Goal: Information Seeking & Learning: Learn about a topic

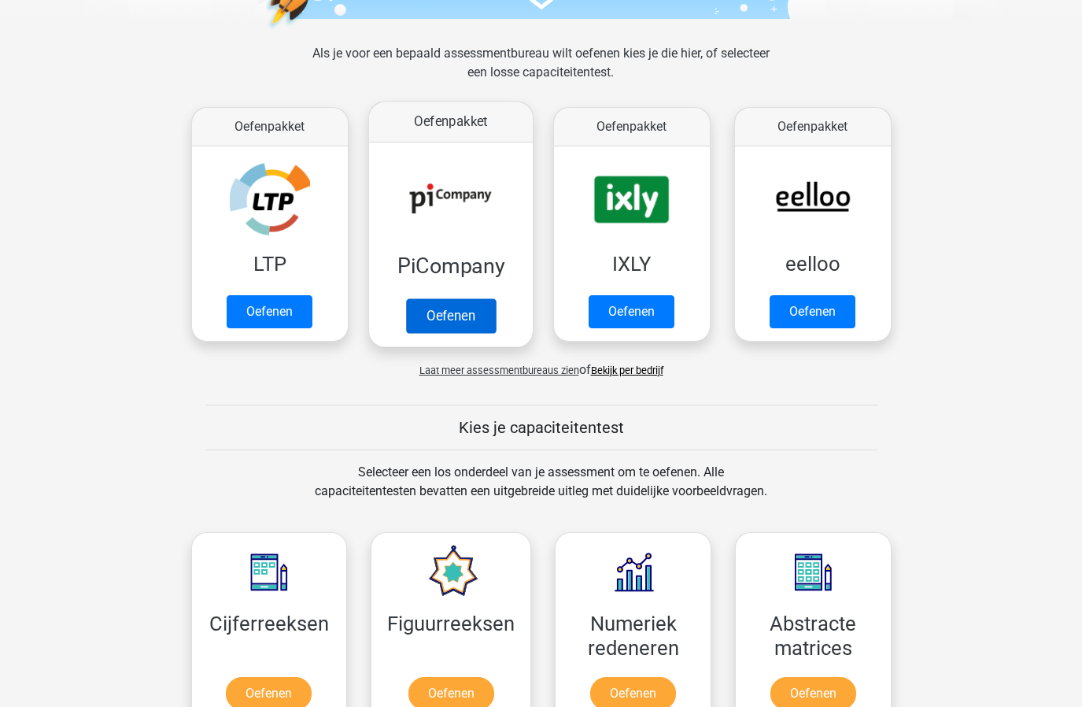
scroll to position [456, 0]
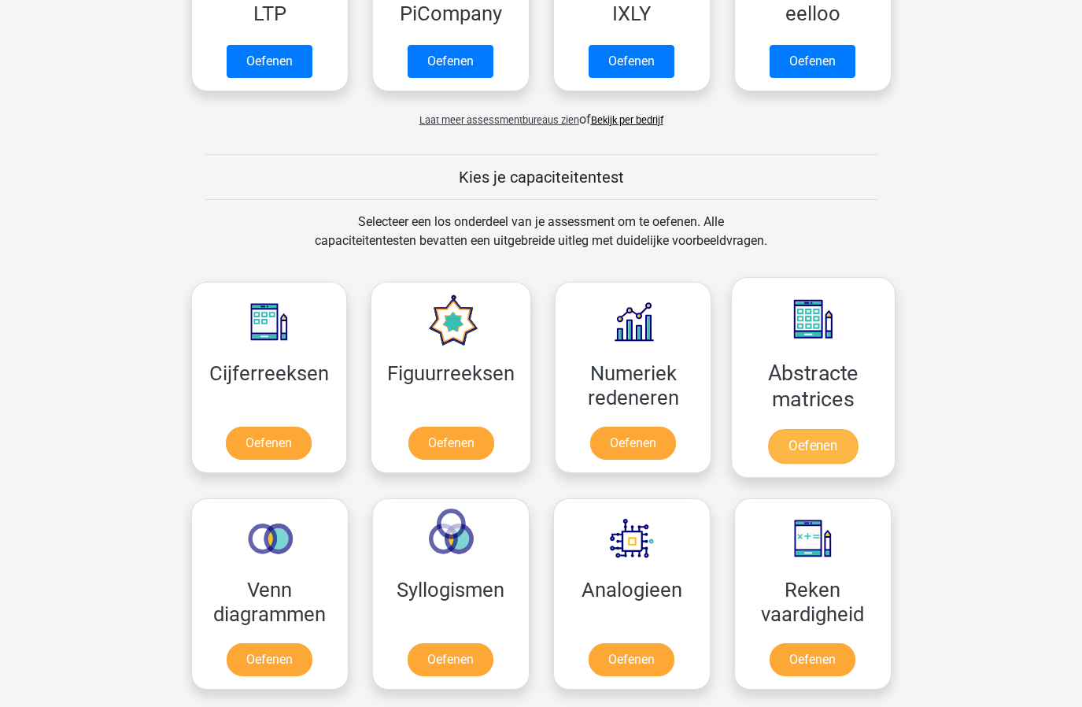
click at [825, 429] on link "Oefenen" at bounding box center [813, 446] width 90 height 35
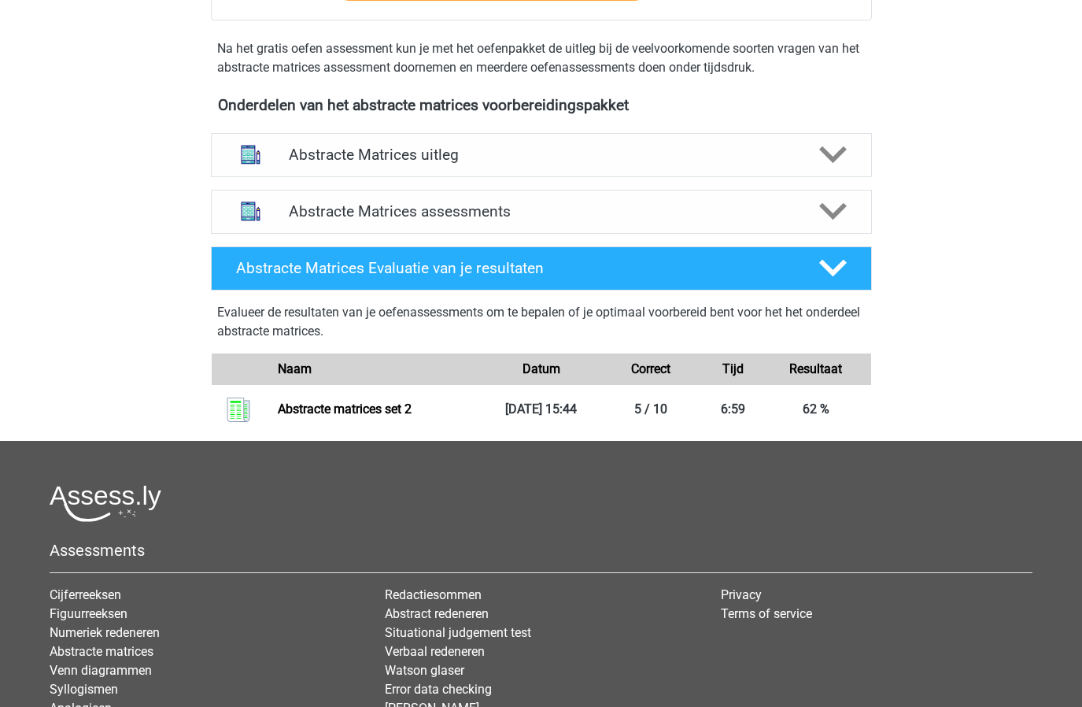
scroll to position [260, 0]
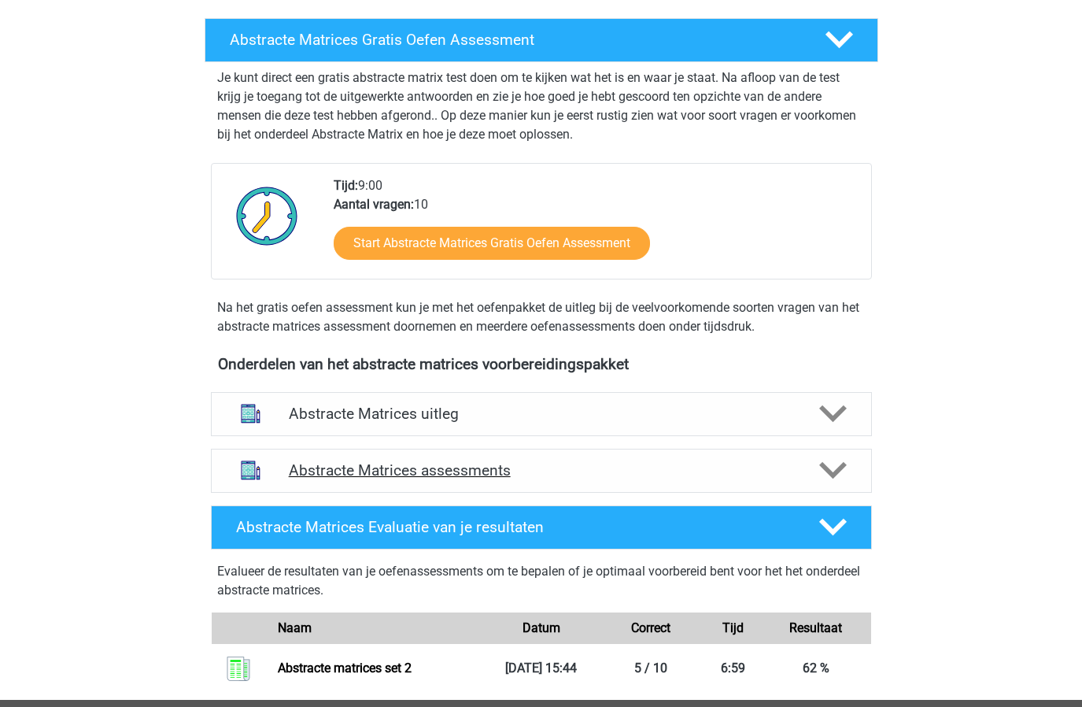
click at [463, 455] on div "Abstracte Matrices assessments" at bounding box center [541, 471] width 661 height 44
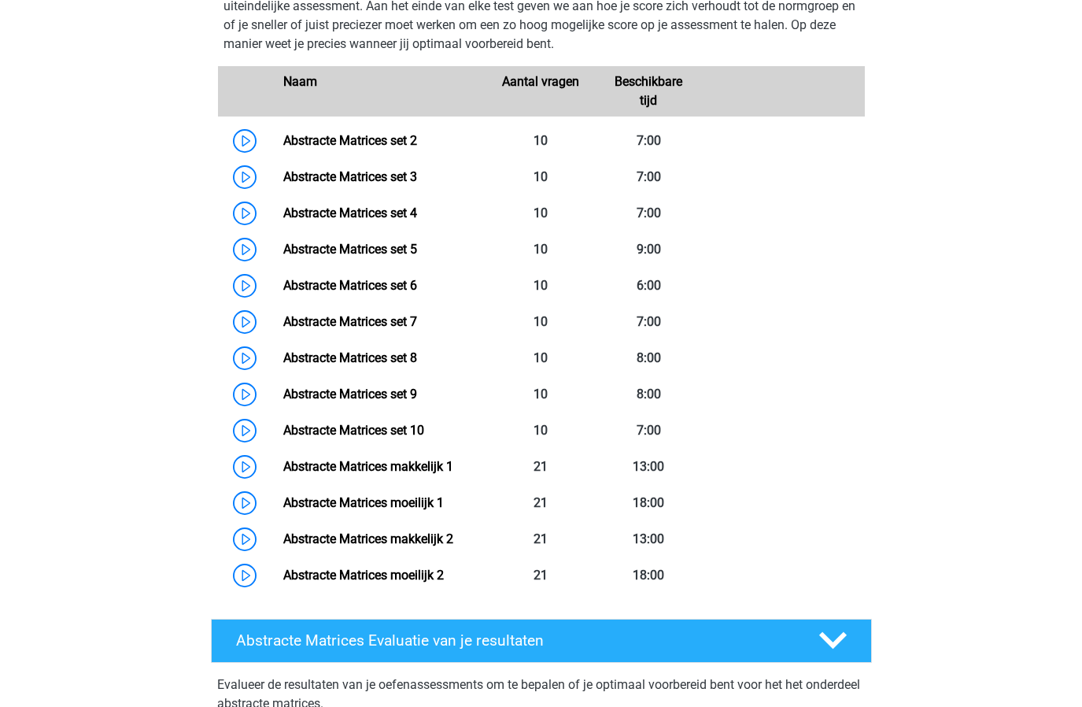
scroll to position [685, 0]
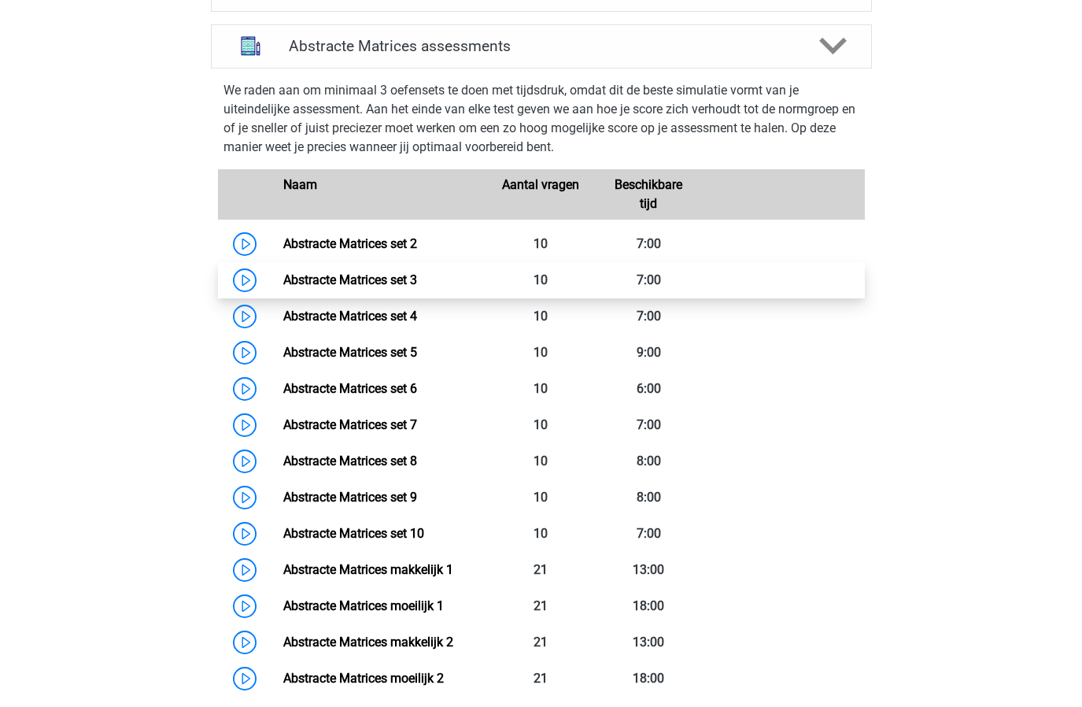
click at [389, 282] on link "Abstracte Matrices set 3" at bounding box center [350, 279] width 134 height 15
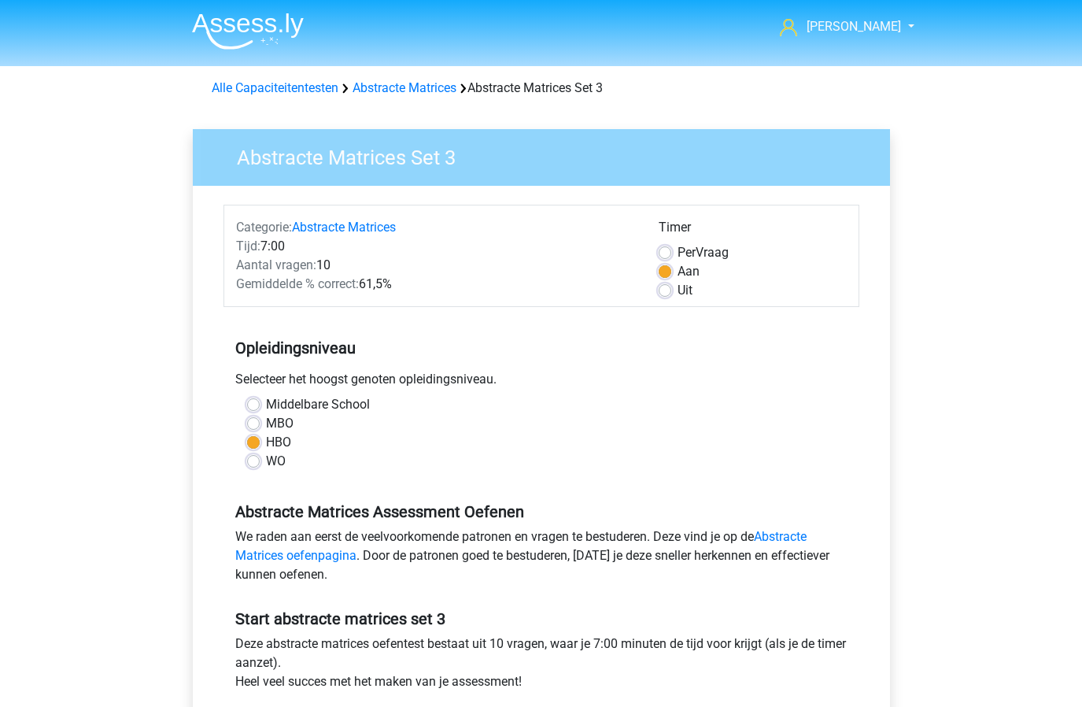
scroll to position [495, 0]
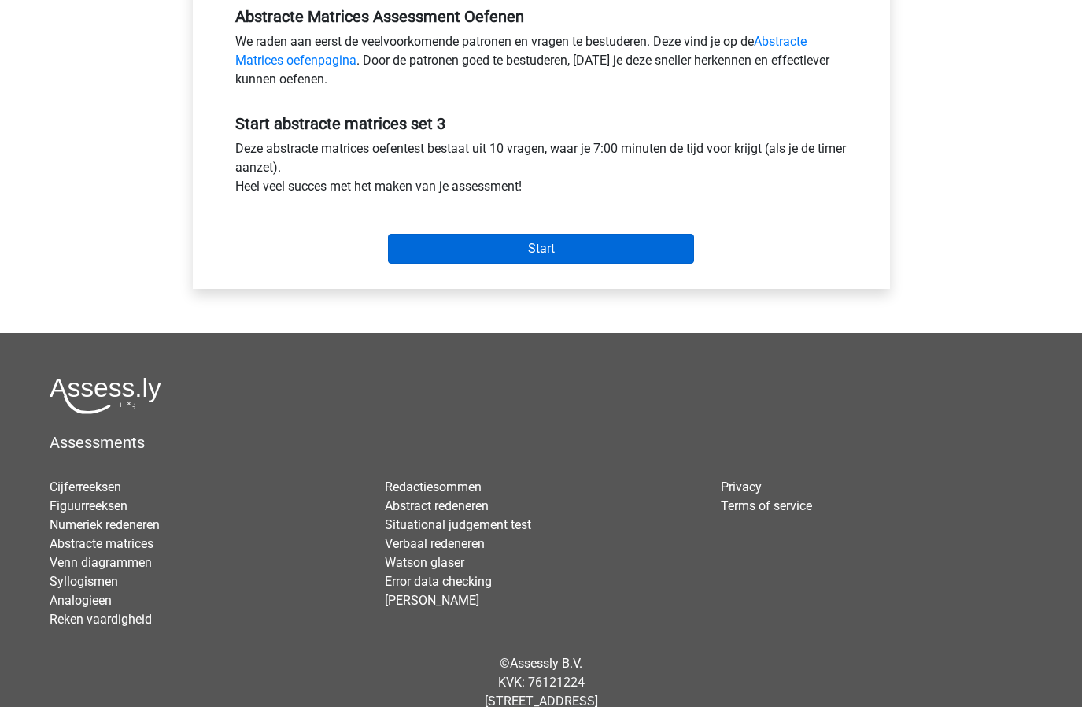
click at [561, 249] on input "Start" at bounding box center [541, 249] width 306 height 30
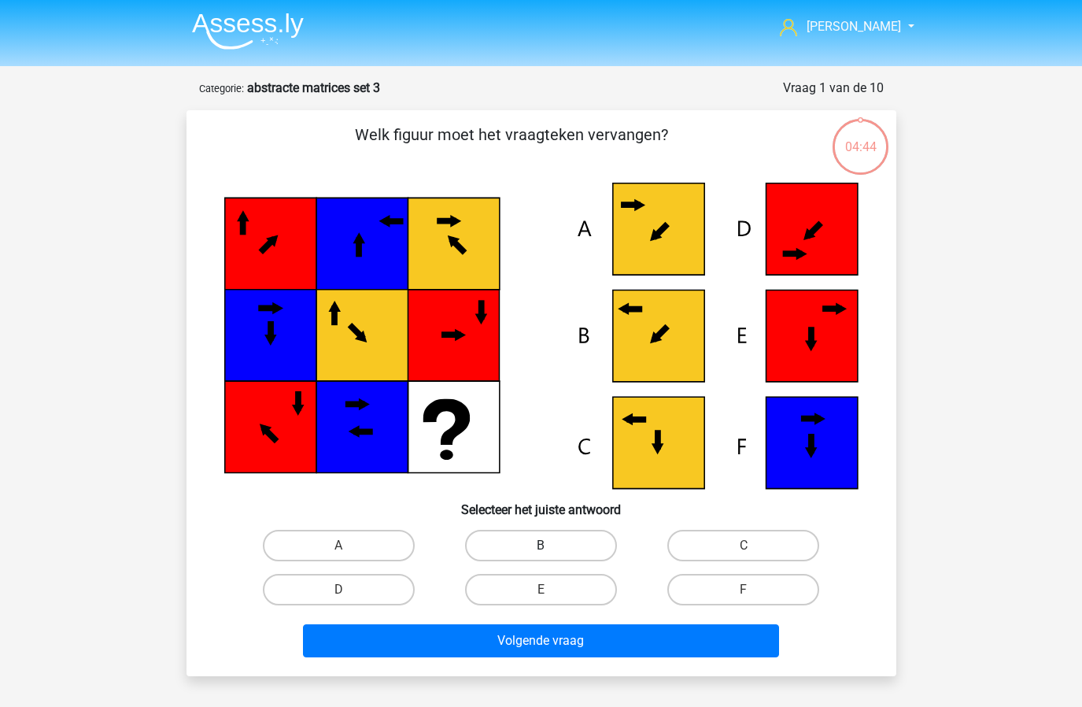
click at [544, 541] on label "B" at bounding box center [541, 545] width 152 height 31
click at [544, 545] on input "B" at bounding box center [546, 550] width 10 height 10
radio input "true"
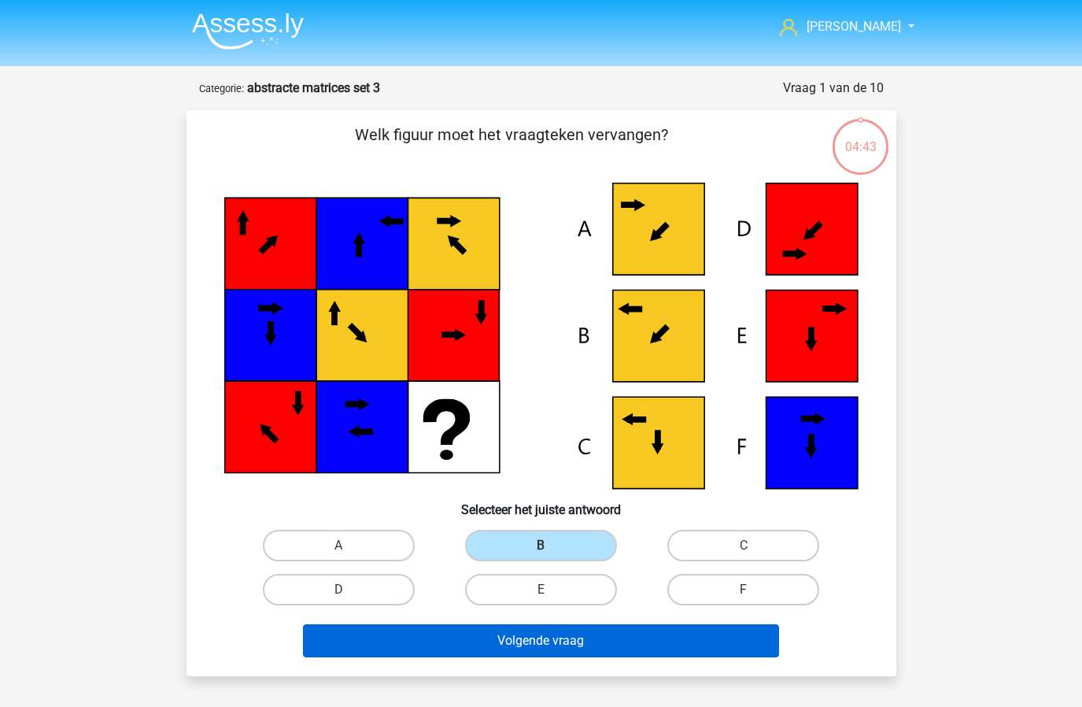
click at [501, 633] on button "Volgende vraag" at bounding box center [541, 640] width 476 height 33
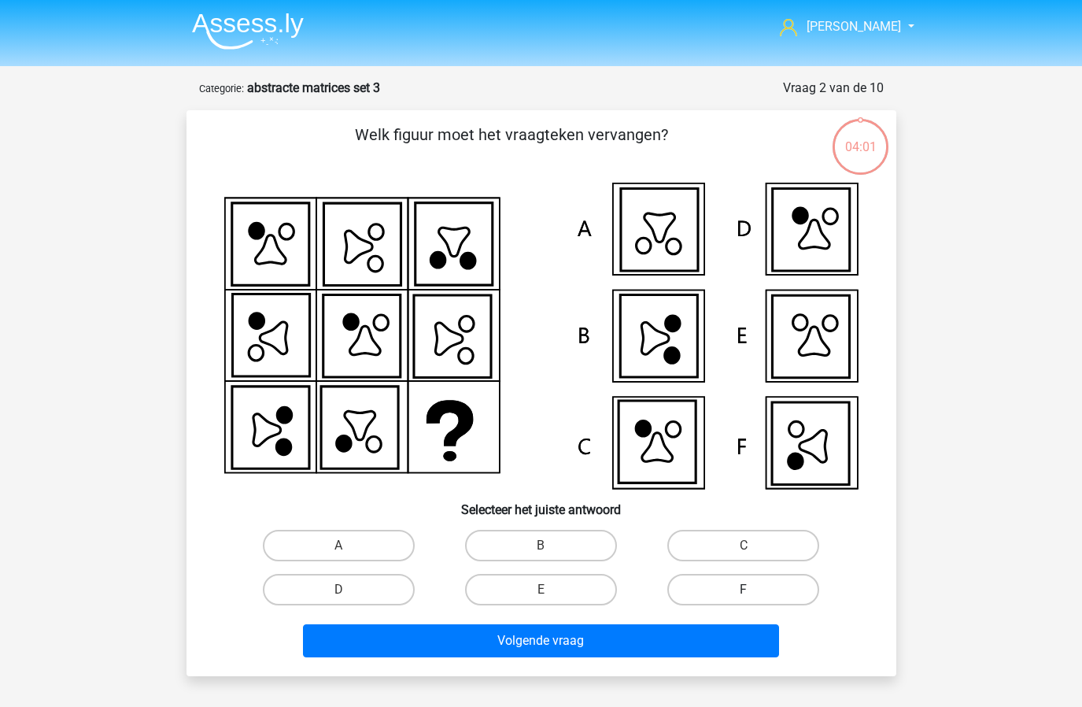
click at [700, 586] on label "F" at bounding box center [743, 589] width 152 height 31
click at [744, 589] on input "F" at bounding box center [749, 594] width 10 height 10
radio input "true"
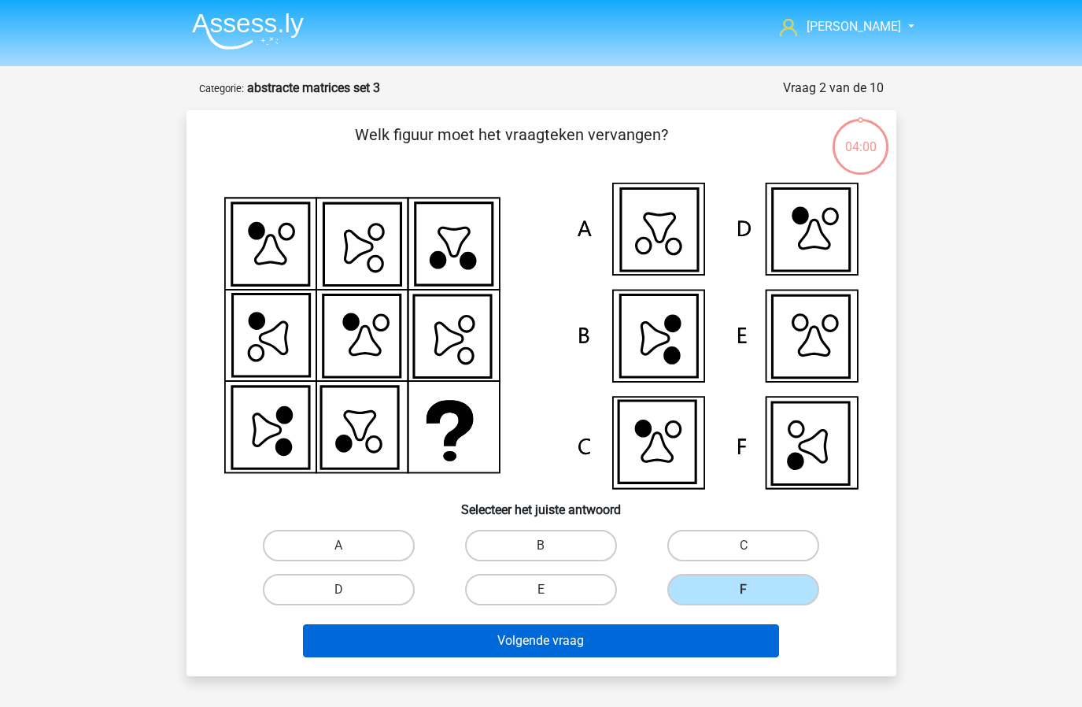
click at [649, 638] on button "Volgende vraag" at bounding box center [541, 640] width 476 height 33
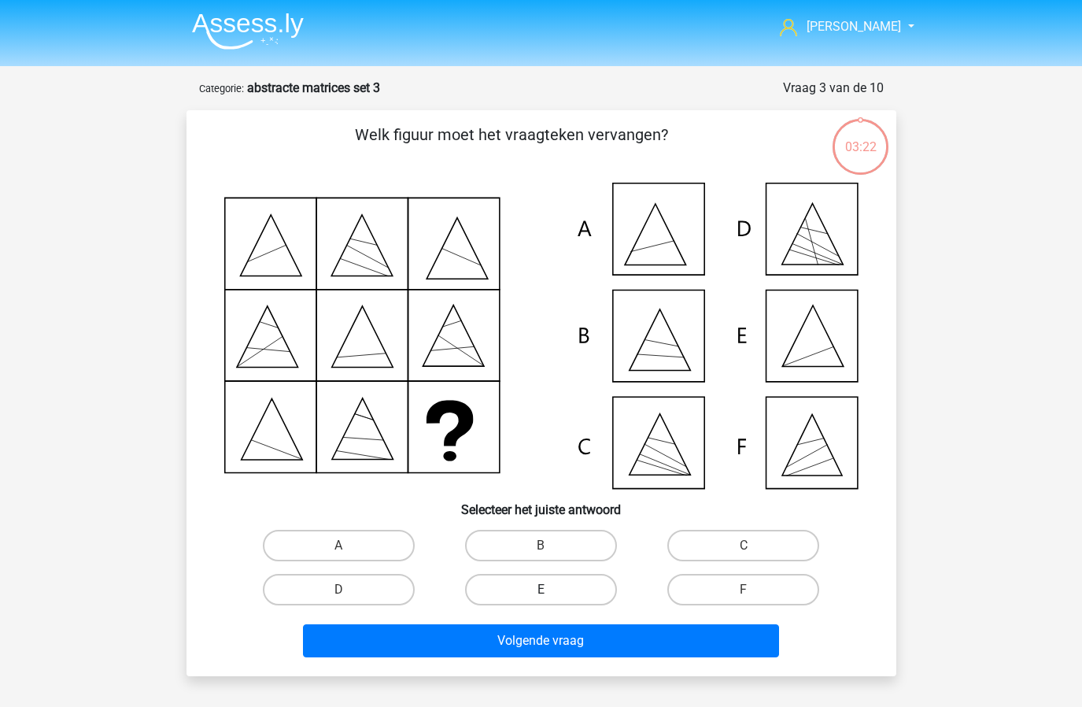
click at [590, 585] on label "E" at bounding box center [541, 589] width 152 height 31
click at [551, 589] on input "E" at bounding box center [546, 594] width 10 height 10
radio input "true"
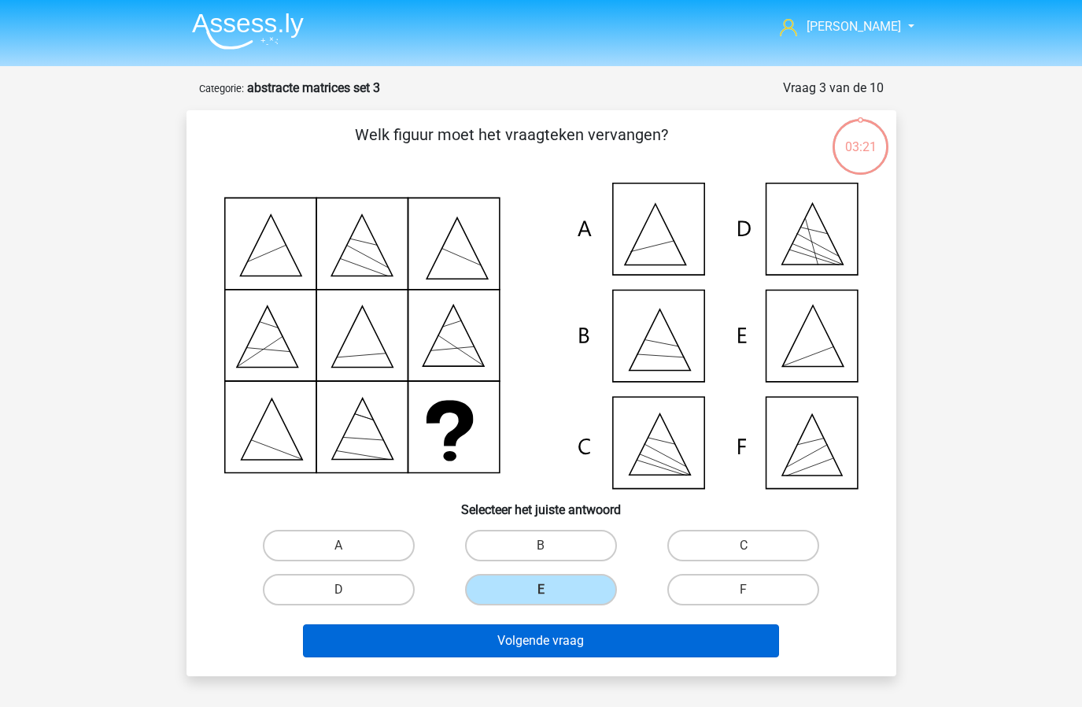
click at [580, 644] on button "Volgende vraag" at bounding box center [541, 640] width 476 height 33
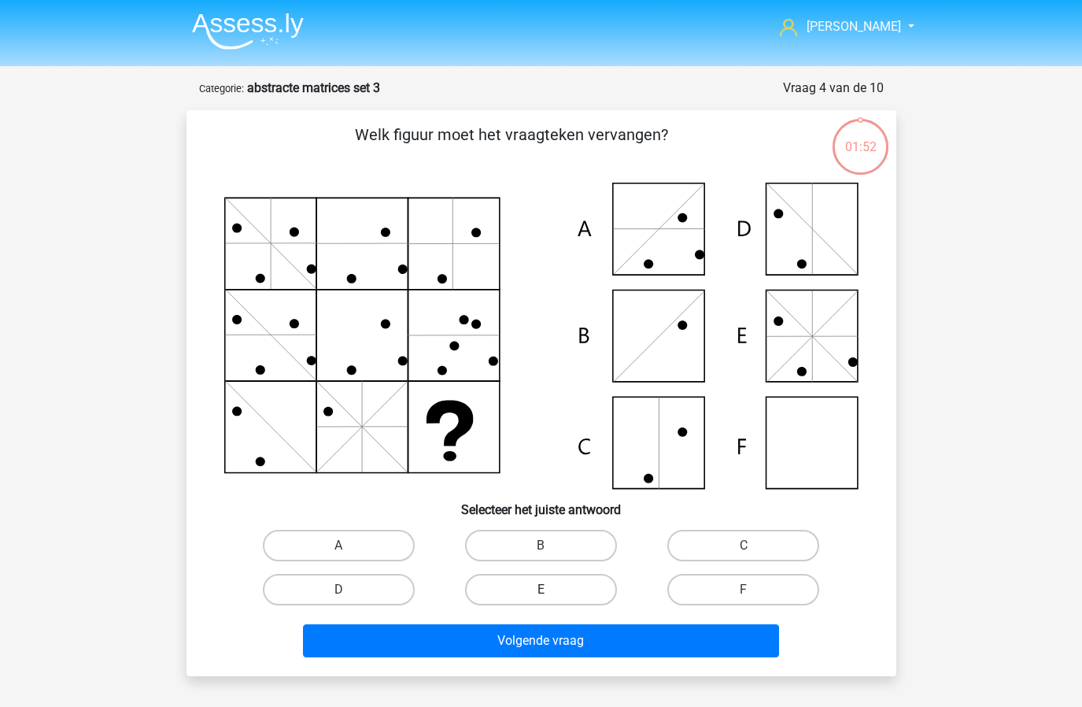
click at [575, 584] on label "E" at bounding box center [541, 589] width 152 height 31
click at [551, 589] on input "E" at bounding box center [546, 594] width 10 height 10
radio input "true"
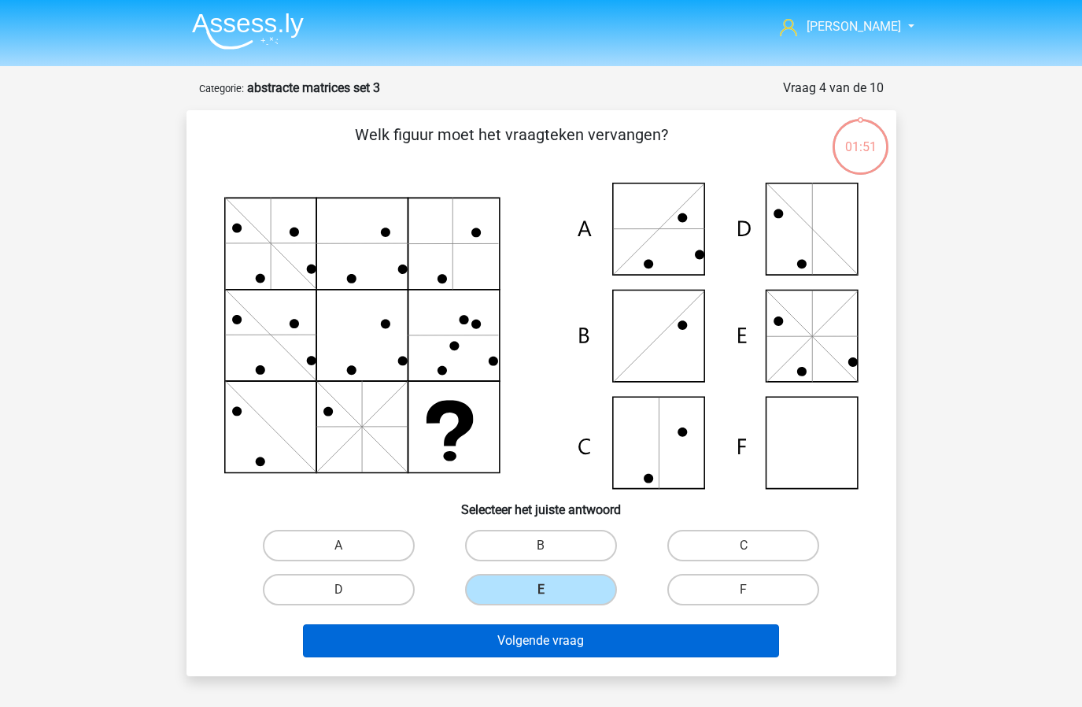
click at [561, 643] on button "Volgende vraag" at bounding box center [541, 640] width 476 height 33
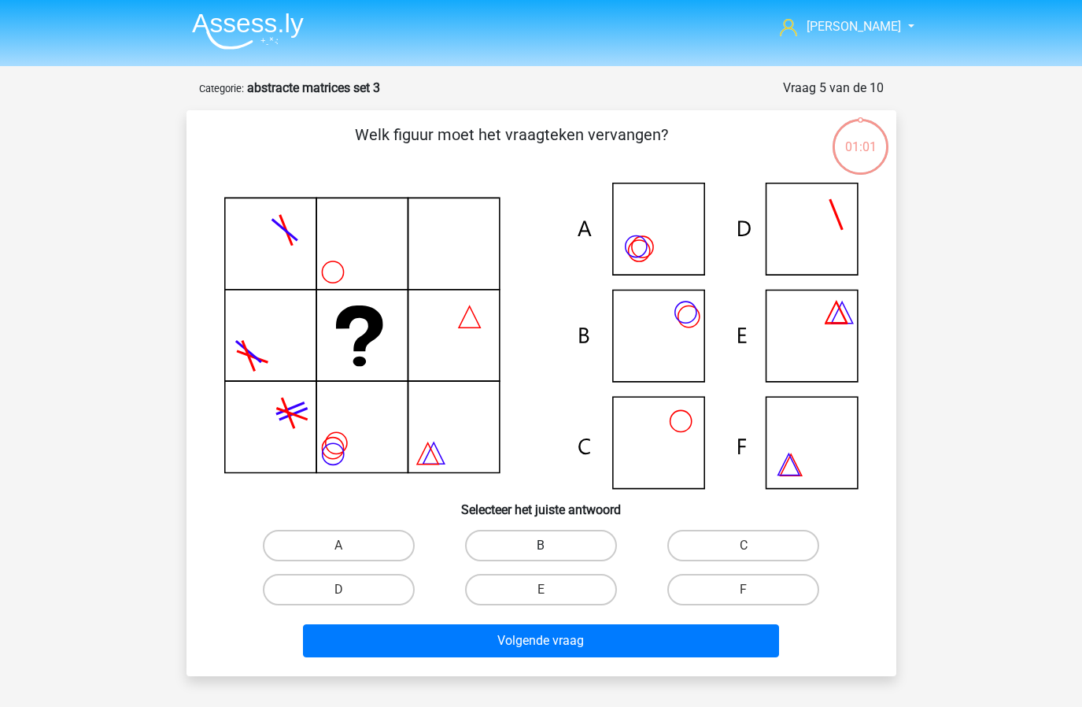
click at [544, 532] on label "B" at bounding box center [541, 545] width 152 height 31
click at [544, 545] on input "B" at bounding box center [546, 550] width 10 height 10
radio input "true"
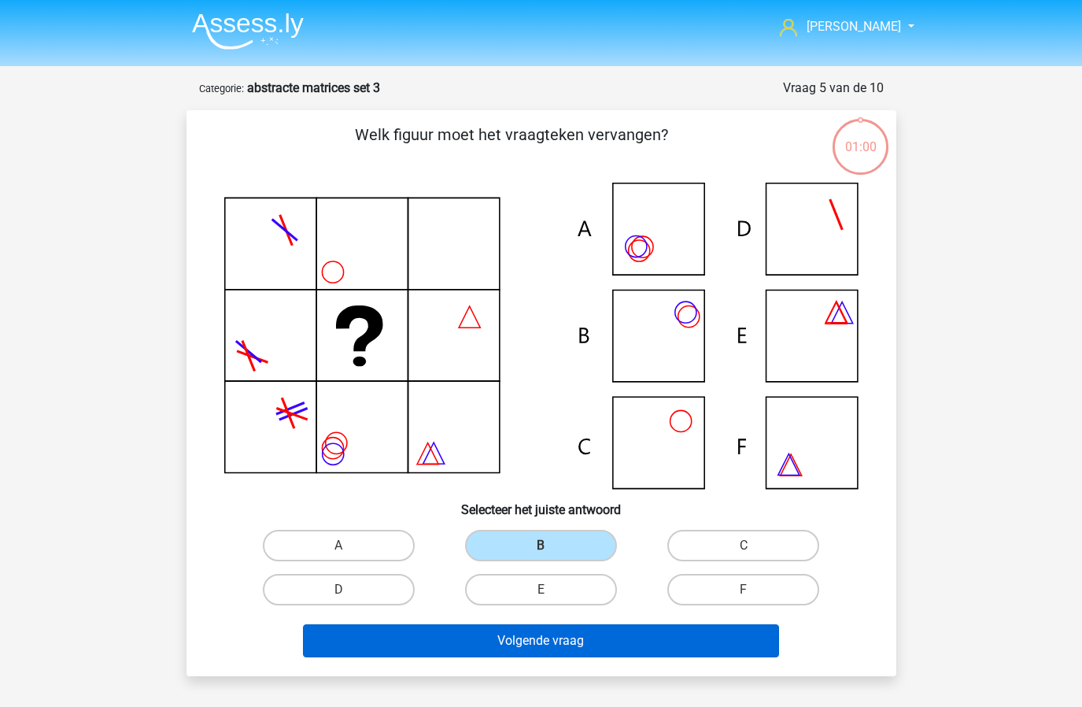
click at [564, 650] on button "Volgende vraag" at bounding box center [541, 640] width 476 height 33
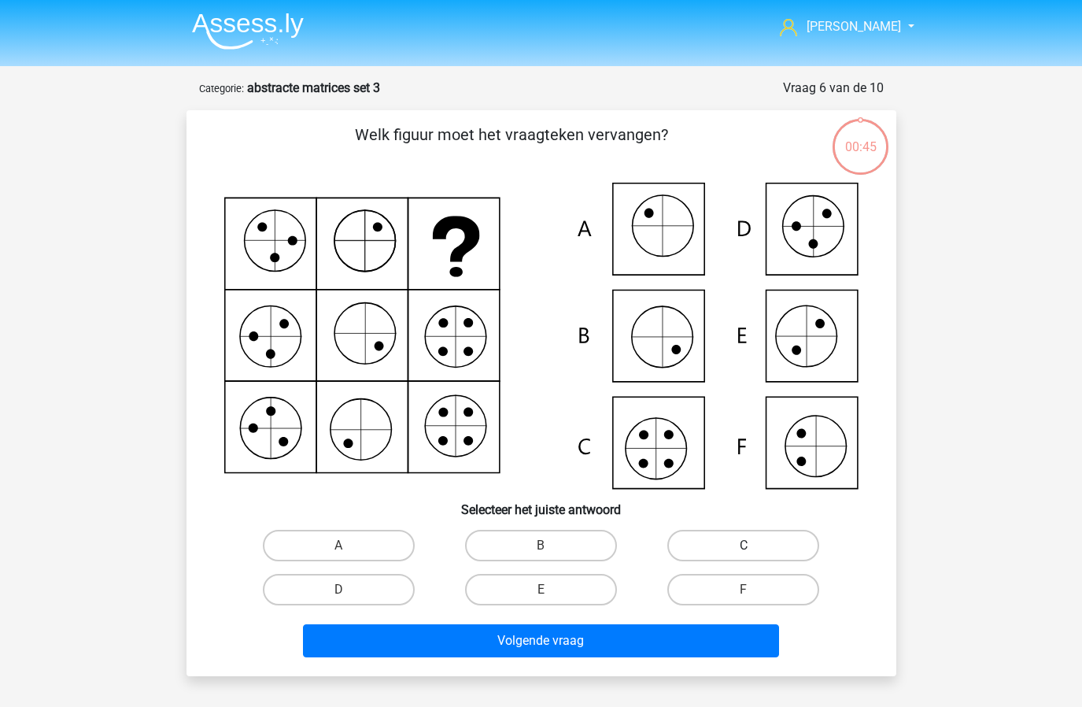
click at [726, 550] on label "C" at bounding box center [743, 545] width 152 height 31
click at [744, 550] on input "C" at bounding box center [749, 550] width 10 height 10
radio input "true"
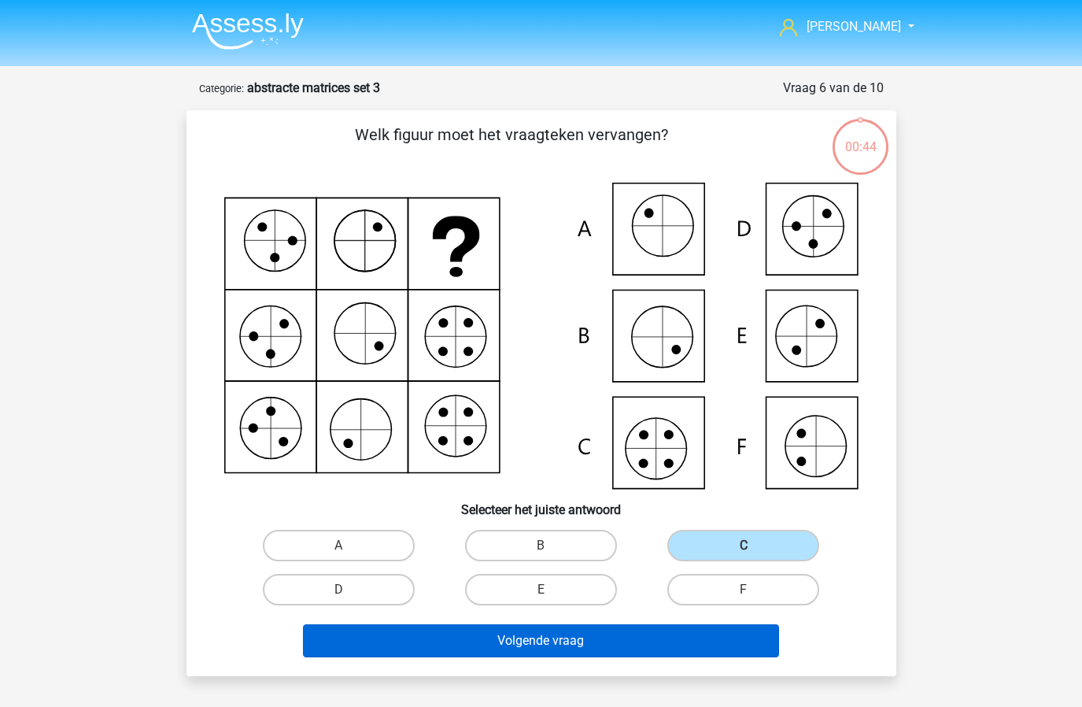
click at [617, 636] on button "Volgende vraag" at bounding box center [541, 640] width 476 height 33
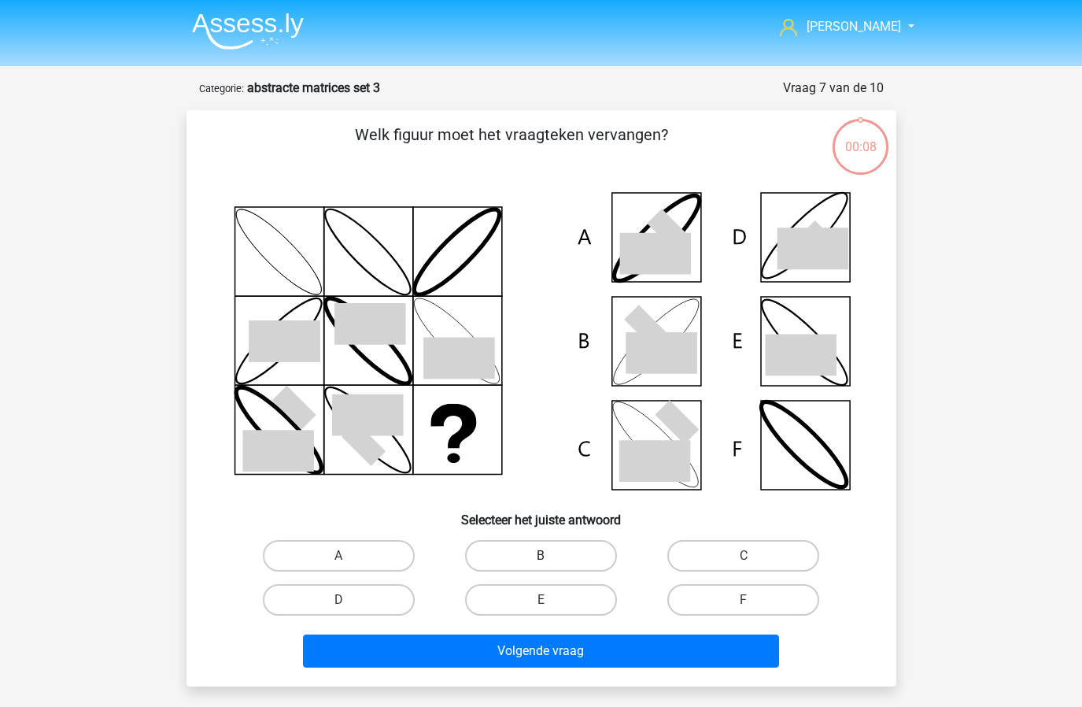
click at [486, 556] on label "B" at bounding box center [541, 555] width 152 height 31
click at [541, 556] on input "B" at bounding box center [546, 561] width 10 height 10
radio input "true"
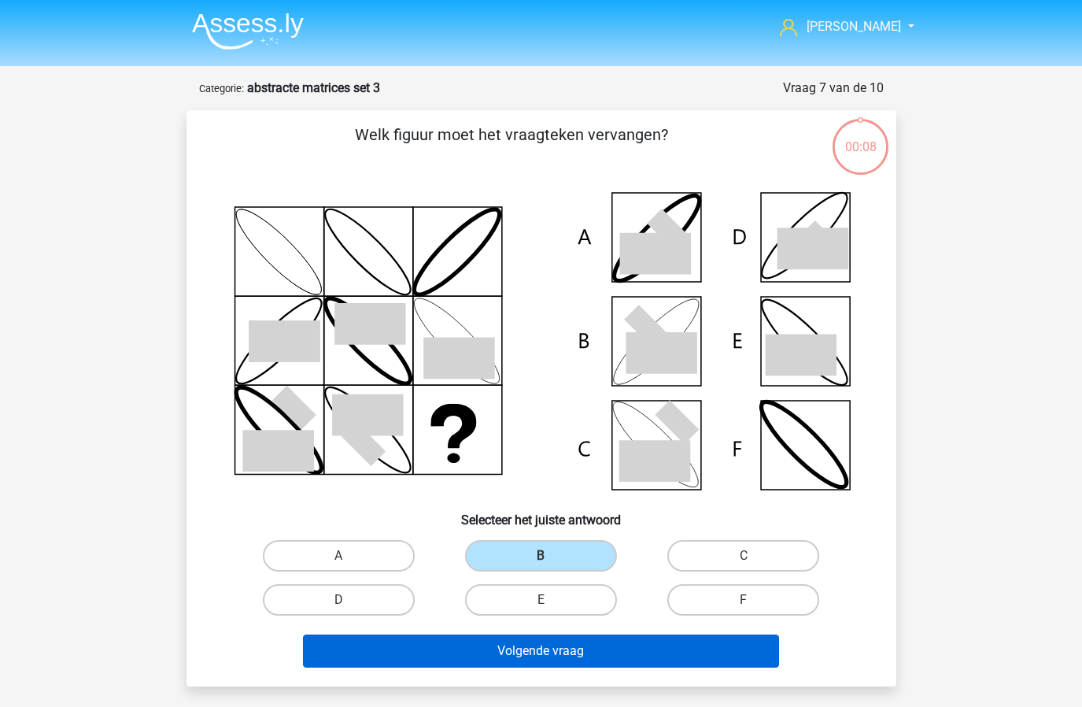
click at [501, 663] on button "Volgende vraag" at bounding box center [541, 650] width 476 height 33
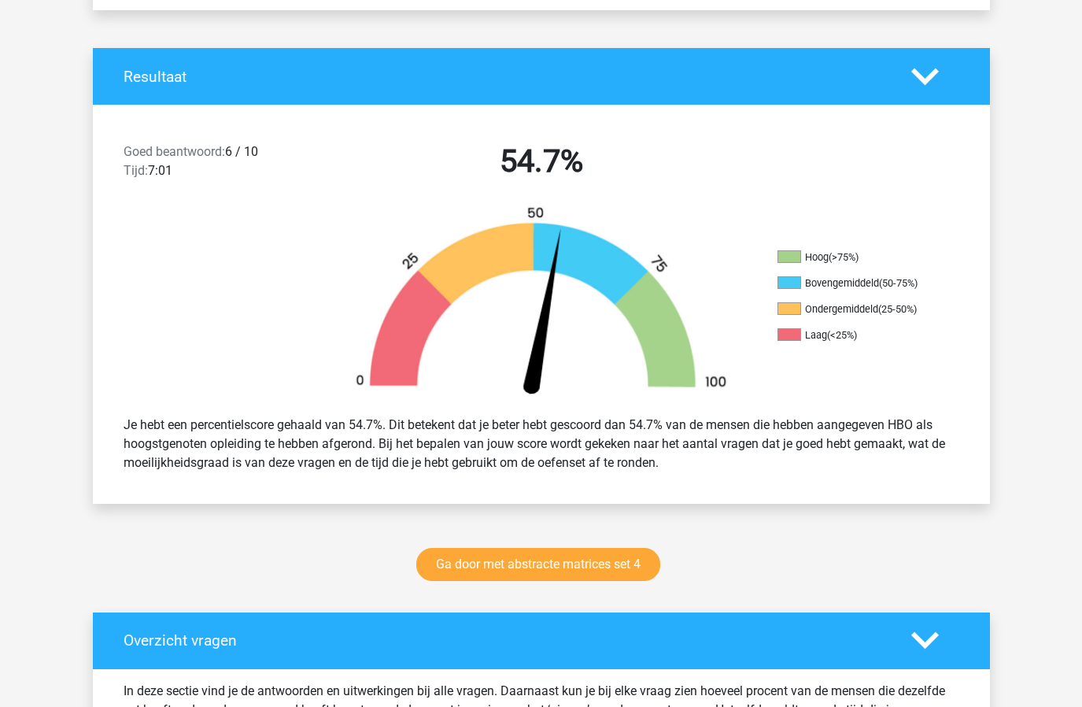
scroll to position [783, 0]
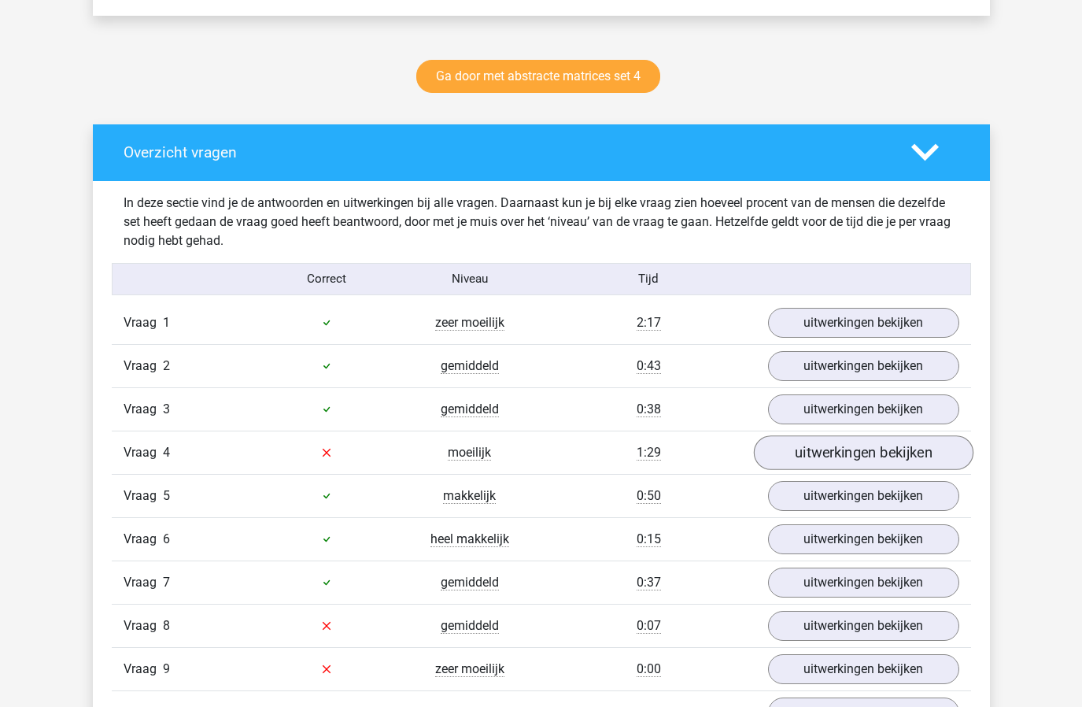
click at [862, 448] on link "uitwerkingen bekijken" at bounding box center [863, 452] width 220 height 35
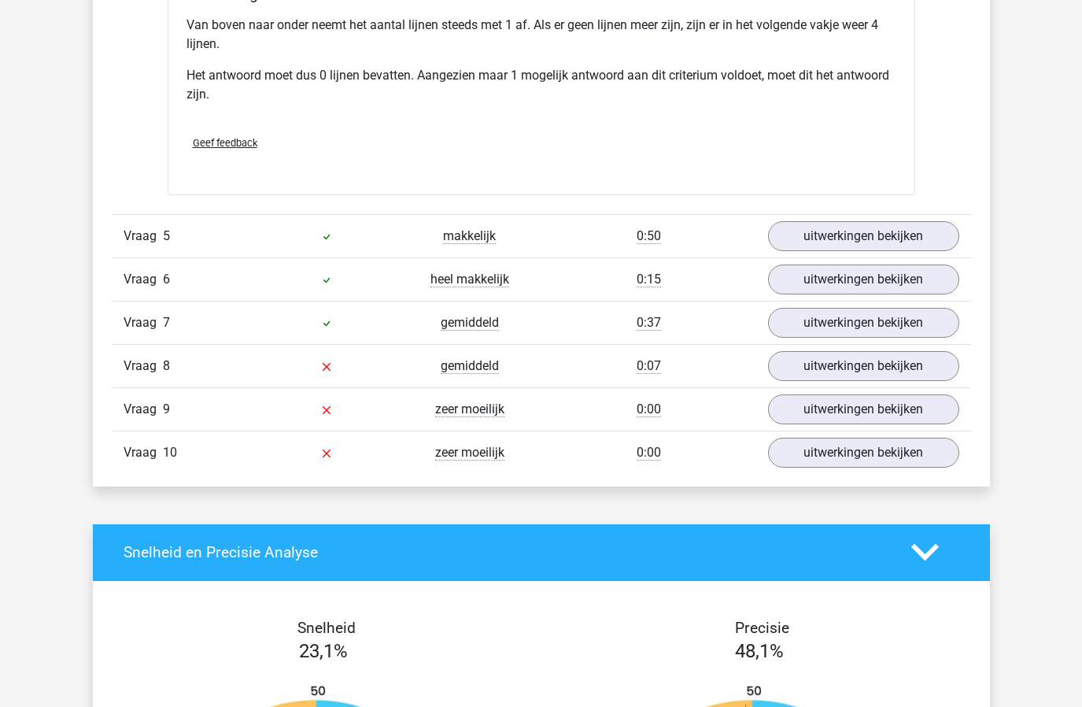
scroll to position [1797, 0]
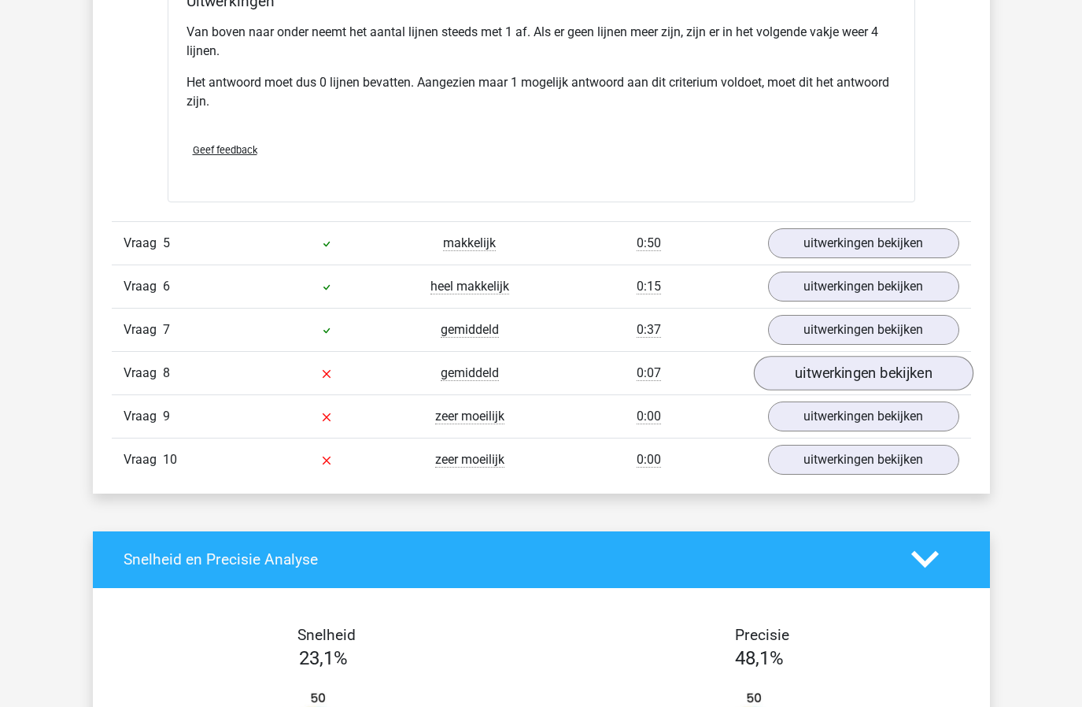
click at [855, 371] on link "uitwerkingen bekijken" at bounding box center [863, 373] width 220 height 35
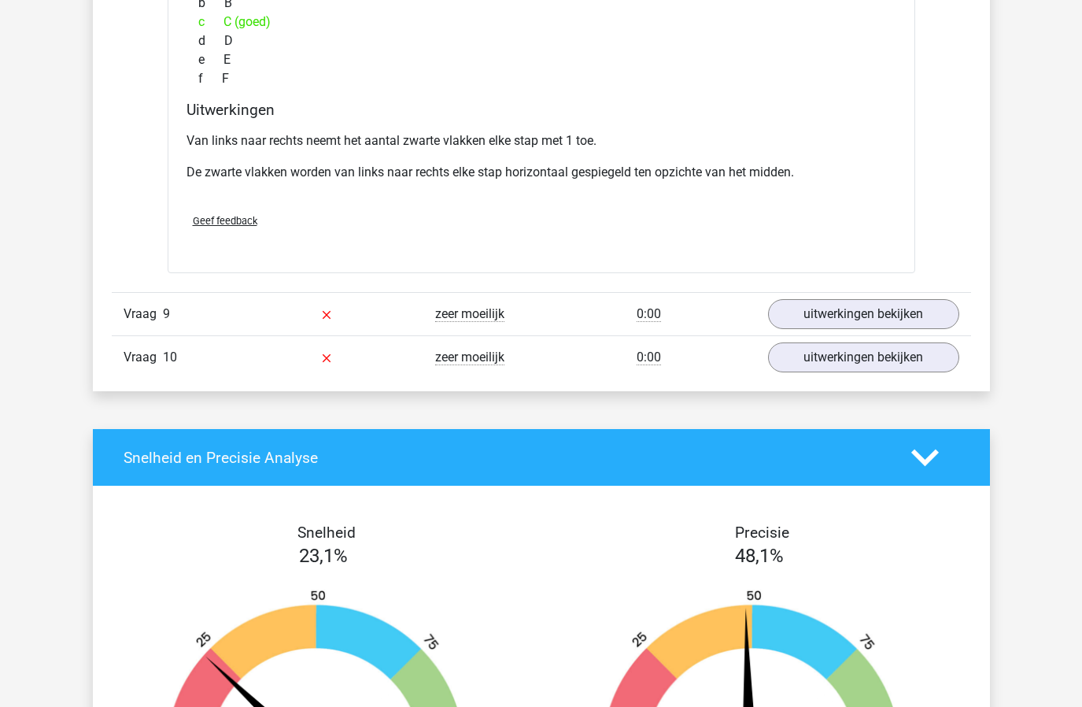
scroll to position [2706, 0]
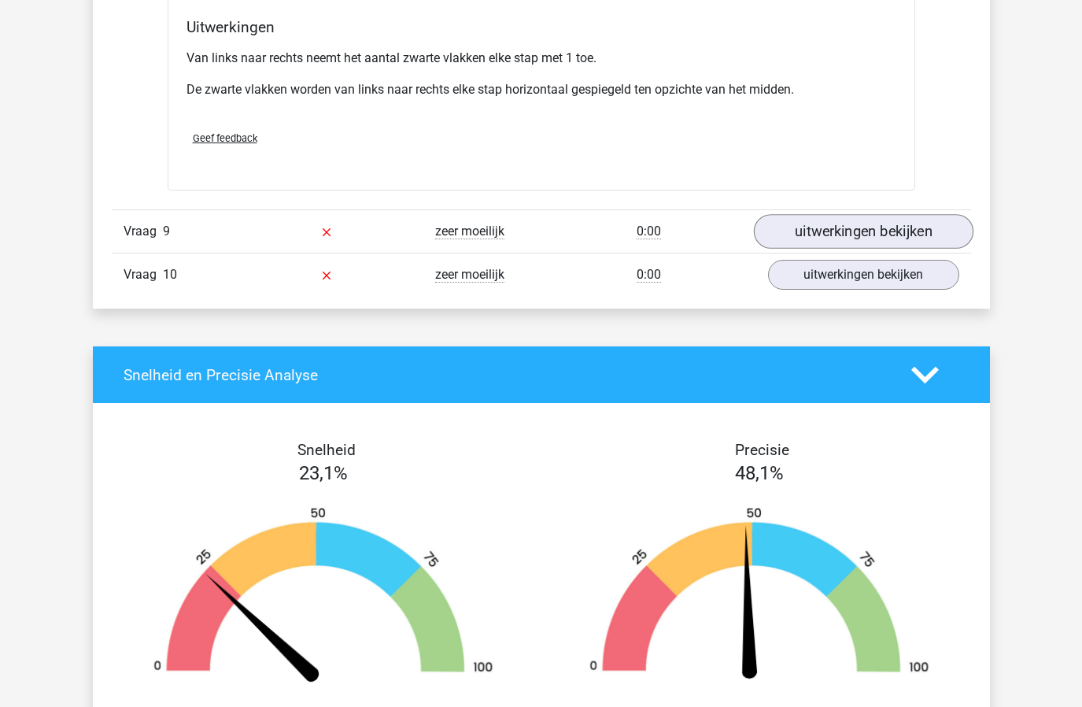
click at [816, 228] on link "uitwerkingen bekijken" at bounding box center [863, 231] width 220 height 35
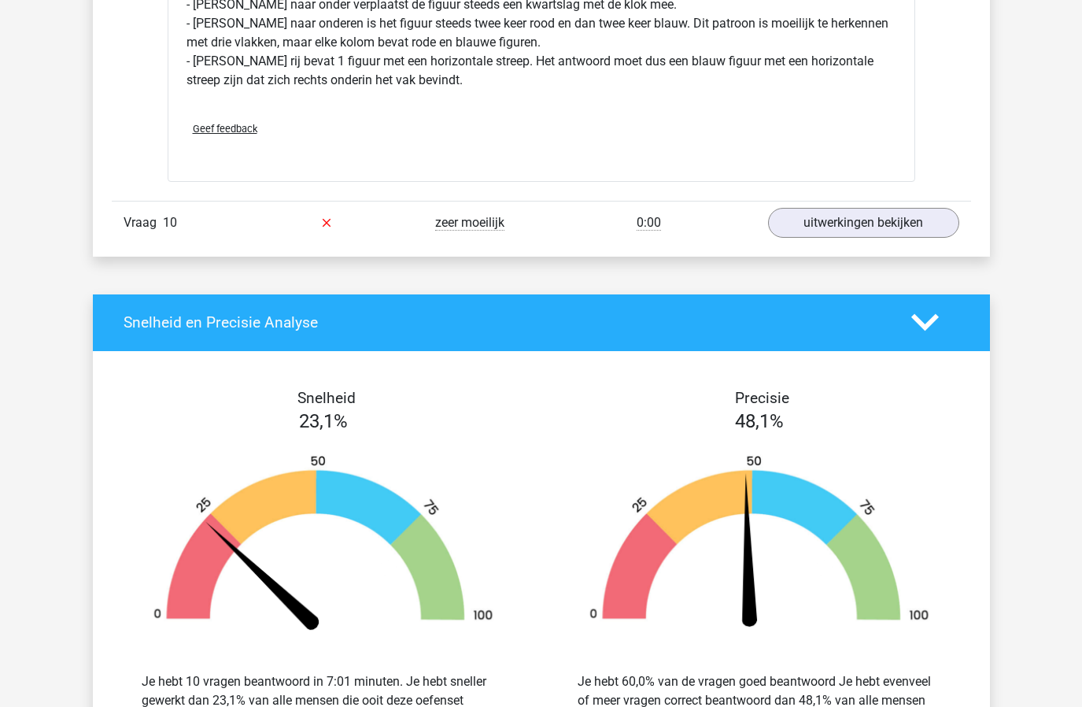
scroll to position [3381, 0]
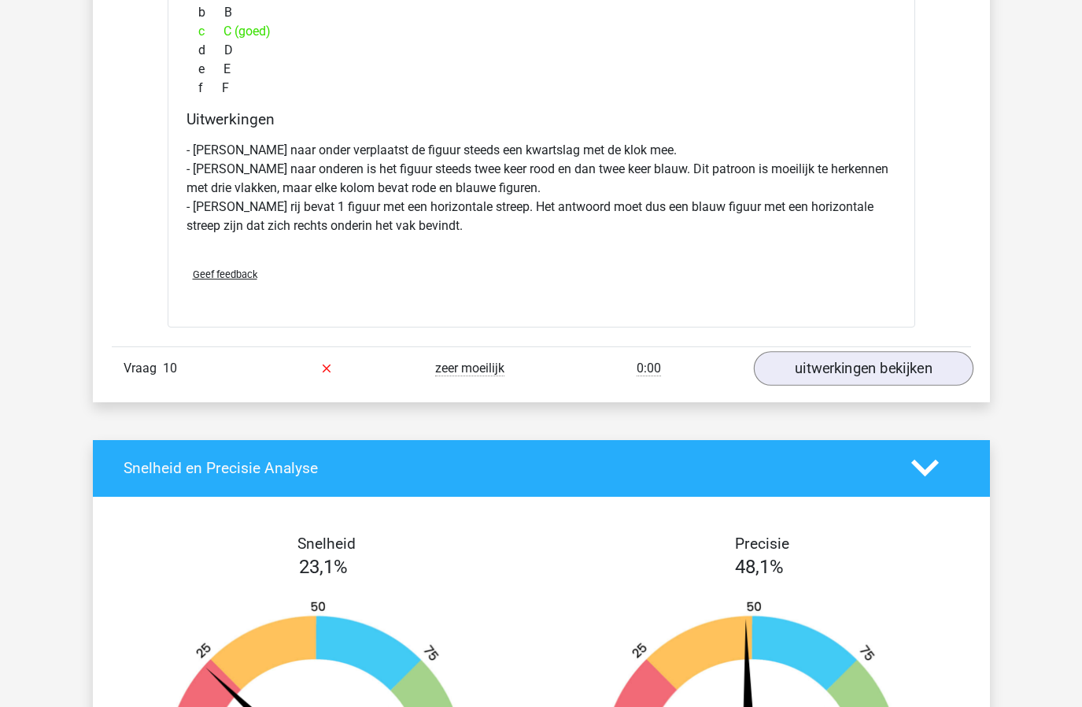
click at [874, 379] on link "uitwerkingen bekijken" at bounding box center [863, 368] width 220 height 35
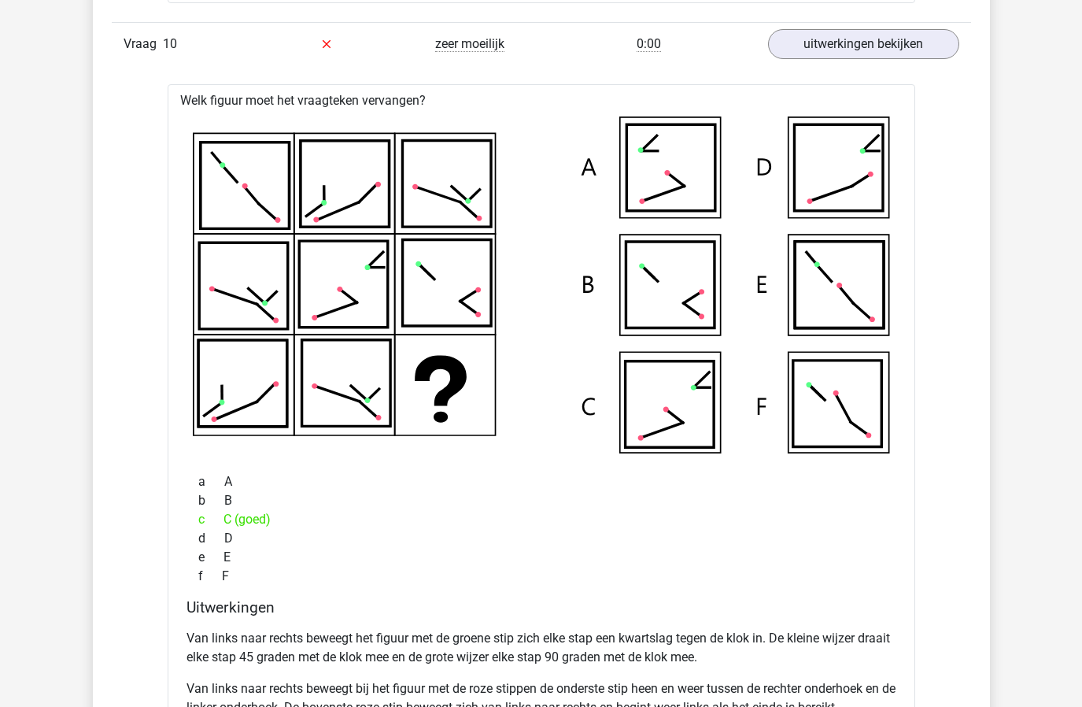
scroll to position [3706, 0]
click at [585, 381] on icon at bounding box center [541, 284] width 697 height 337
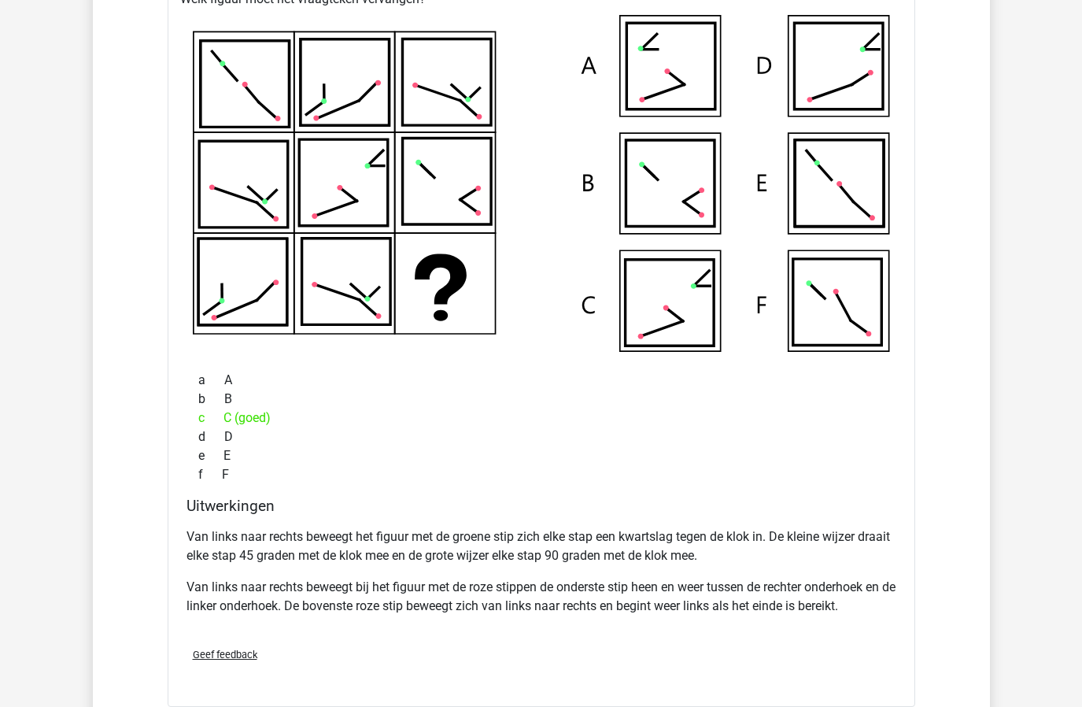
scroll to position [3826, 0]
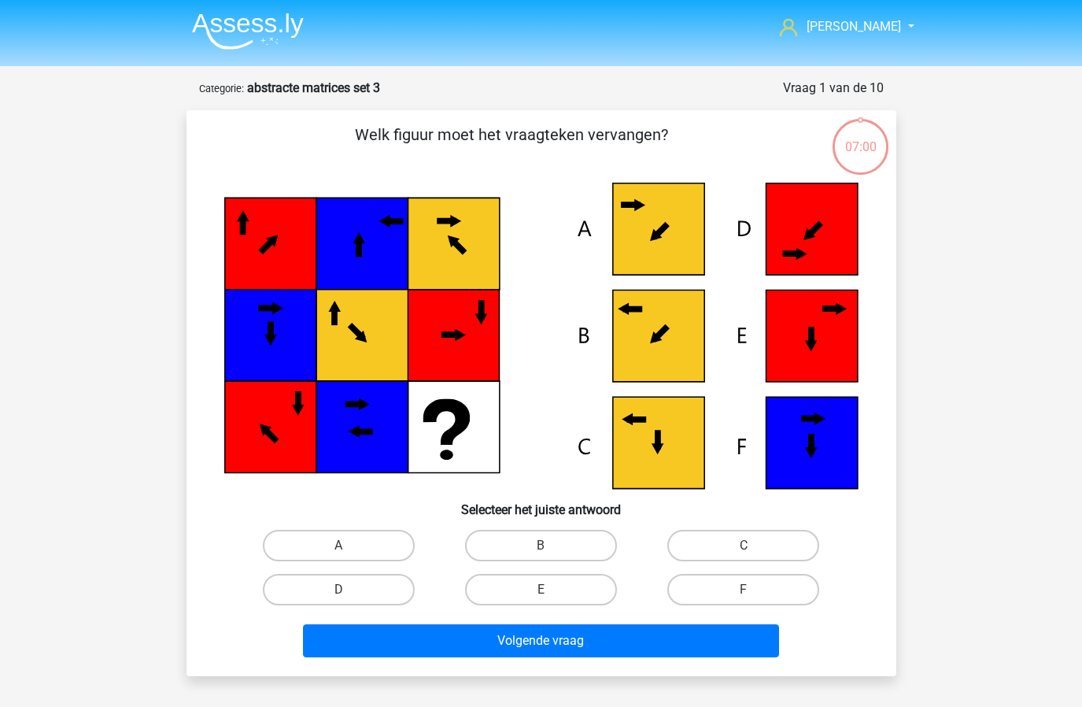
click at [219, 23] on img at bounding box center [248, 31] width 112 height 37
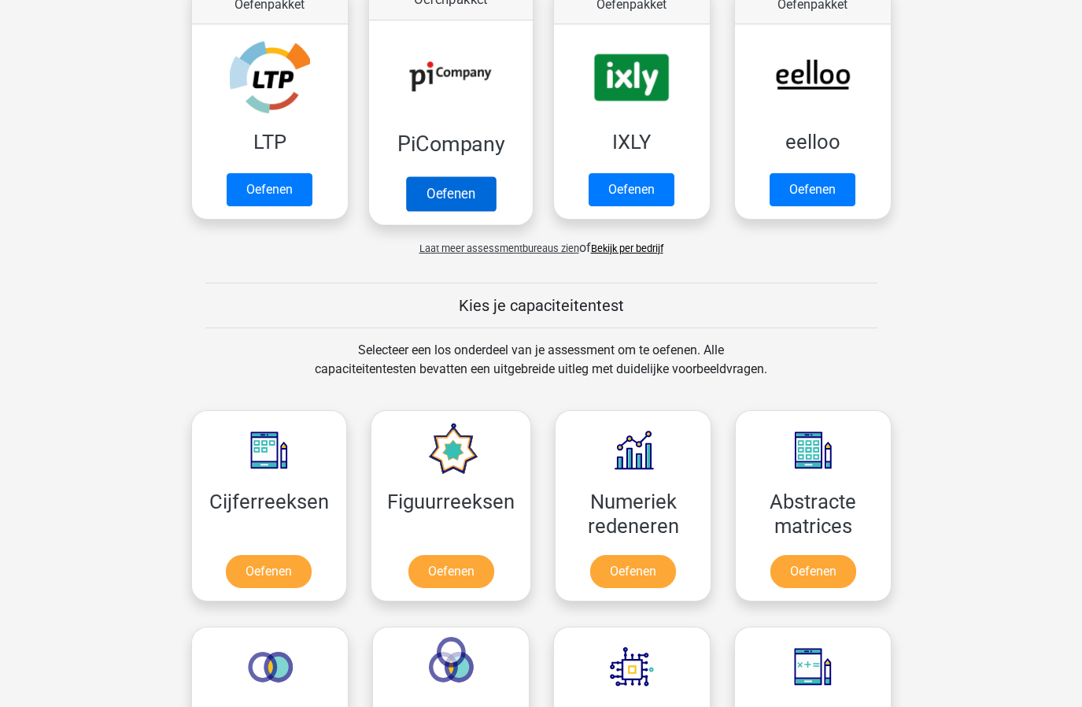
scroll to position [679, 0]
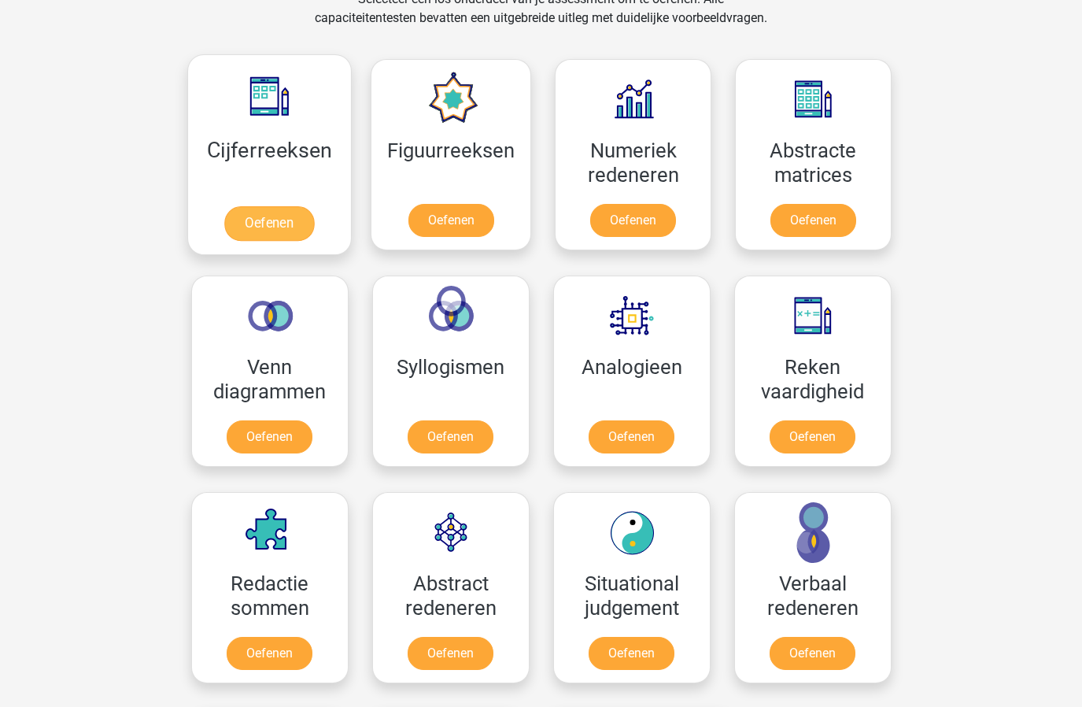
click at [252, 230] on link "Oefenen" at bounding box center [269, 223] width 90 height 35
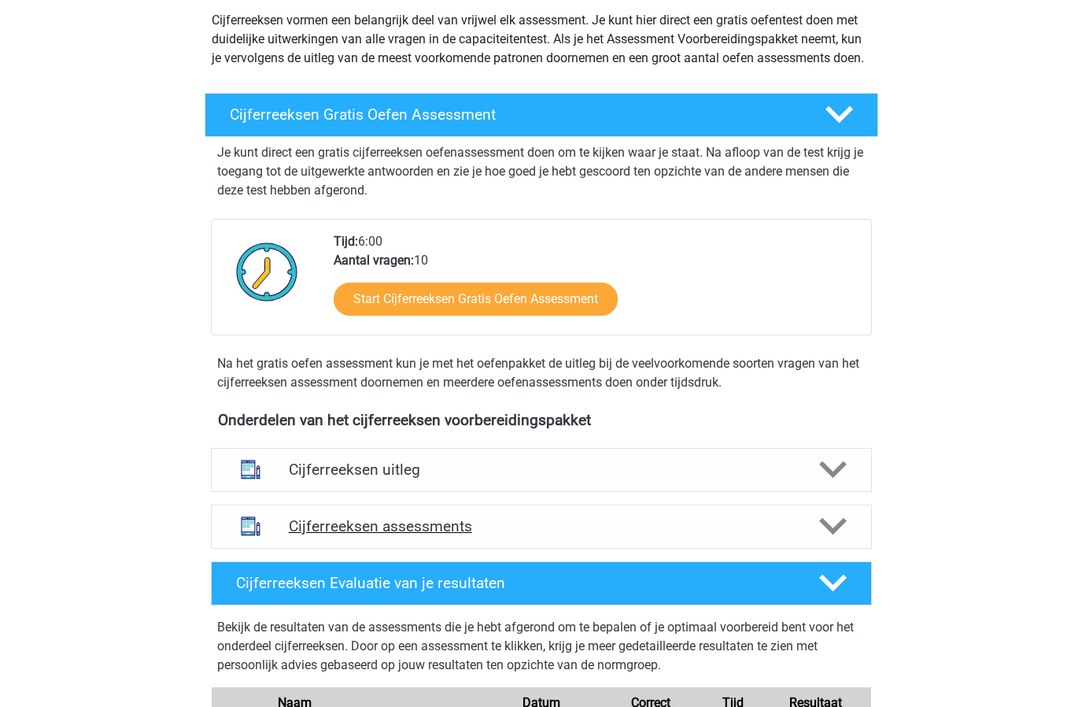
scroll to position [619, 0]
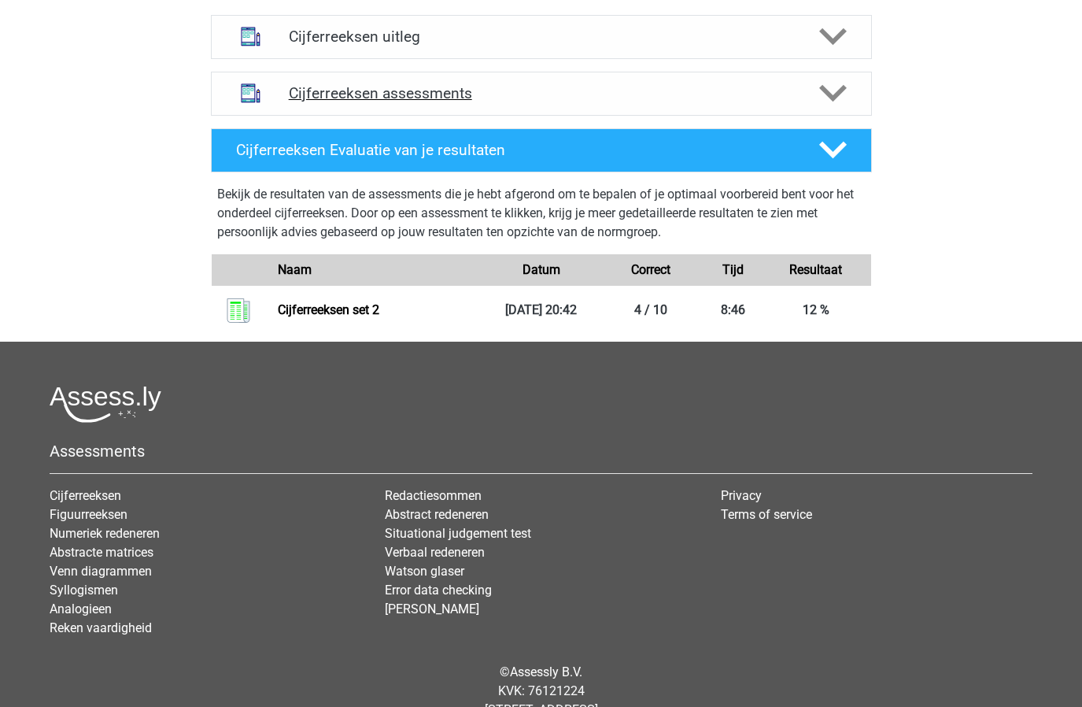
click at [555, 102] on h4 "Cijferreeksen assessments" at bounding box center [541, 93] width 505 height 18
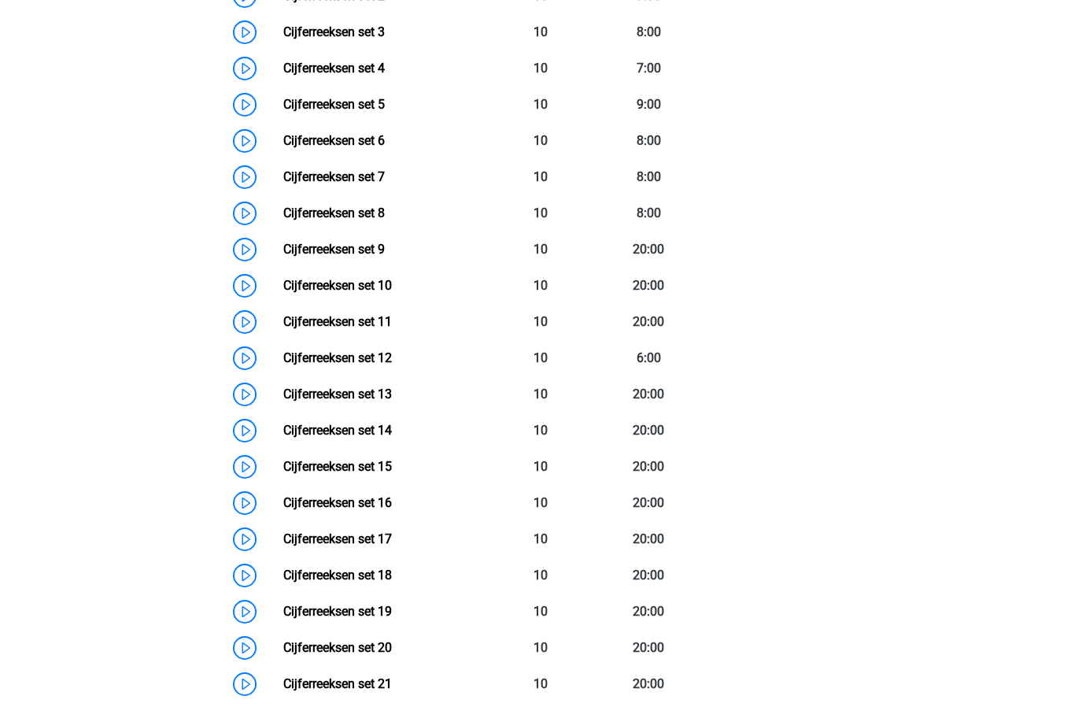
scroll to position [785, 0]
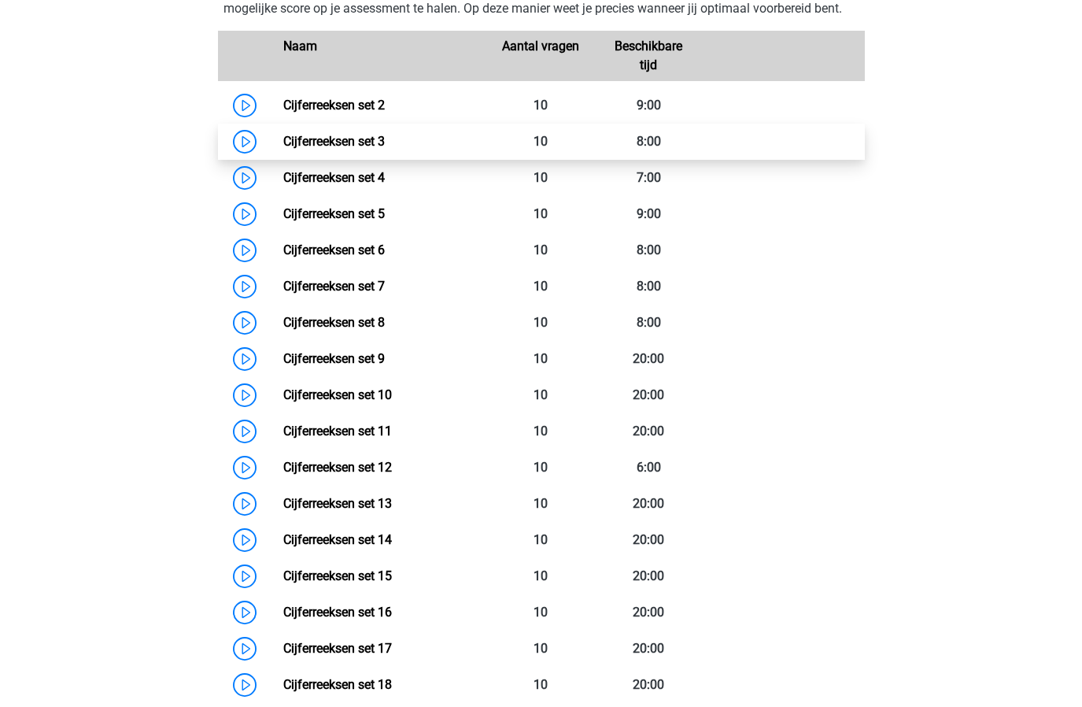
click at [350, 149] on link "Cijferreeksen set 3" at bounding box center [334, 141] width 102 height 15
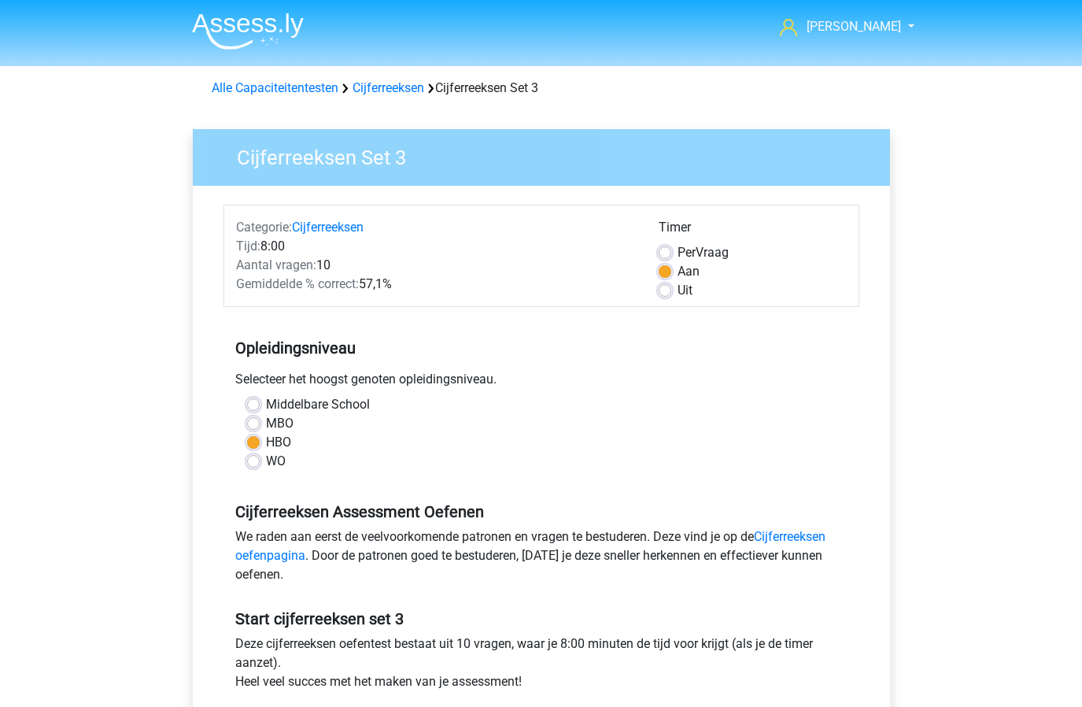
scroll to position [397, 0]
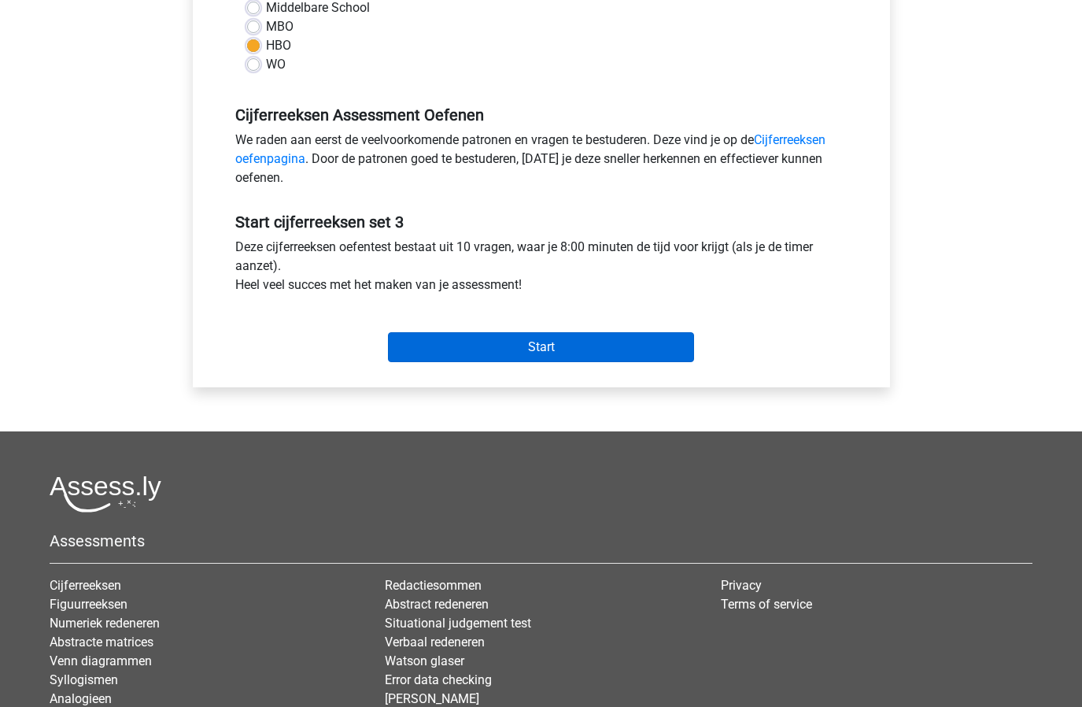
click at [569, 349] on input "Start" at bounding box center [541, 347] width 306 height 30
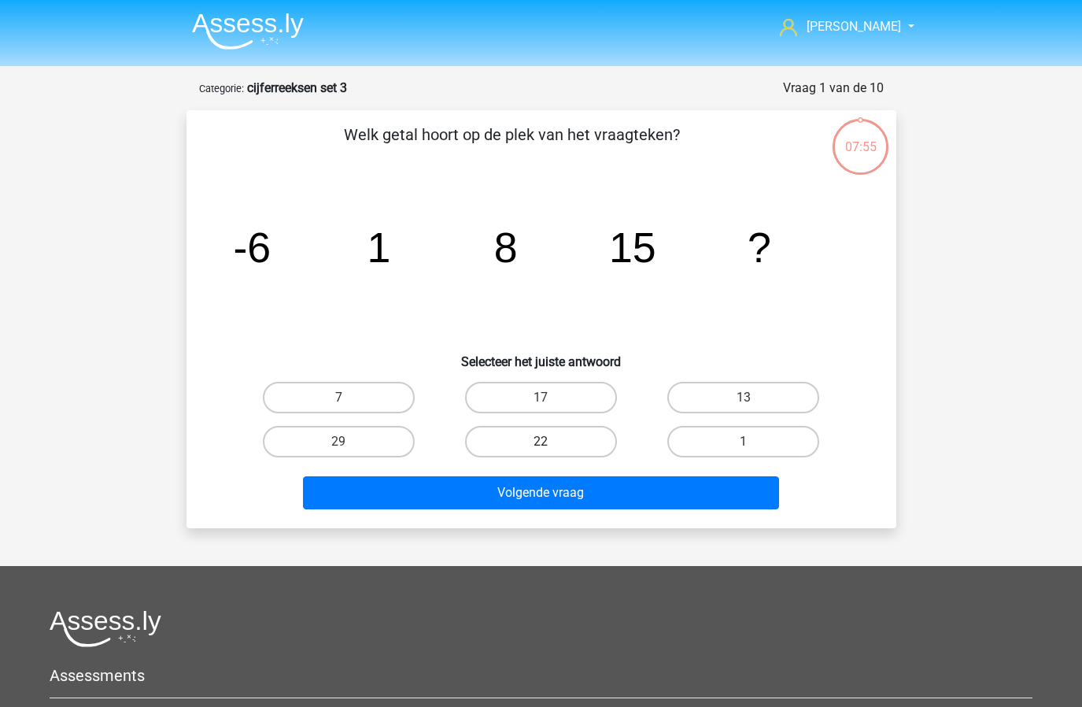
click at [552, 446] on label "22" at bounding box center [541, 441] width 152 height 31
click at [551, 446] on input "22" at bounding box center [546, 446] width 10 height 10
radio input "true"
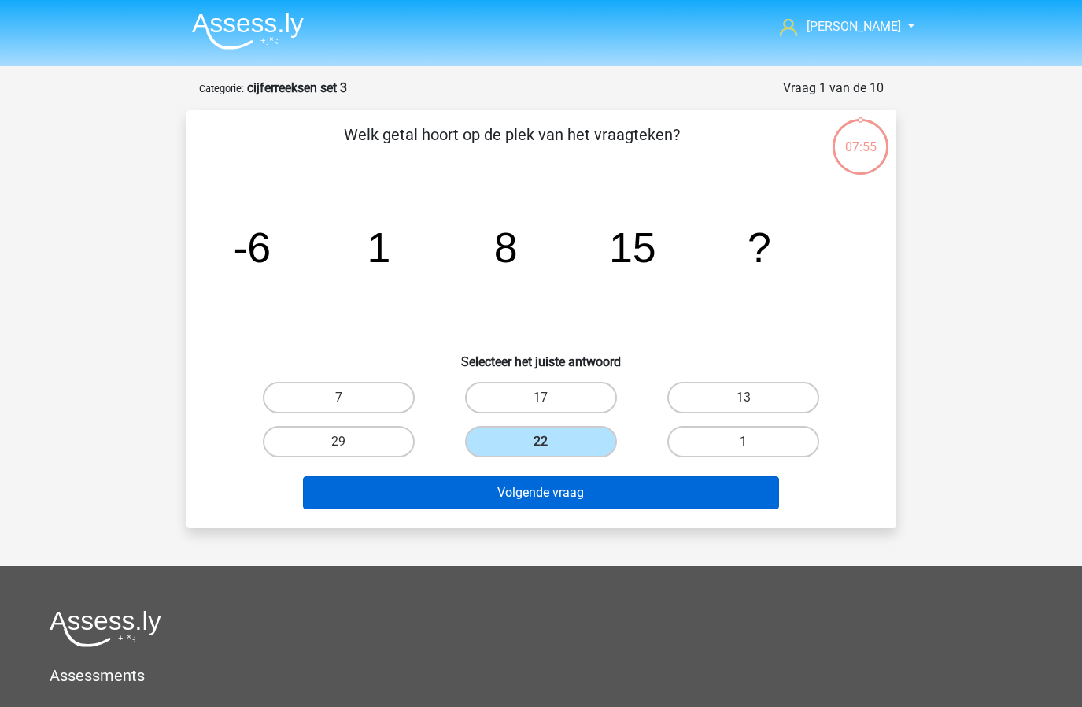
click at [536, 489] on button "Volgende vraag" at bounding box center [541, 492] width 476 height 33
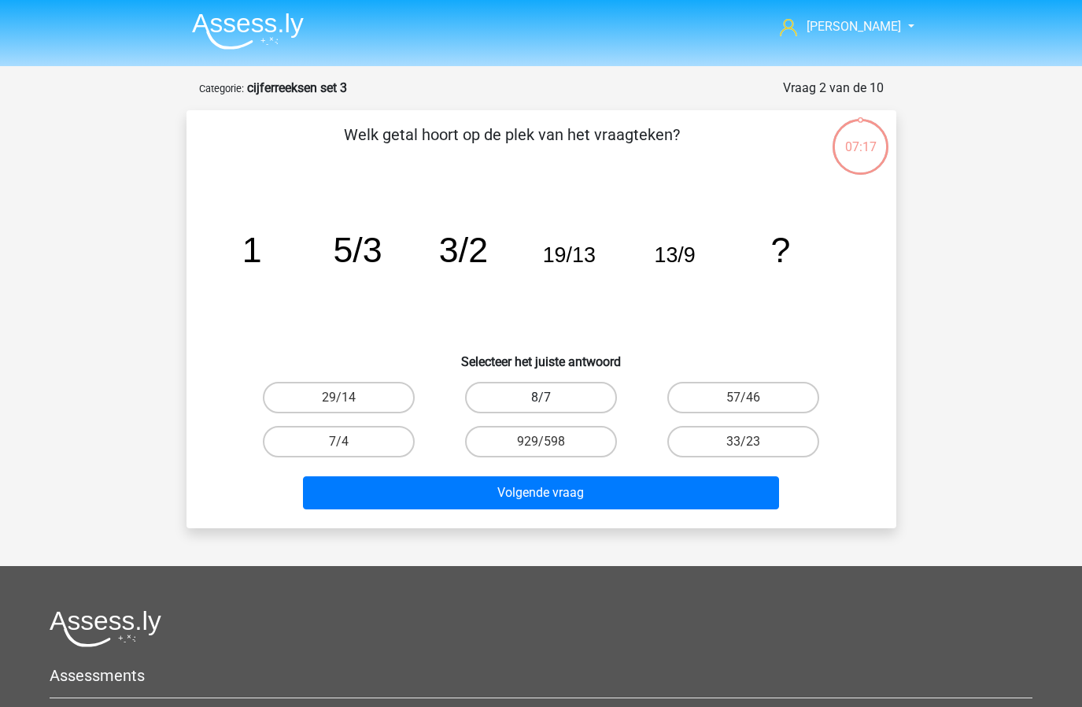
click at [562, 388] on label "8/7" at bounding box center [541, 397] width 152 height 31
click at [551, 397] on input "8/7" at bounding box center [546, 402] width 10 height 10
radio input "true"
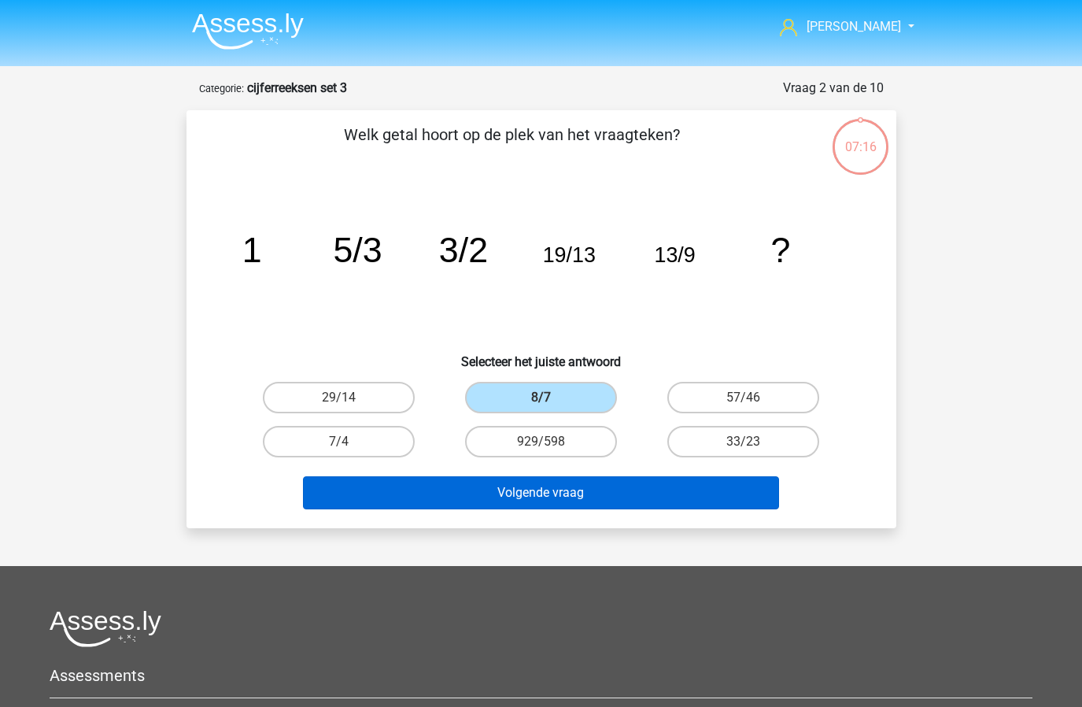
click at [560, 493] on button "Volgende vraag" at bounding box center [541, 492] width 476 height 33
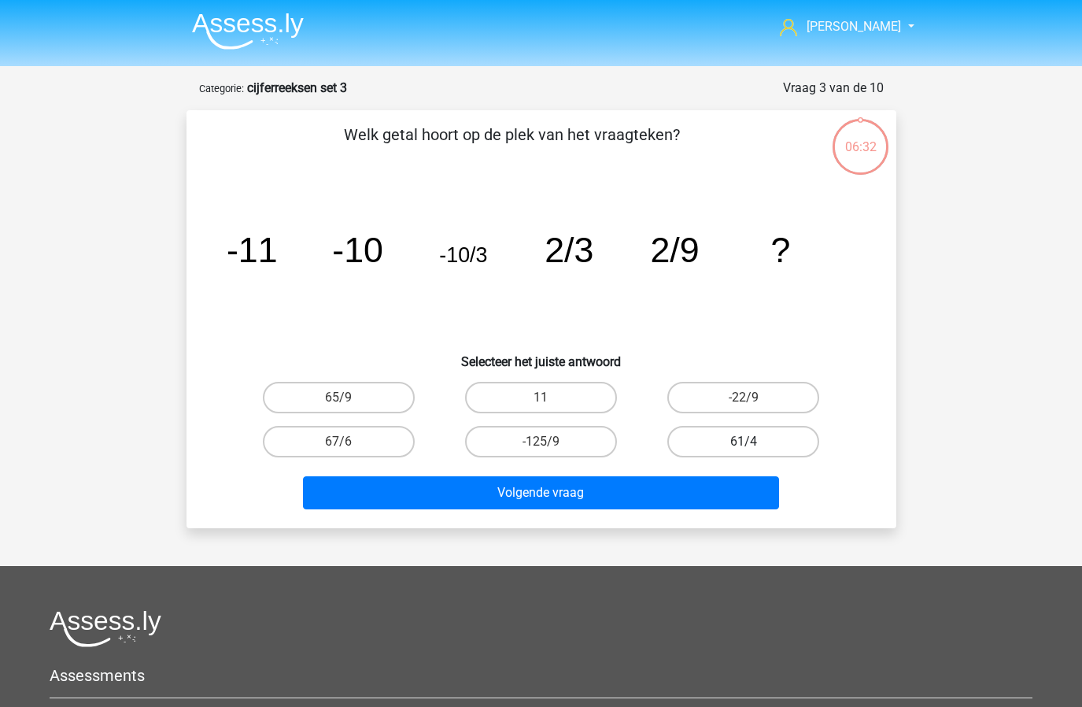
click at [722, 436] on label "61/4" at bounding box center [743, 441] width 152 height 31
click at [744, 441] on input "61/4" at bounding box center [749, 446] width 10 height 10
radio input "true"
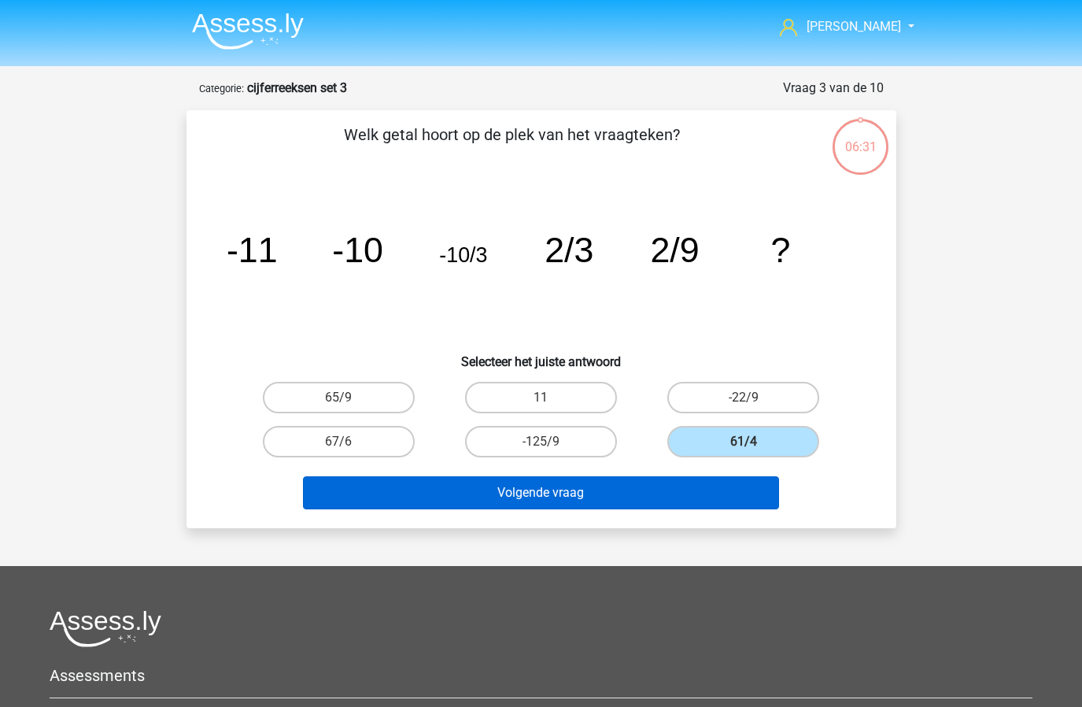
click at [643, 476] on button "Volgende vraag" at bounding box center [541, 492] width 476 height 33
click at [550, 487] on button "Volgende vraag" at bounding box center [541, 492] width 476 height 33
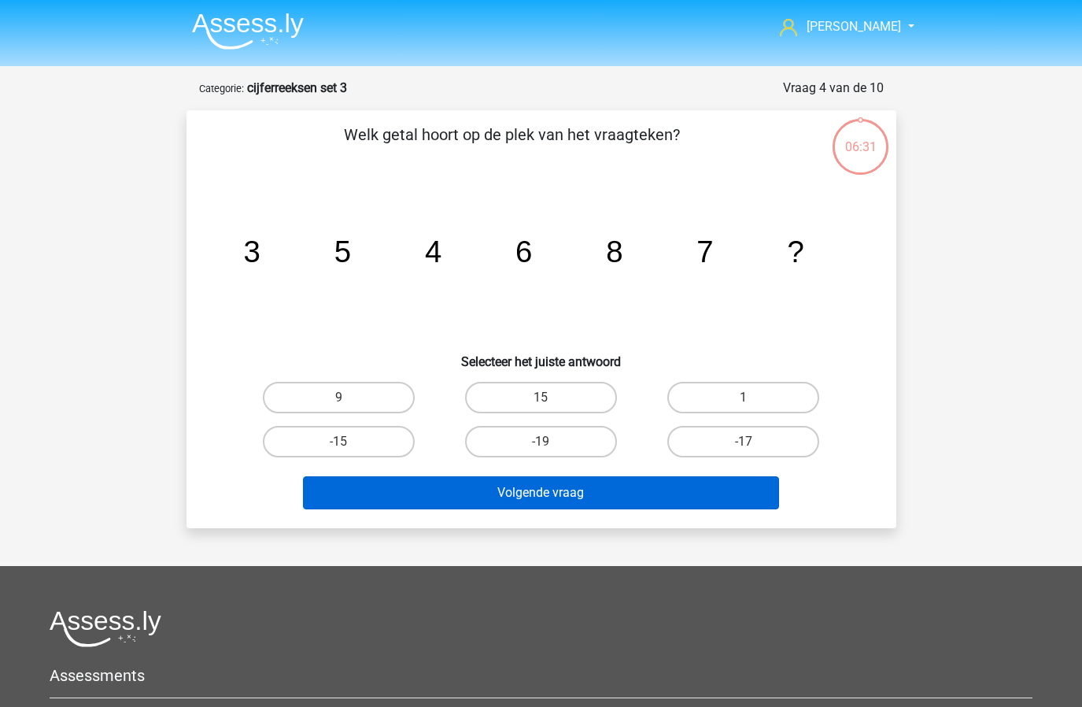
click at [626, 485] on button "Volgende vraag" at bounding box center [541, 492] width 476 height 33
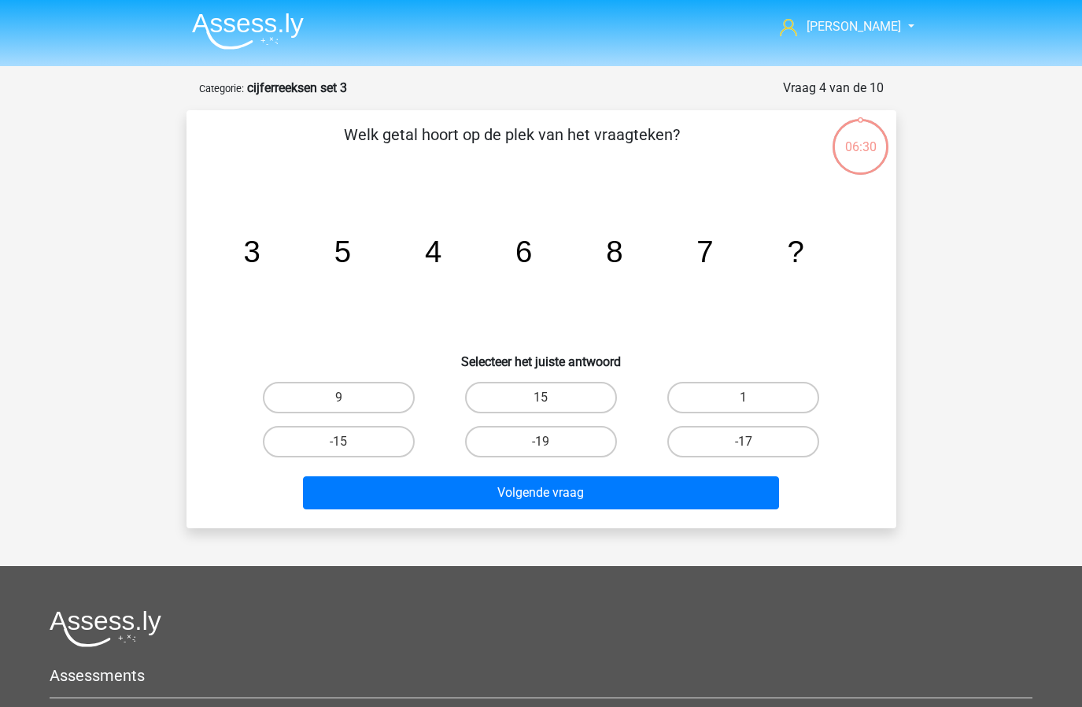
click at [704, 314] on icon "image/svg+xml 3 5 4 6 8 7 ?" at bounding box center [541, 262] width 634 height 159
click at [354, 408] on label "9" at bounding box center [339, 397] width 152 height 31
click at [349, 408] on input "9" at bounding box center [343, 402] width 10 height 10
radio input "true"
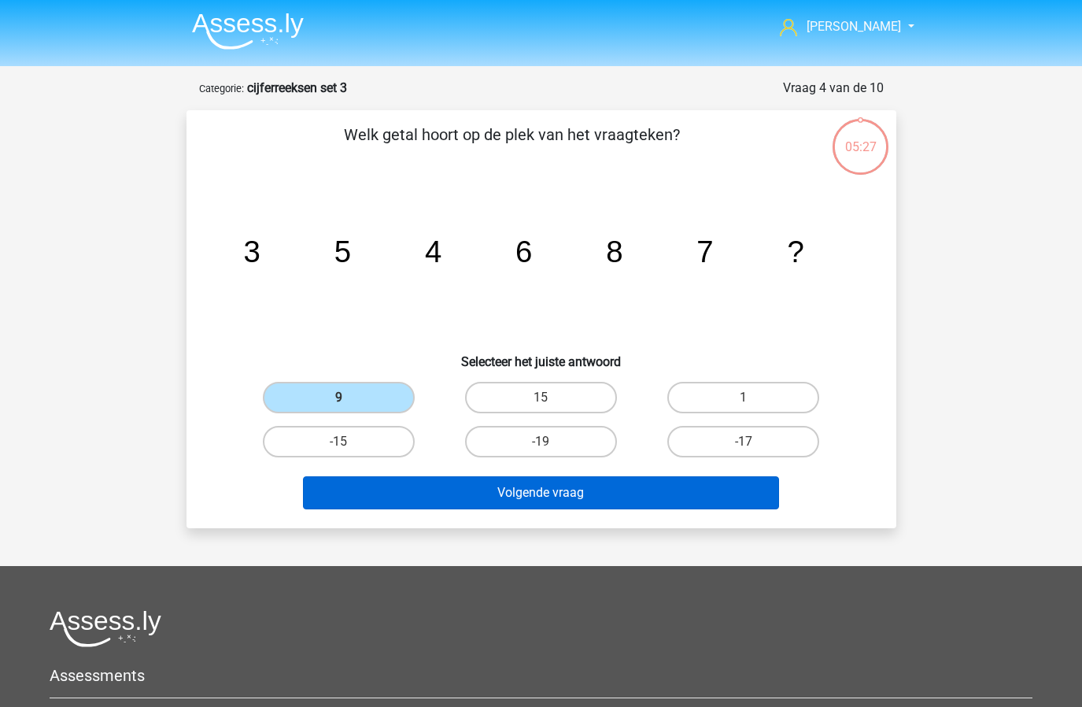
click at [524, 488] on button "Volgende vraag" at bounding box center [541, 492] width 476 height 33
click at [460, 490] on button "Volgende vraag" at bounding box center [541, 492] width 476 height 33
click at [493, 498] on button "Volgende vraag" at bounding box center [541, 492] width 476 height 33
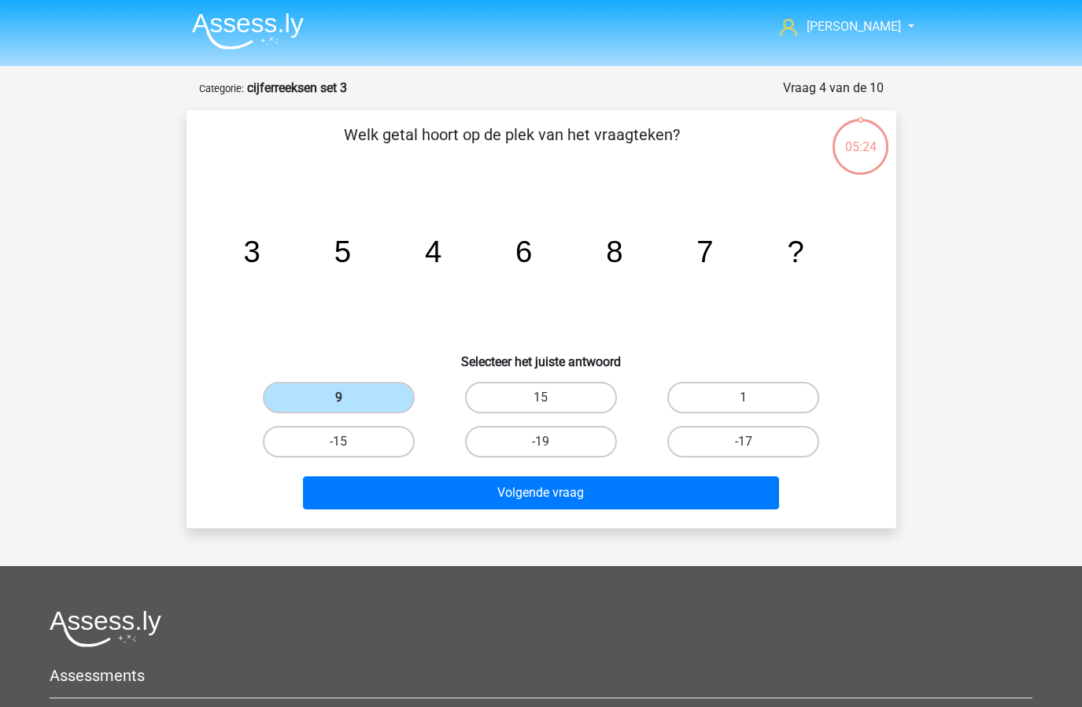
click at [343, 402] on input "9" at bounding box center [343, 402] width 10 height 10
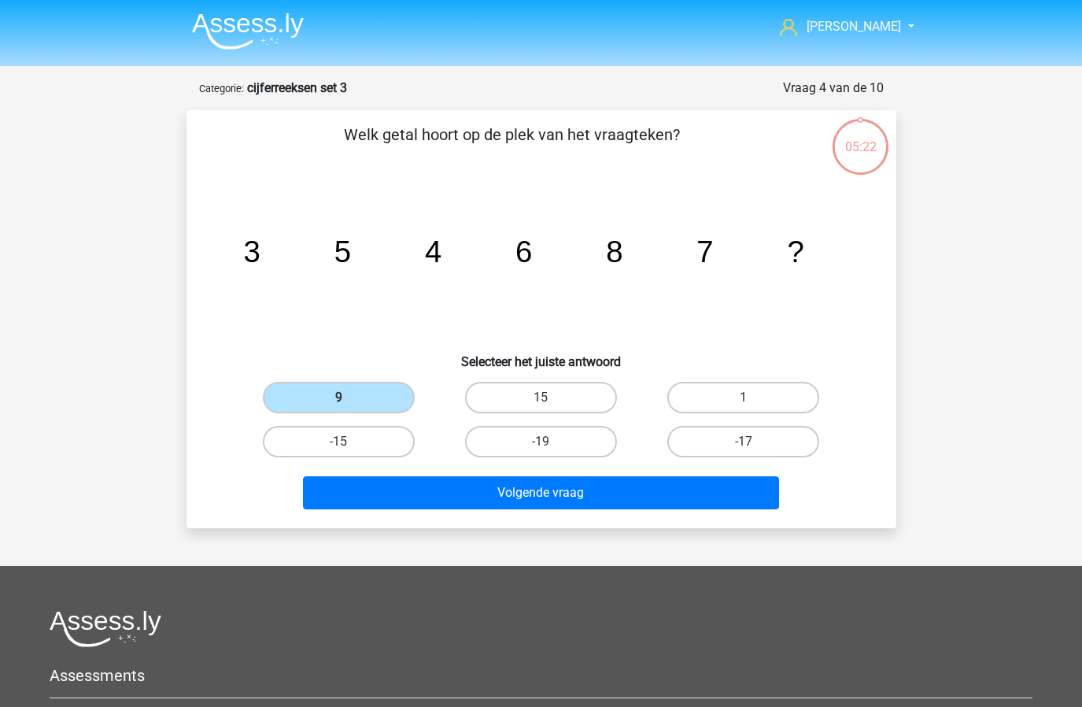
click at [343, 402] on input "9" at bounding box center [343, 402] width 10 height 10
click at [360, 401] on label "9" at bounding box center [339, 397] width 152 height 31
click at [349, 401] on input "9" at bounding box center [343, 402] width 10 height 10
radio input "true"
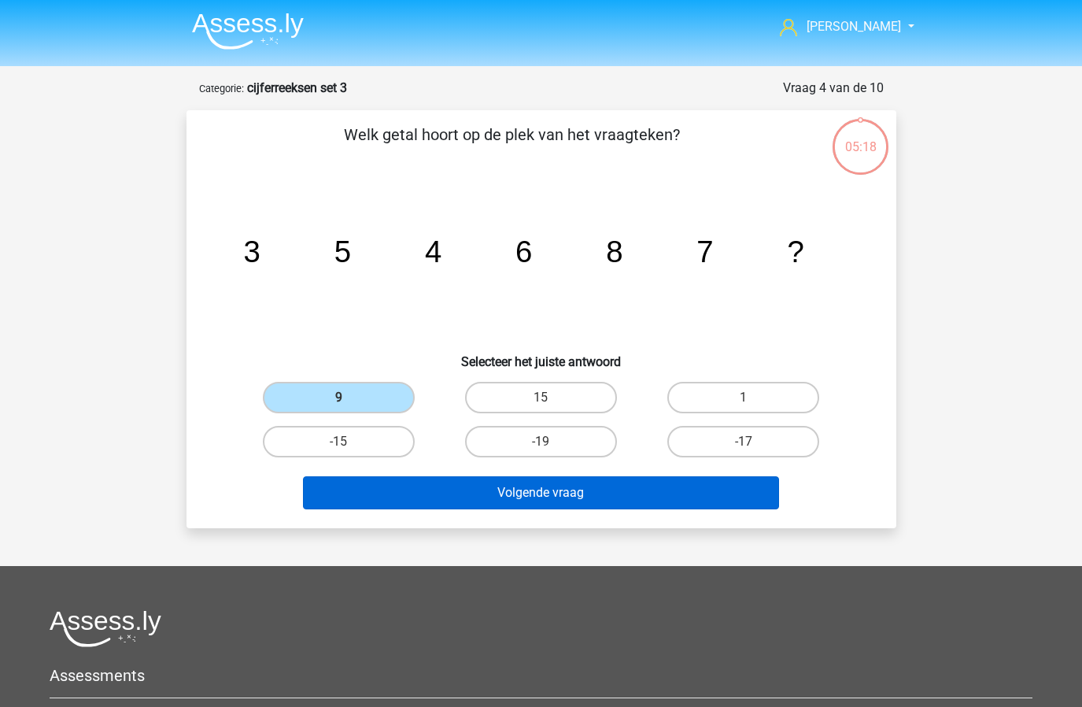
click at [436, 487] on button "Volgende vraag" at bounding box center [541, 492] width 476 height 33
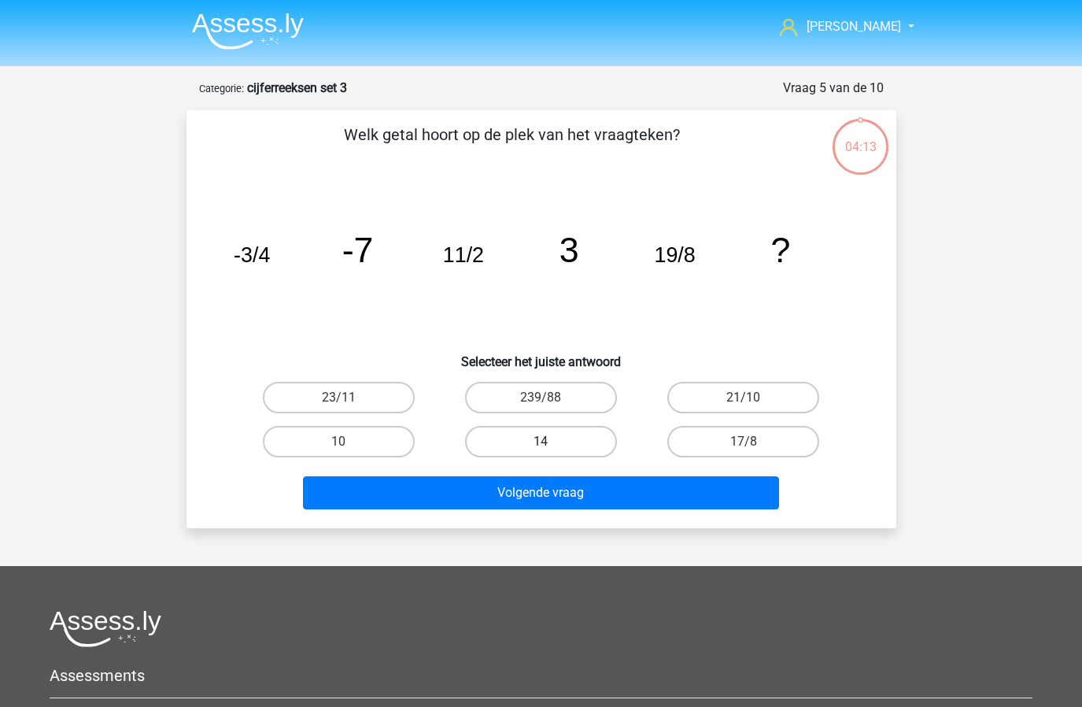
click at [556, 435] on label "14" at bounding box center [541, 441] width 152 height 31
click at [551, 441] on input "14" at bounding box center [546, 446] width 10 height 10
radio input "true"
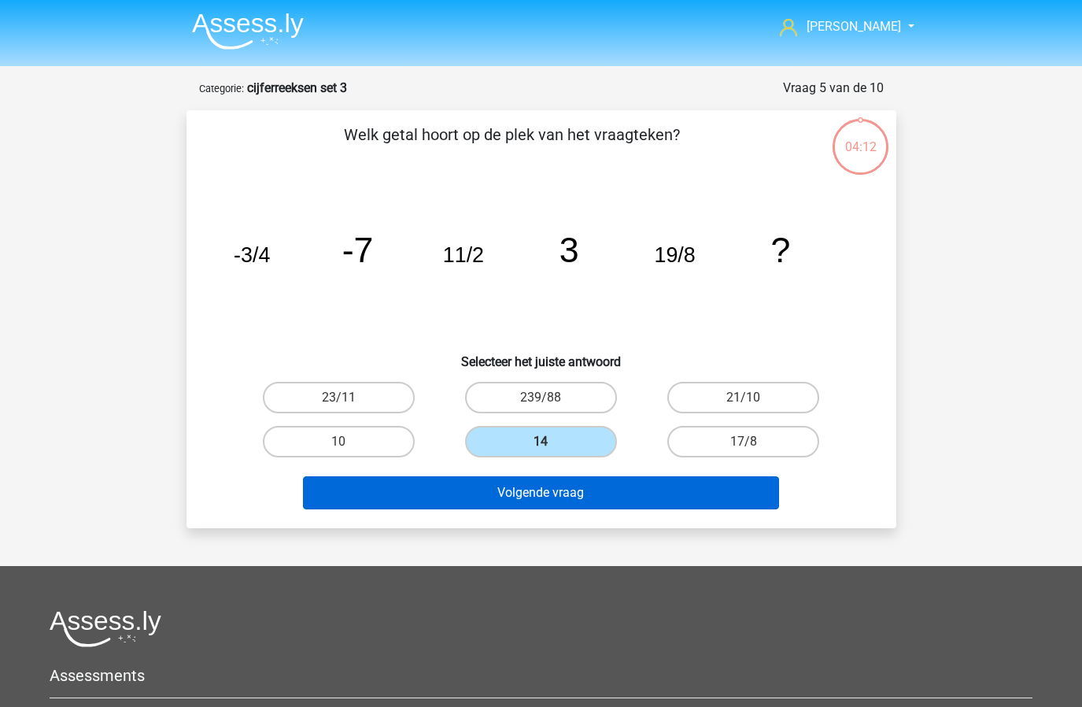
click at [552, 487] on button "Volgende vraag" at bounding box center [541, 492] width 476 height 33
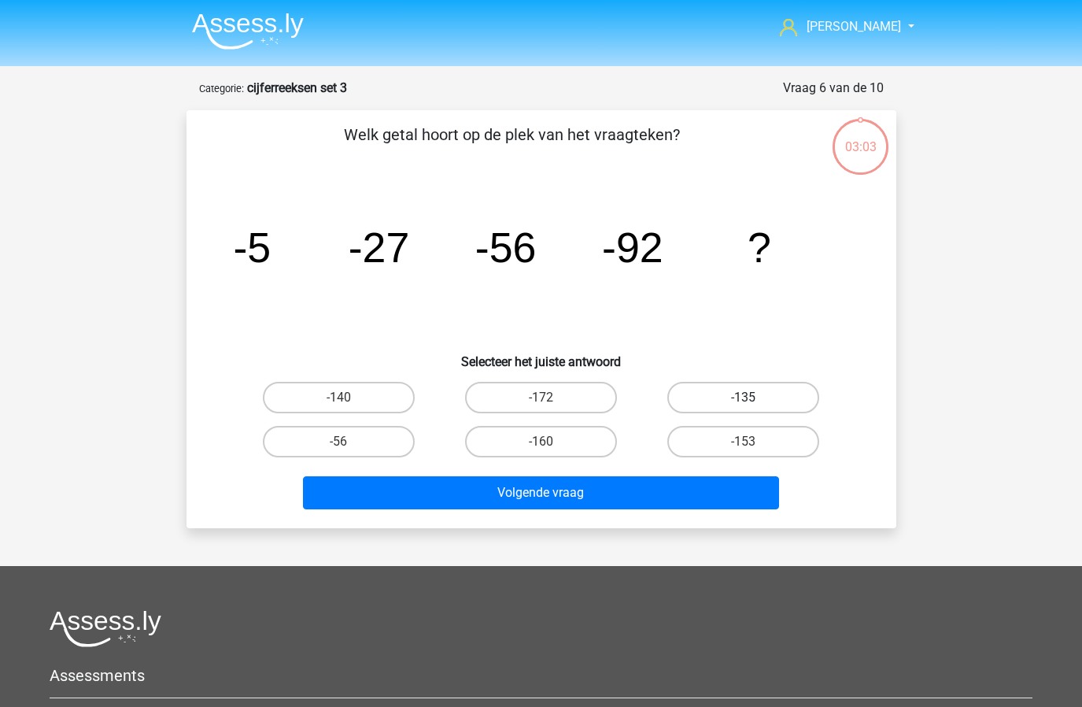
click at [719, 401] on label "-135" at bounding box center [743, 397] width 152 height 31
click at [744, 401] on input "-135" at bounding box center [749, 402] width 10 height 10
radio input "true"
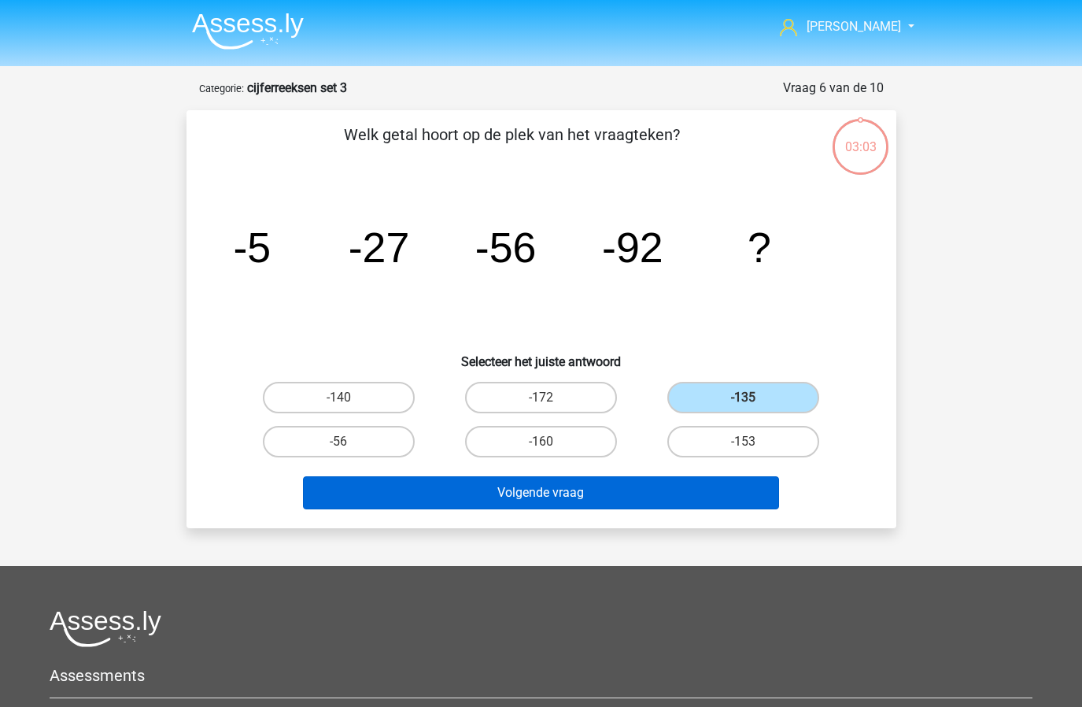
click at [615, 491] on button "Volgende vraag" at bounding box center [541, 492] width 476 height 33
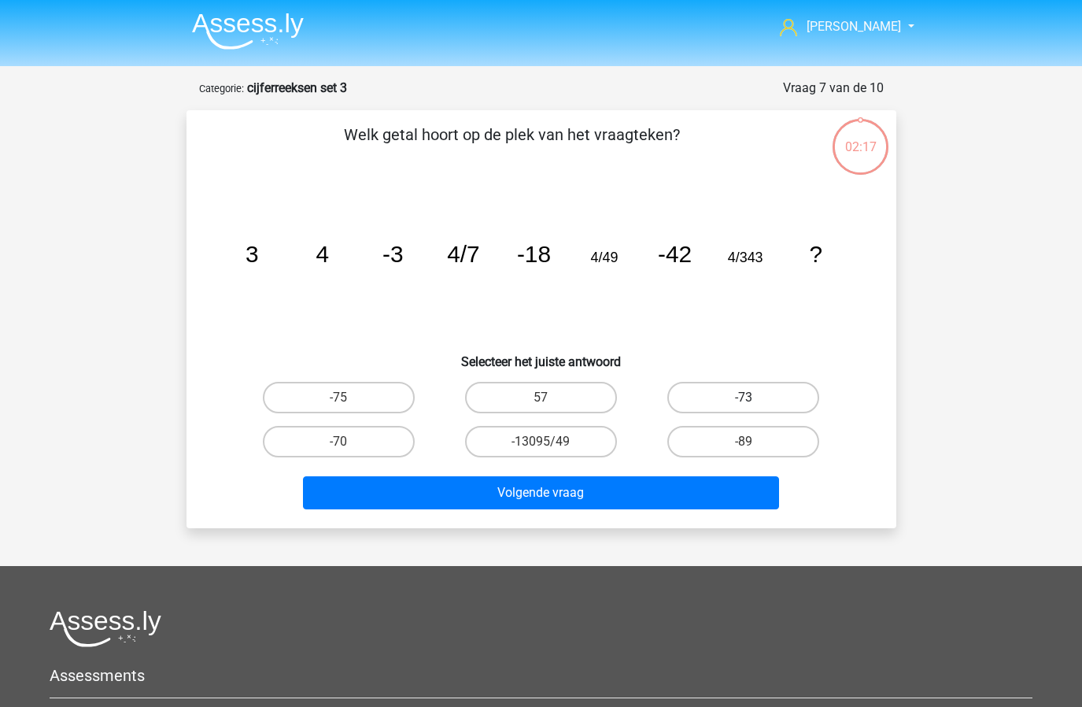
click at [707, 393] on label "-73" at bounding box center [743, 397] width 152 height 31
click at [744, 397] on input "-73" at bounding box center [749, 402] width 10 height 10
radio input "true"
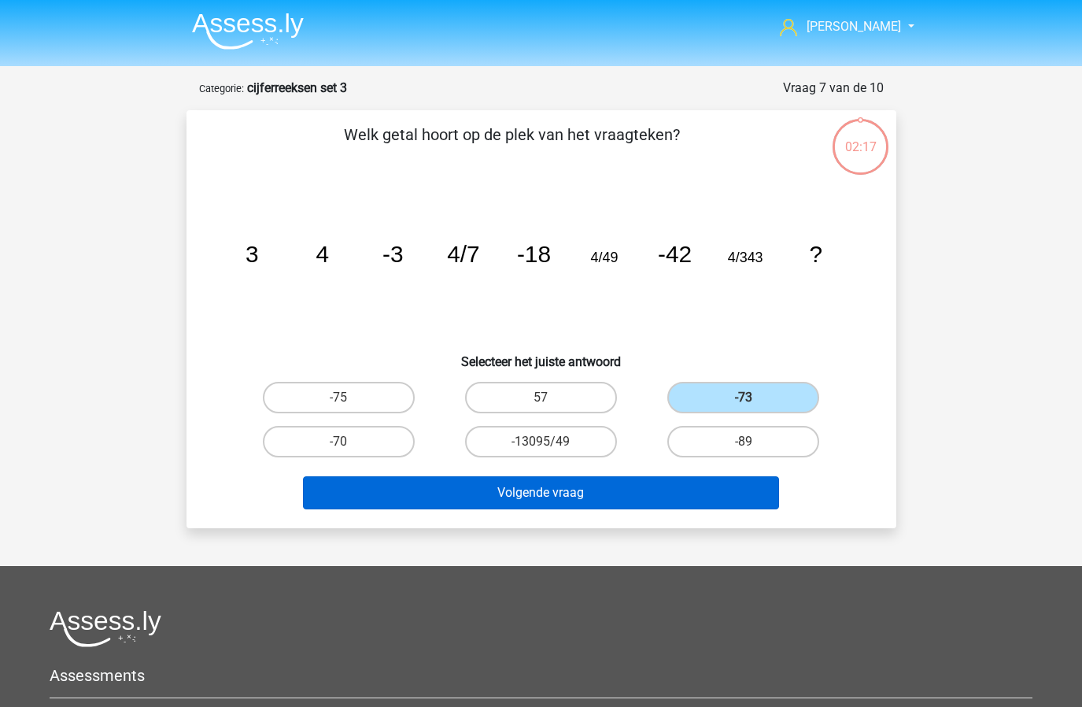
click at [627, 492] on button "Volgende vraag" at bounding box center [541, 492] width 476 height 33
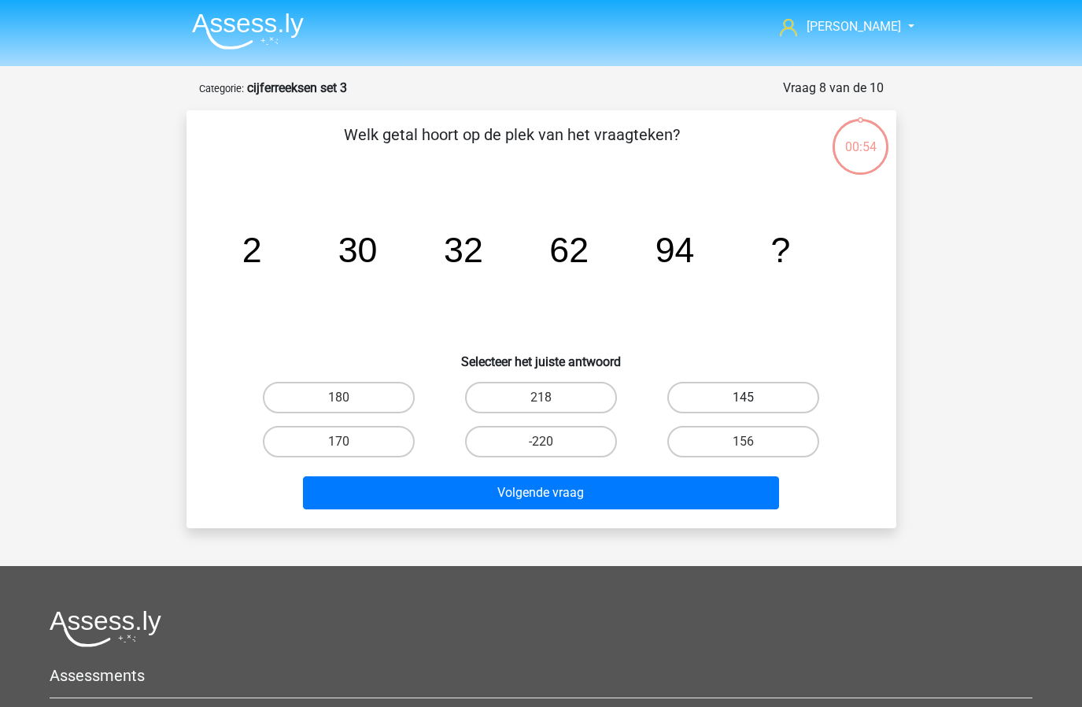
click at [736, 398] on label "145" at bounding box center [743, 397] width 152 height 31
click at [744, 398] on input "145" at bounding box center [749, 402] width 10 height 10
radio input "true"
click at [784, 433] on label "156" at bounding box center [743, 441] width 152 height 31
click at [754, 441] on input "156" at bounding box center [749, 446] width 10 height 10
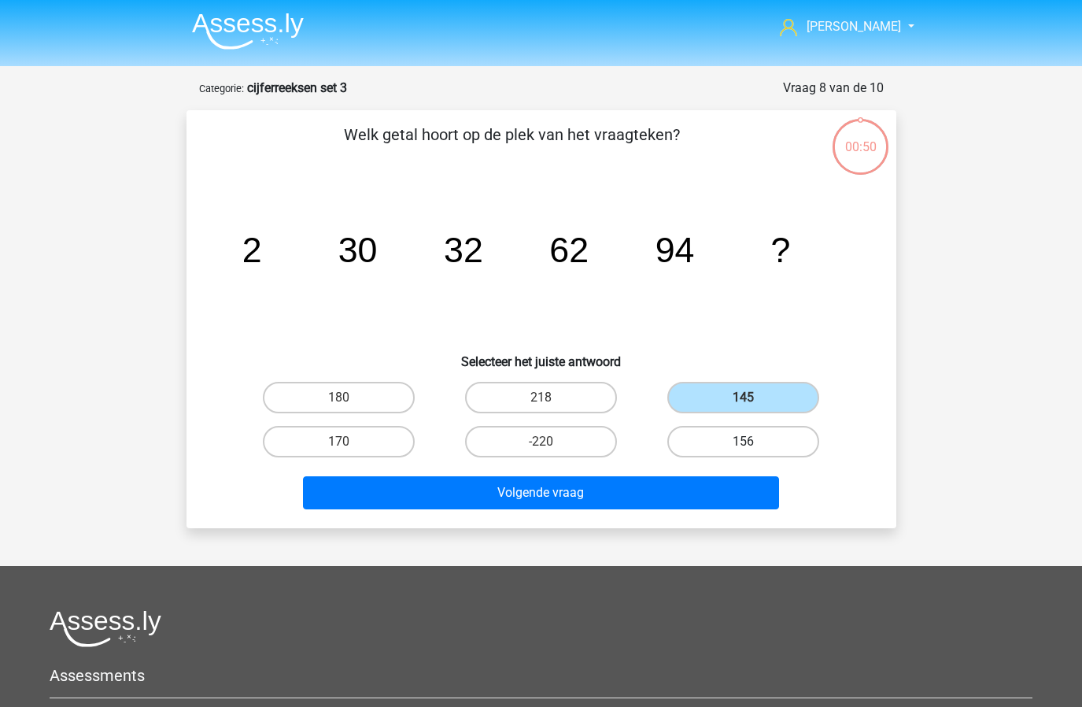
radio input "true"
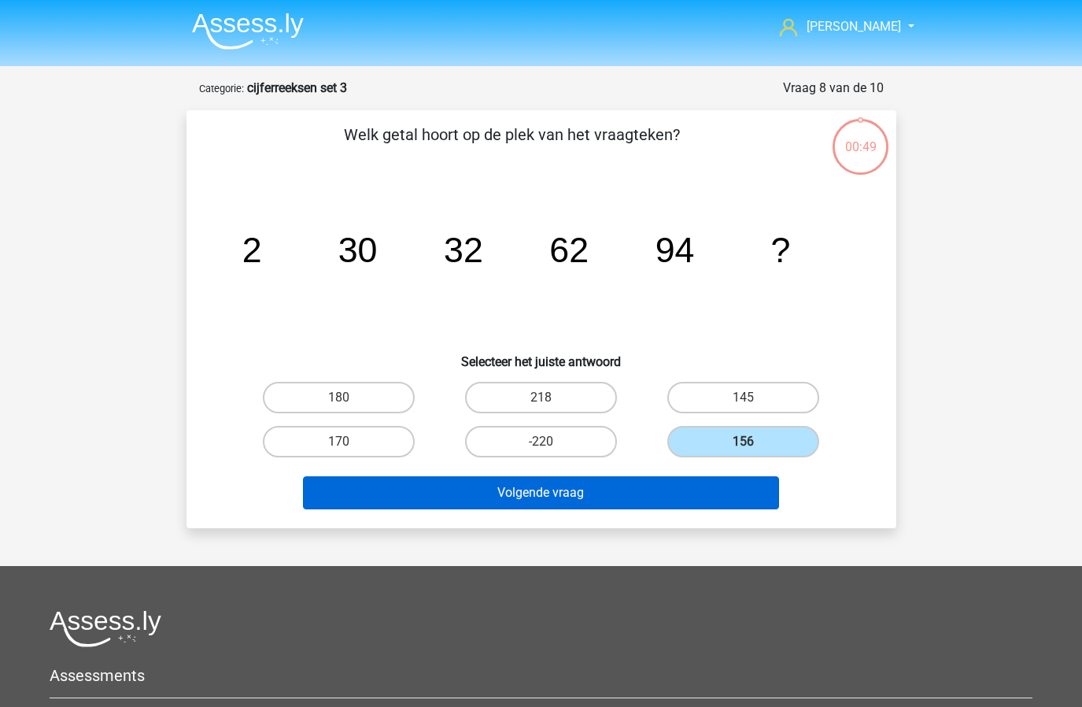
click at [596, 488] on button "Volgende vraag" at bounding box center [541, 492] width 476 height 33
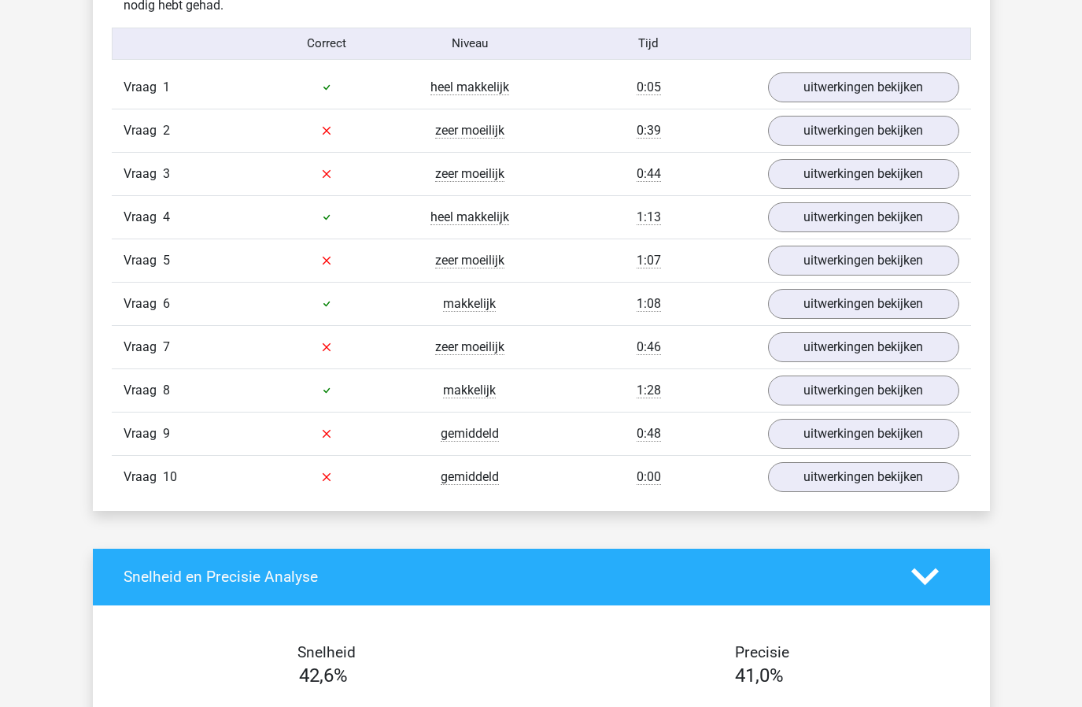
scroll to position [847, 0]
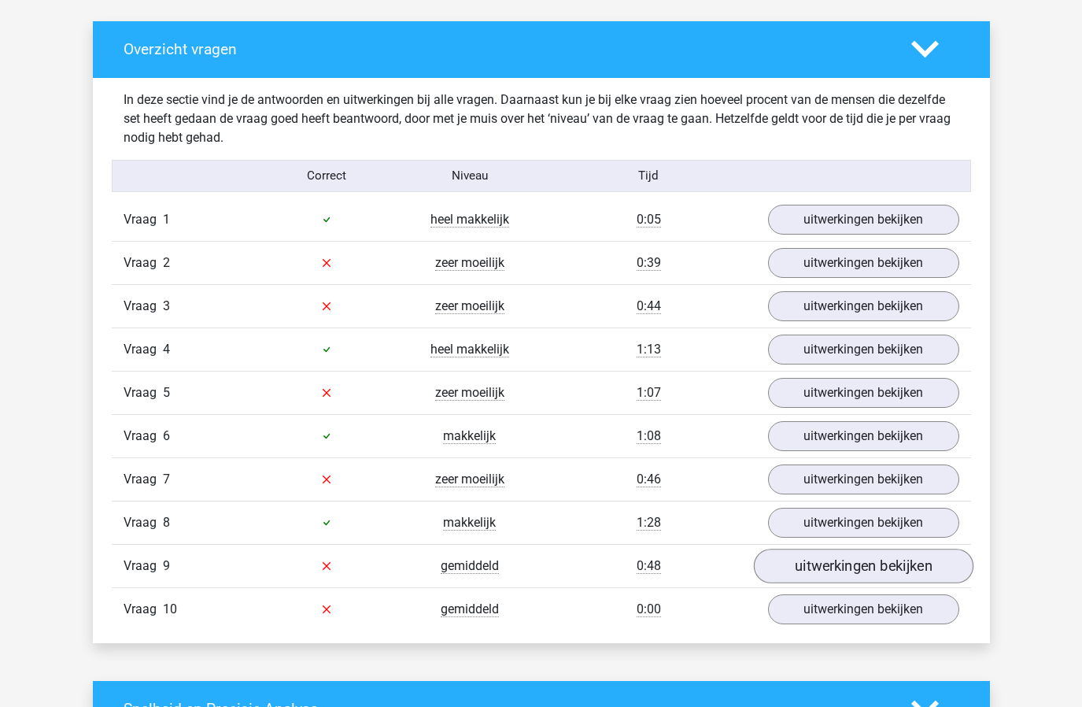
click at [841, 566] on link "uitwerkingen bekijken" at bounding box center [863, 565] width 220 height 35
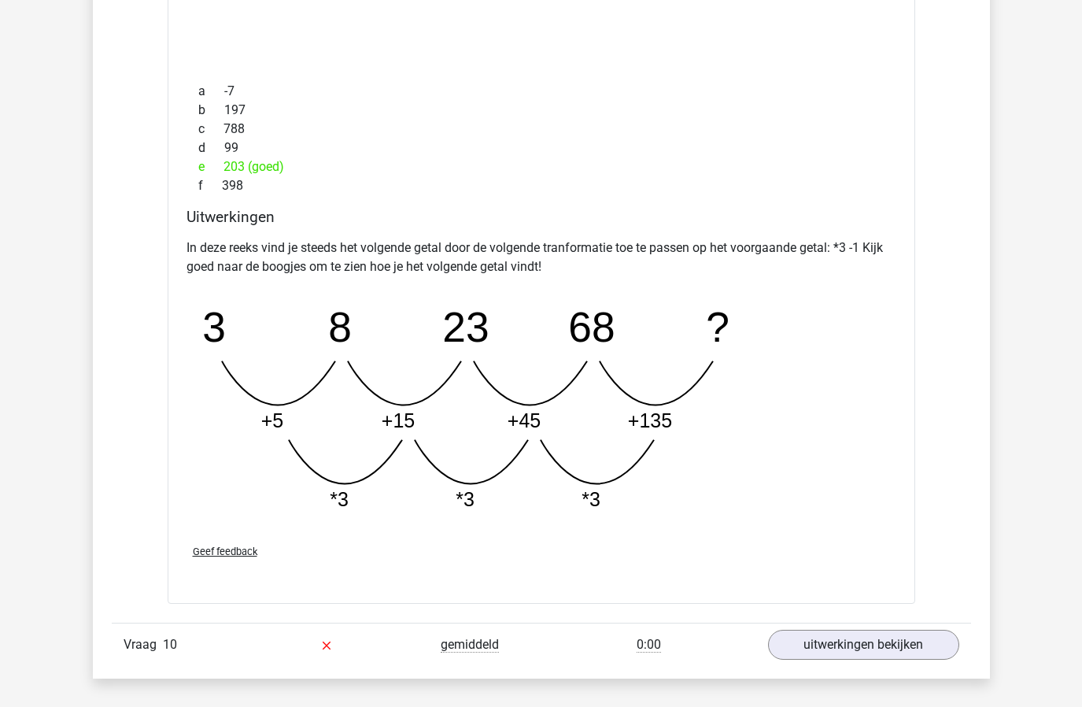
scroll to position [1845, 0]
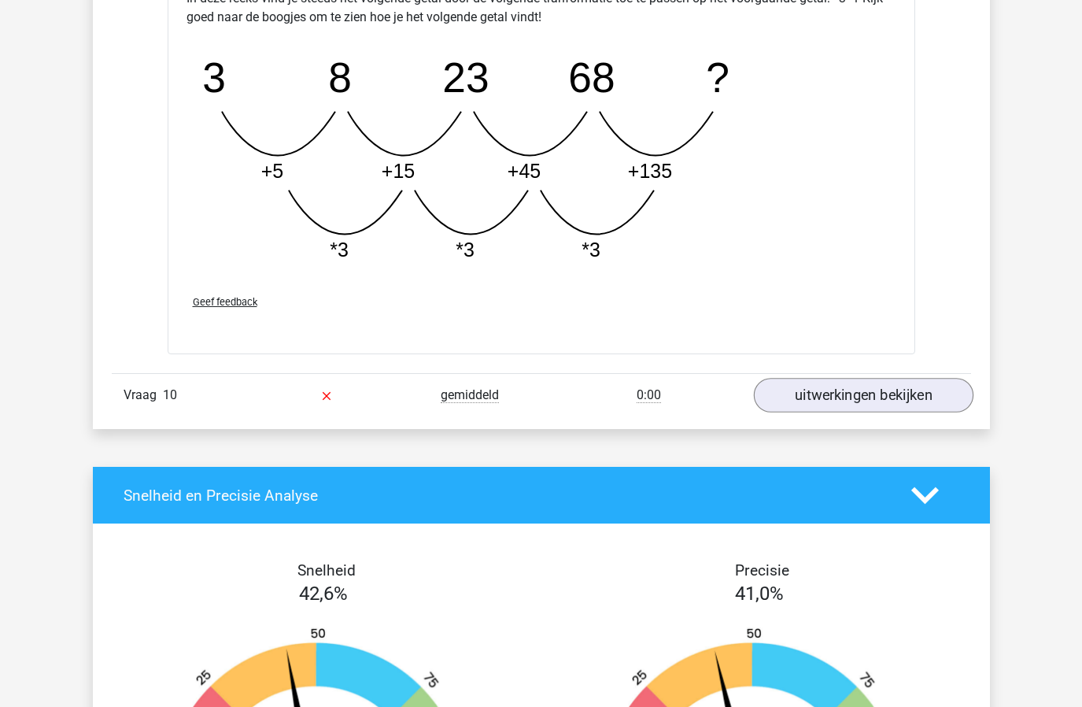
click at [845, 397] on link "uitwerkingen bekijken" at bounding box center [863, 396] width 220 height 35
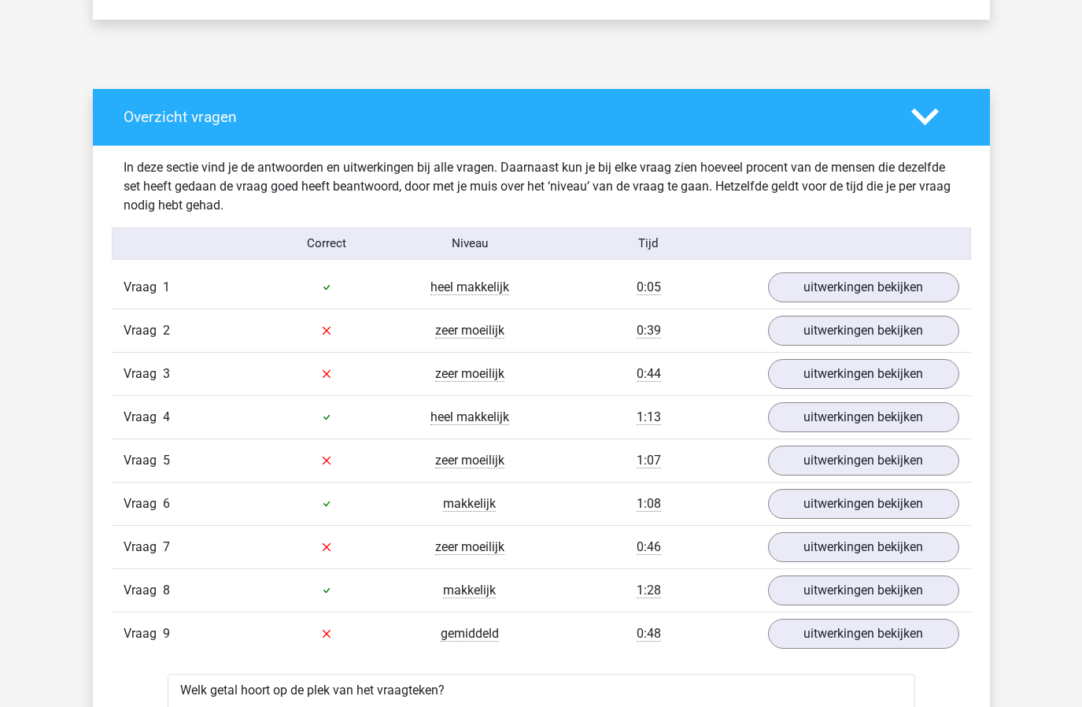
scroll to position [764, 0]
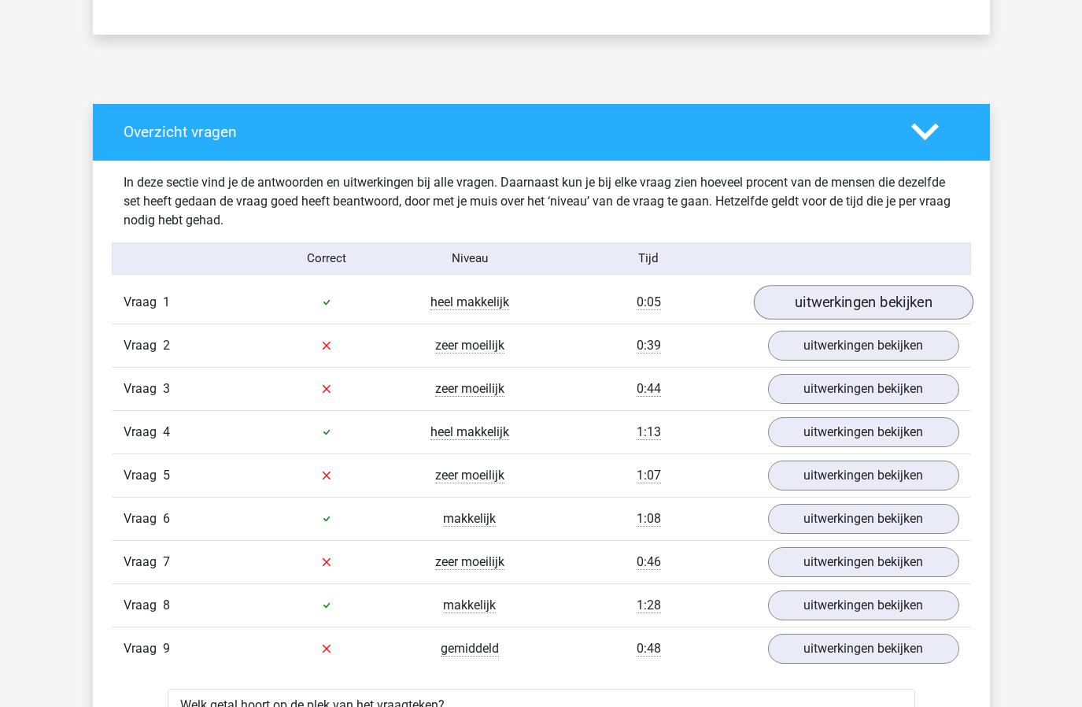
click at [872, 295] on link "uitwerkingen bekijken" at bounding box center [863, 302] width 220 height 35
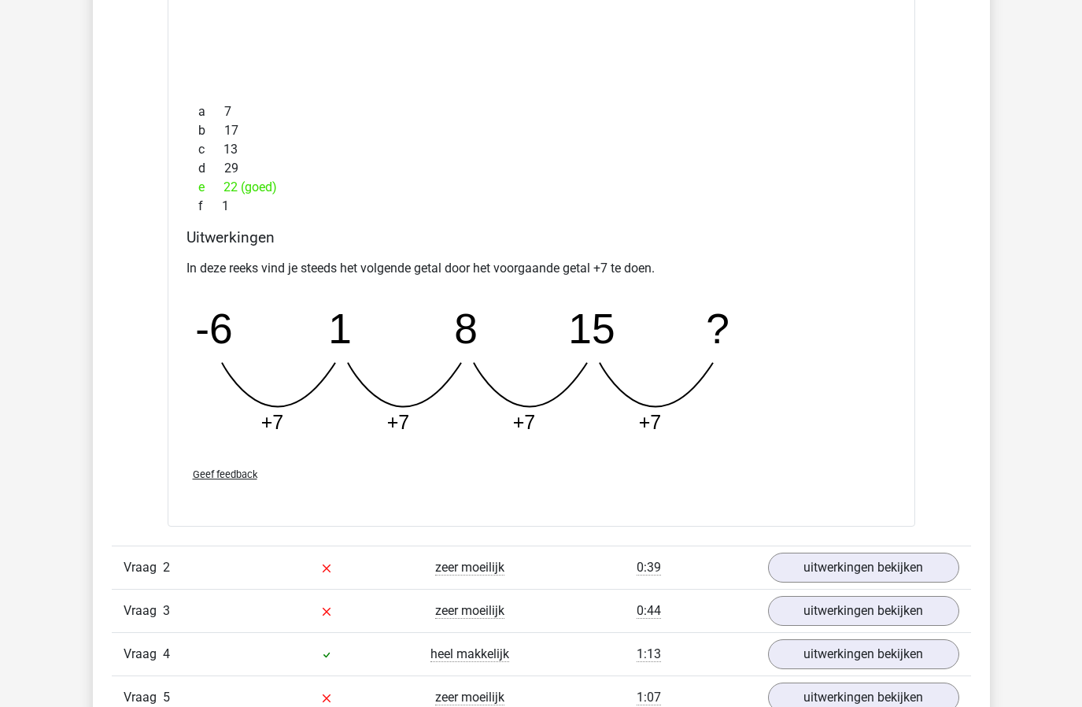
scroll to position [1296, 0]
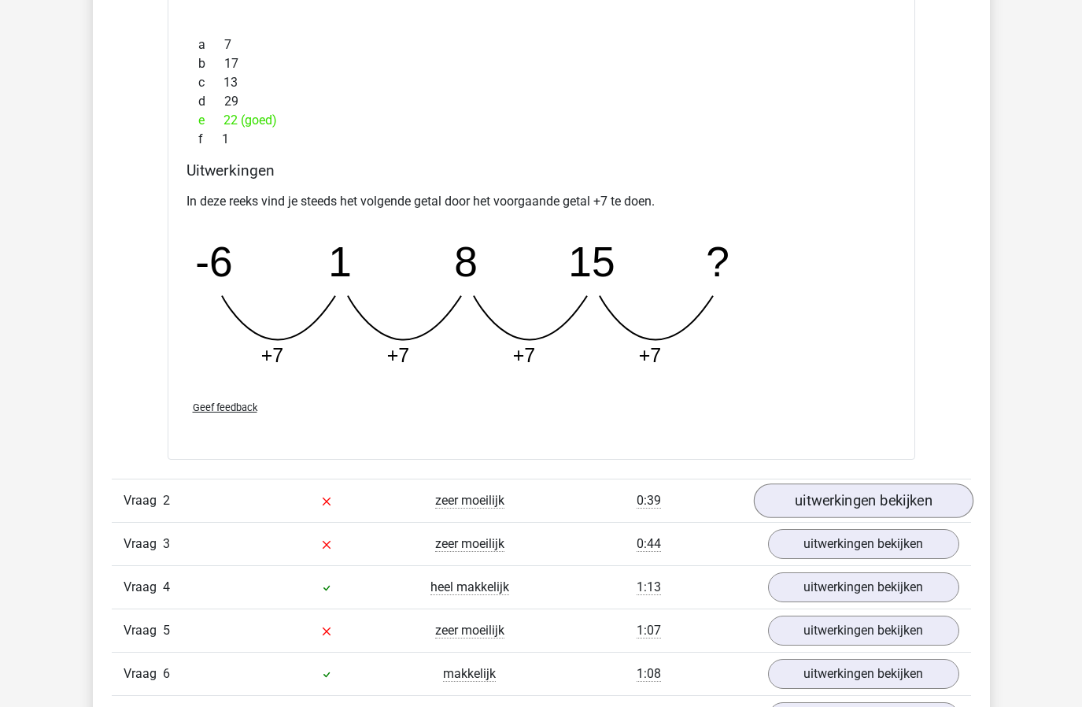
click at [826, 514] on link "uitwerkingen bekijken" at bounding box center [863, 501] width 220 height 35
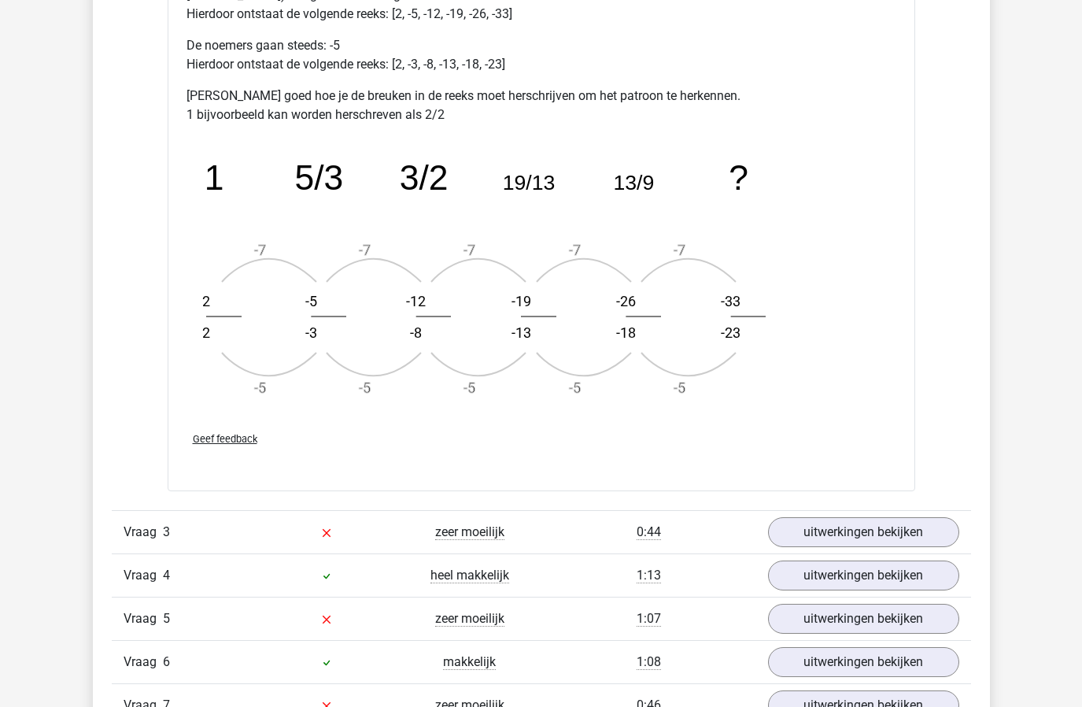
scroll to position [2270, 0]
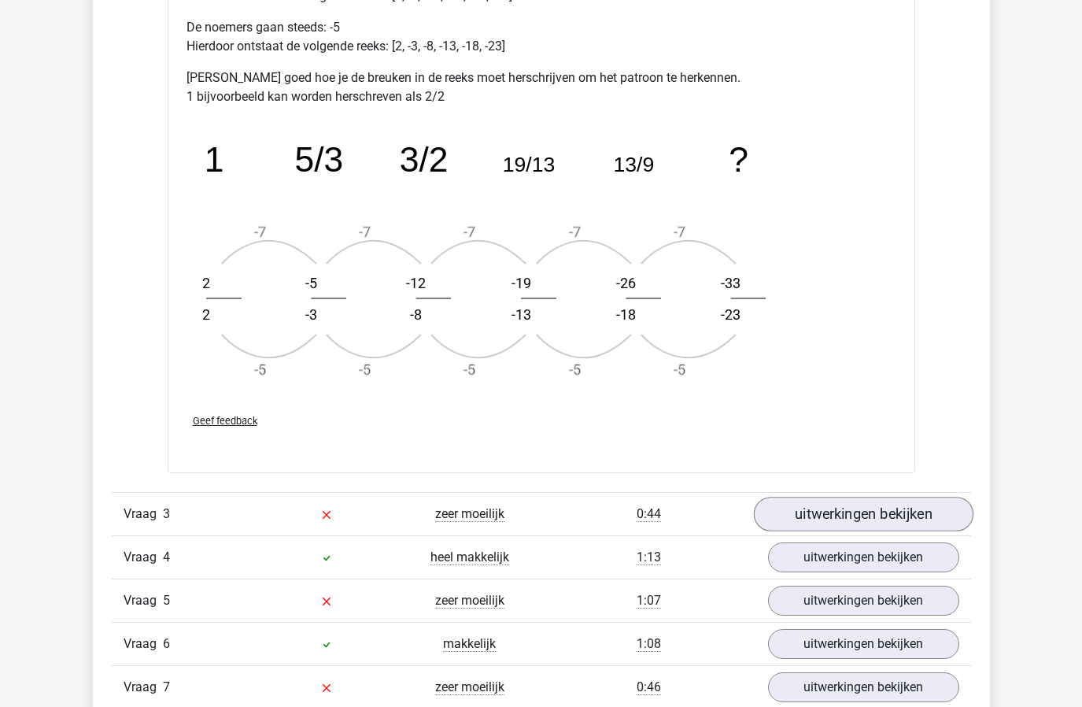
click at [823, 512] on link "uitwerkingen bekijken" at bounding box center [863, 514] width 220 height 35
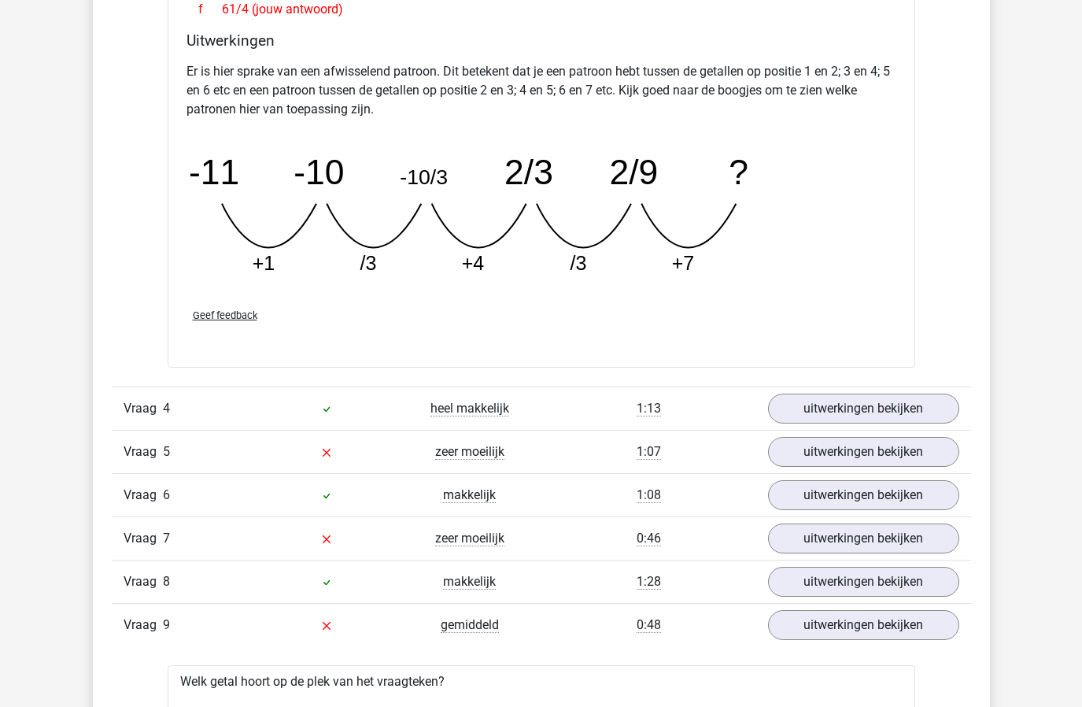
scroll to position [3173, 0]
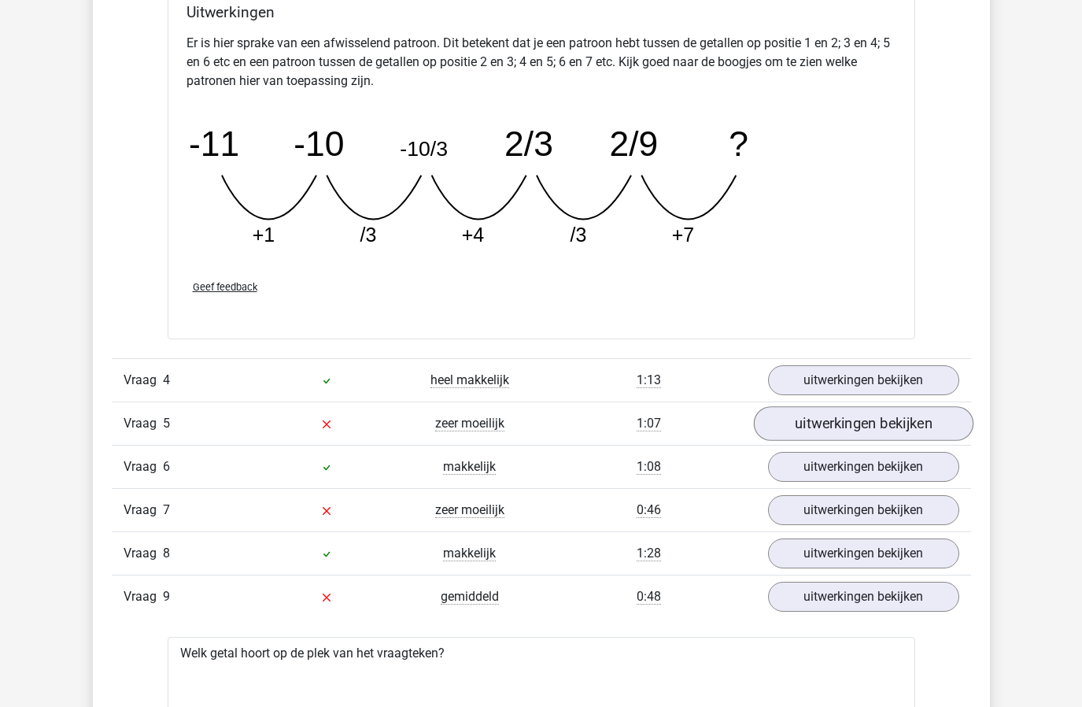
click at [857, 413] on link "uitwerkingen bekijken" at bounding box center [863, 423] width 220 height 35
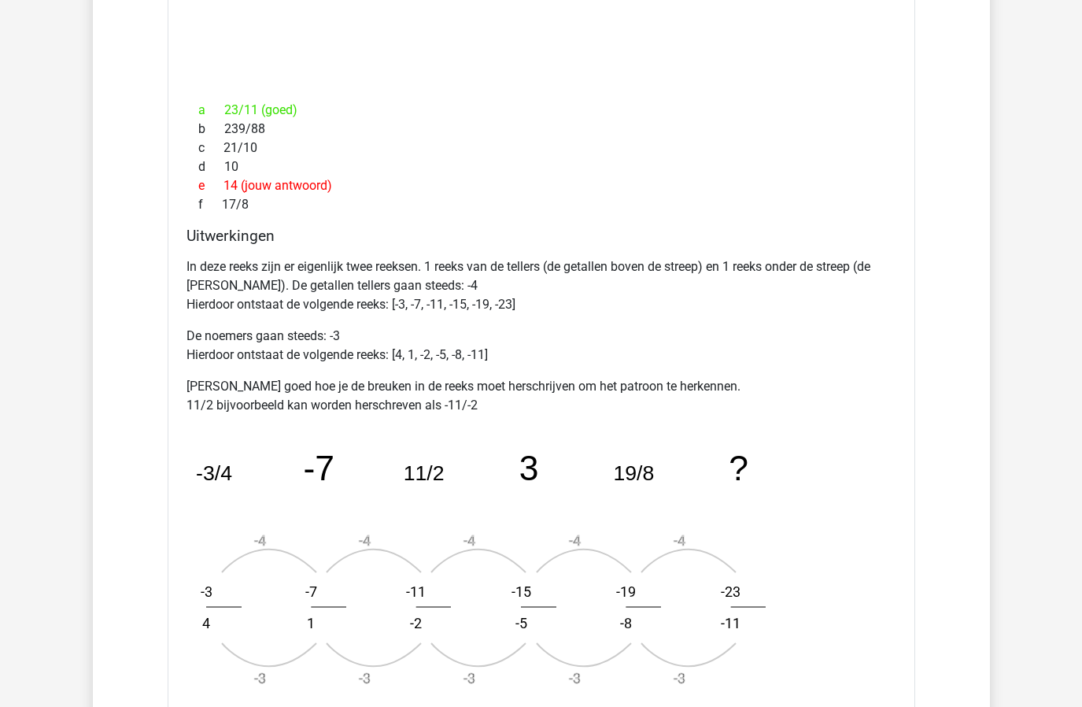
scroll to position [3762, 0]
click at [857, 413] on div "In deze reeks zijn er eigenlijk twee reeksen. 1 reeks van de tellers (de getall…" at bounding box center [542, 479] width 710 height 458
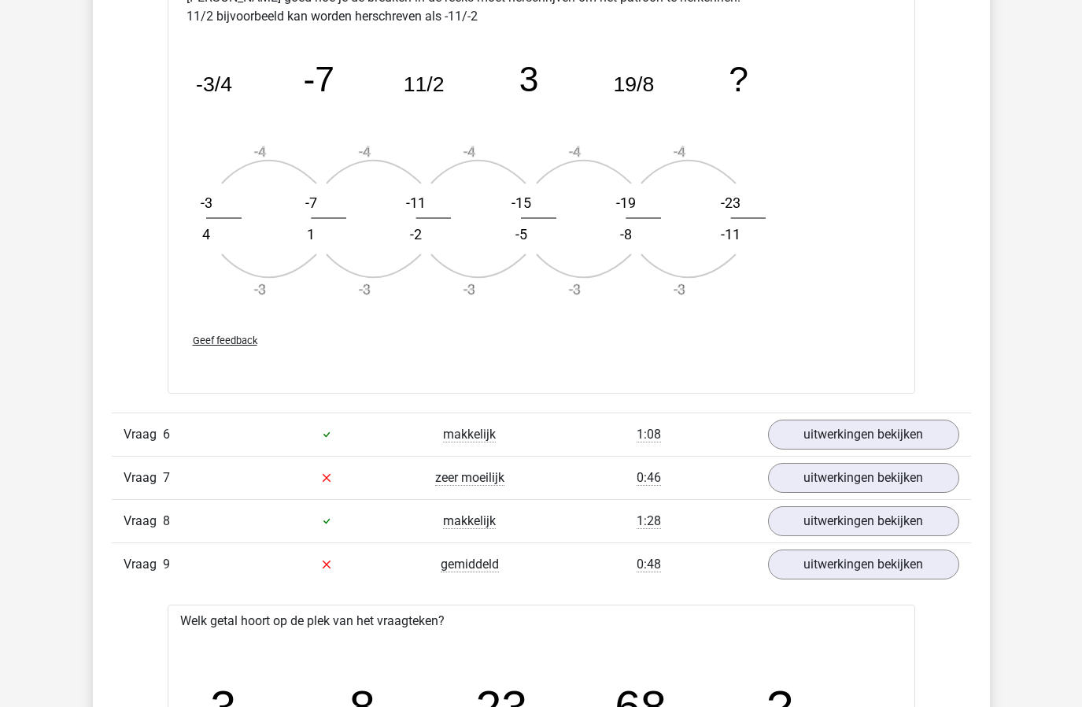
scroll to position [4154, 0]
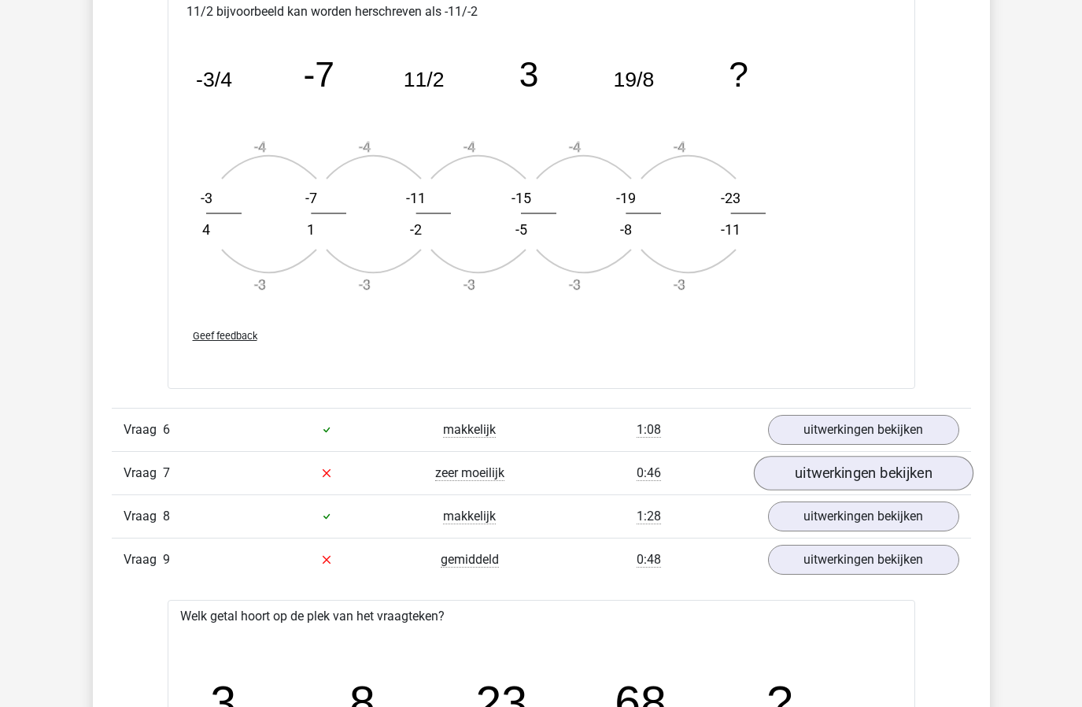
click at [853, 458] on link "uitwerkingen bekijken" at bounding box center [863, 473] width 220 height 35
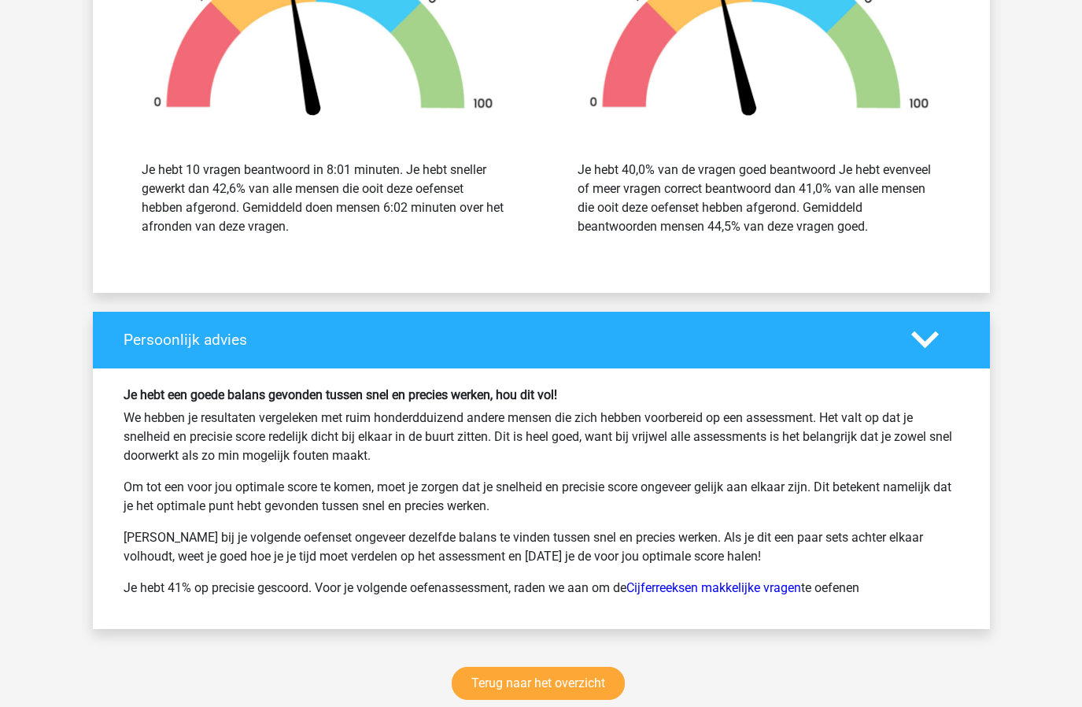
scroll to position [7519, 0]
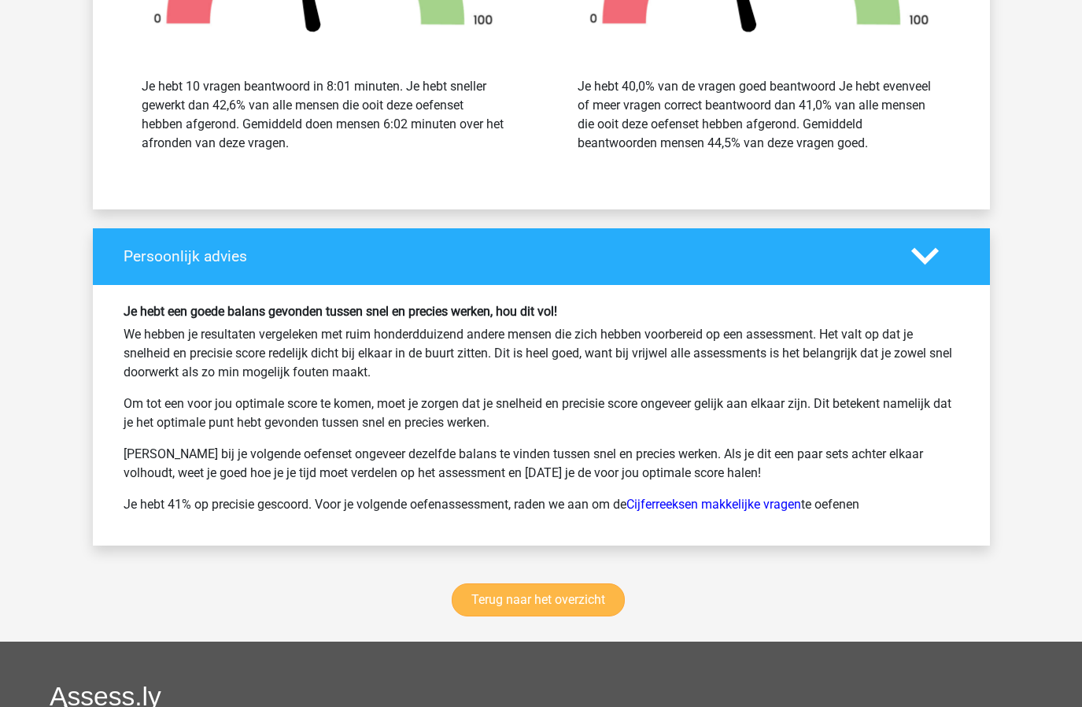
click at [477, 599] on link "Terug naar het overzicht" at bounding box center [538, 599] width 173 height 33
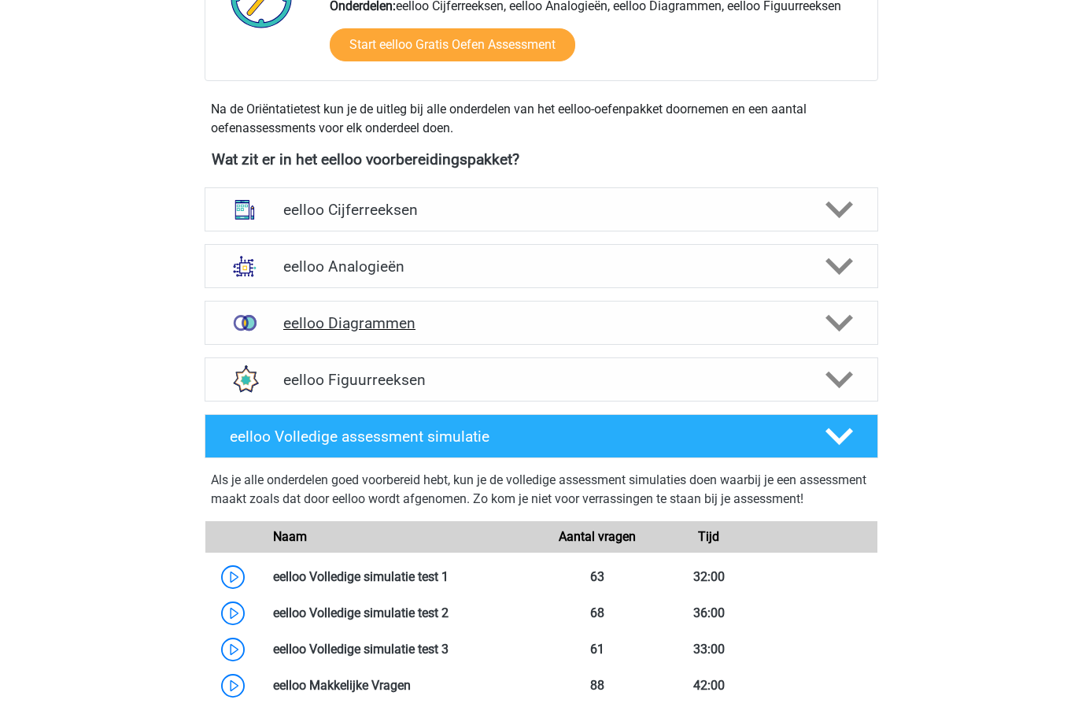
scroll to position [549, 0]
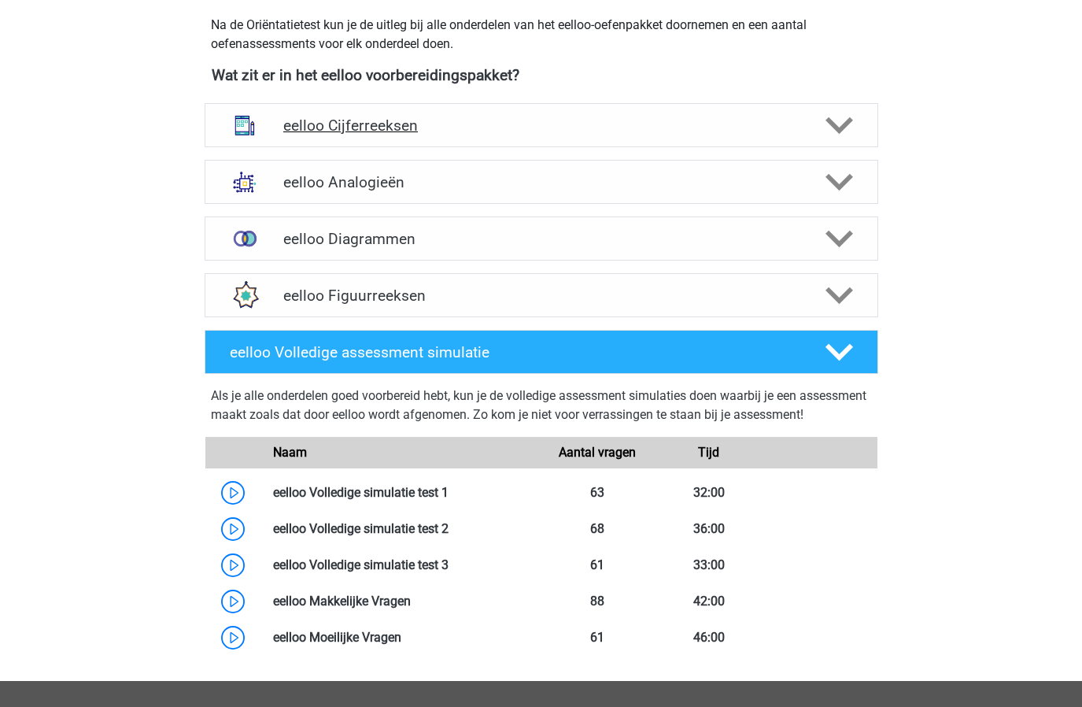
click at [853, 131] on div at bounding box center [838, 126] width 54 height 28
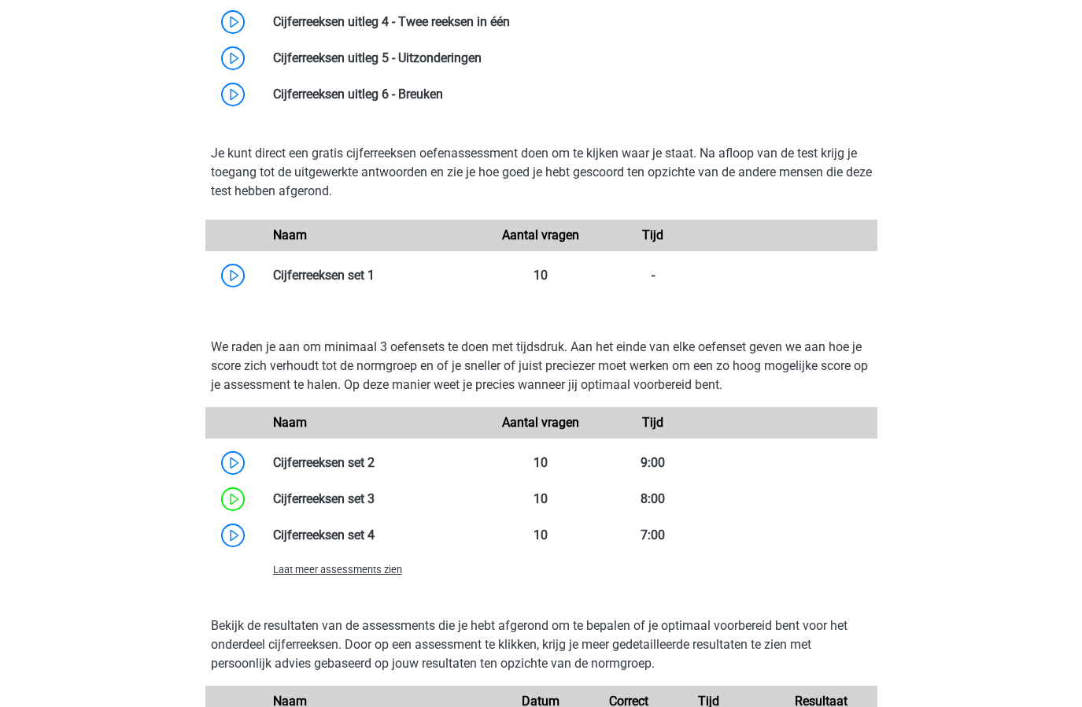
scroll to position [906, 0]
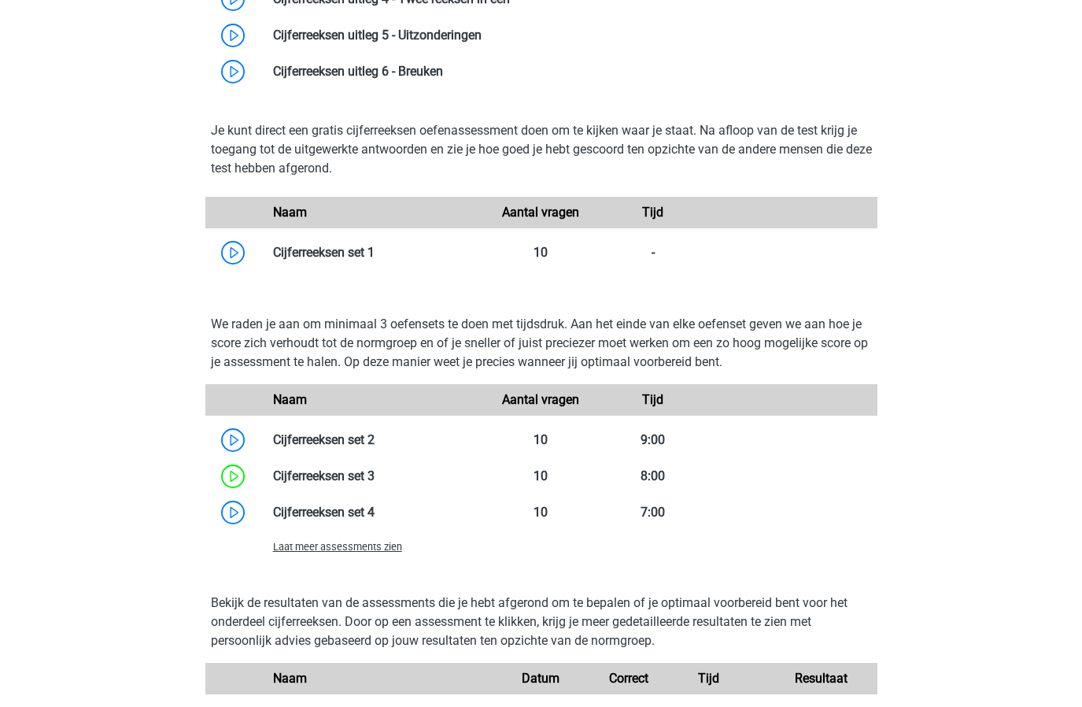
click at [342, 548] on span "Laat meer assessments zien" at bounding box center [337, 547] width 129 height 12
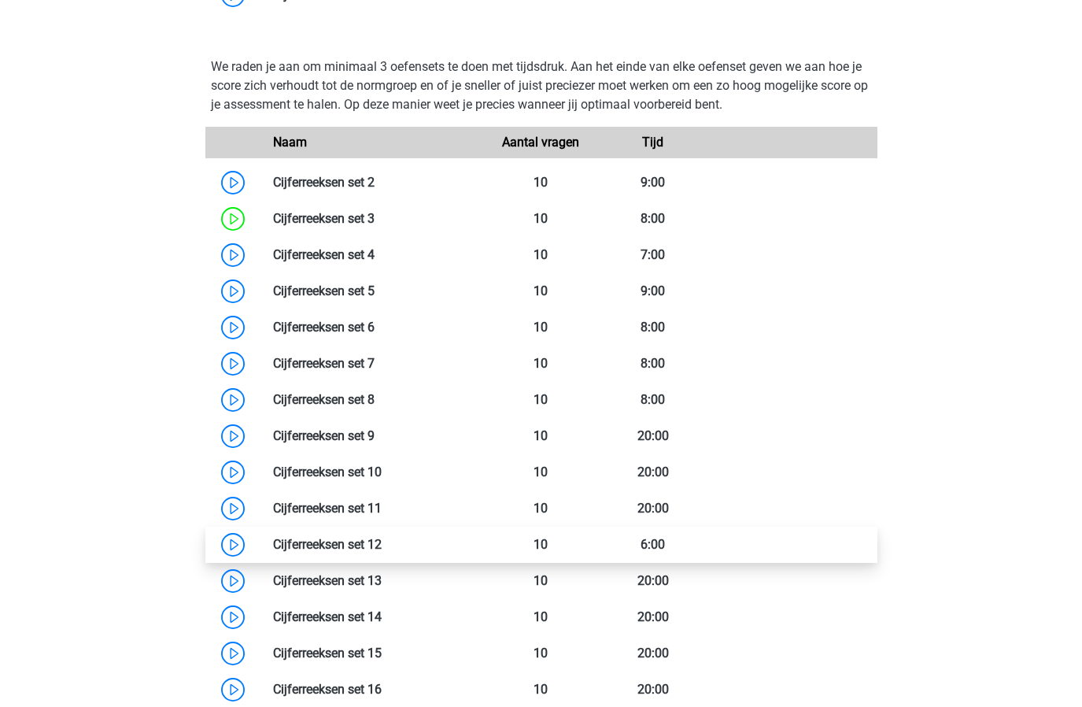
scroll to position [976, 0]
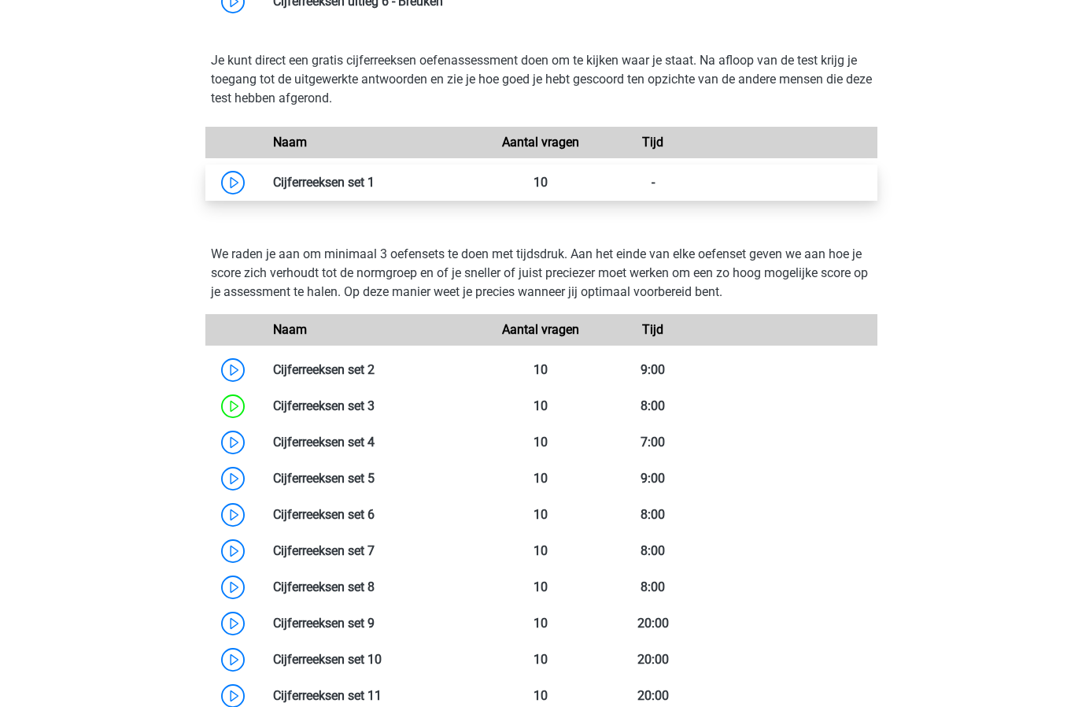
click at [375, 179] on link at bounding box center [375, 182] width 0 height 15
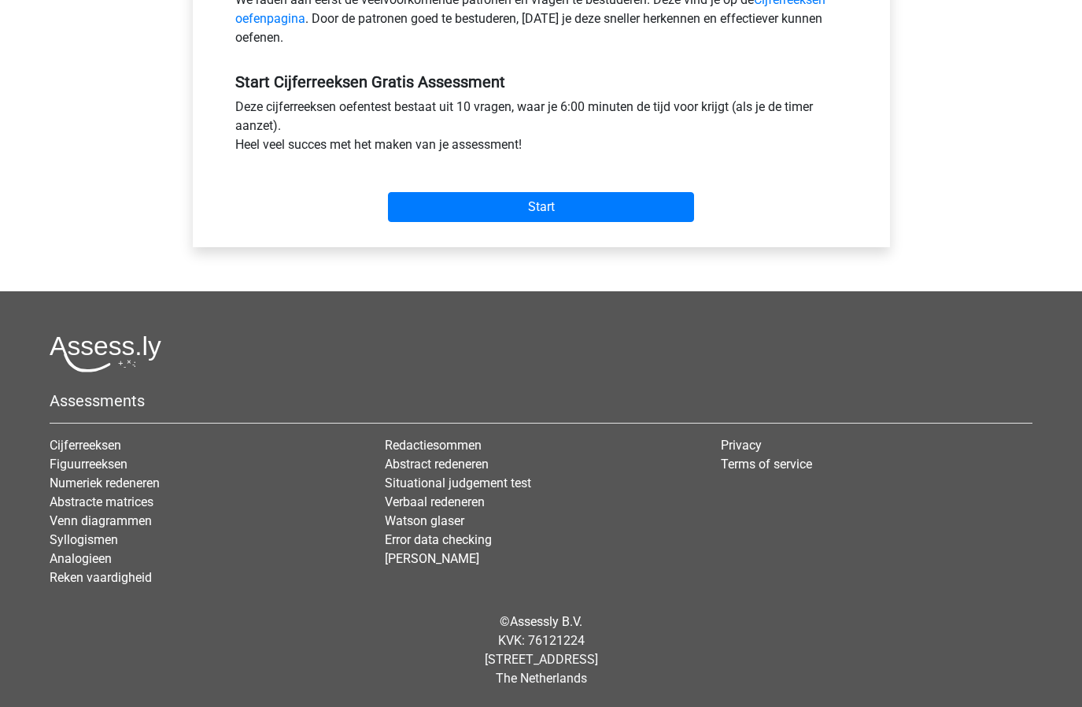
scroll to position [537, 0]
click at [556, 216] on input "Start" at bounding box center [541, 207] width 306 height 30
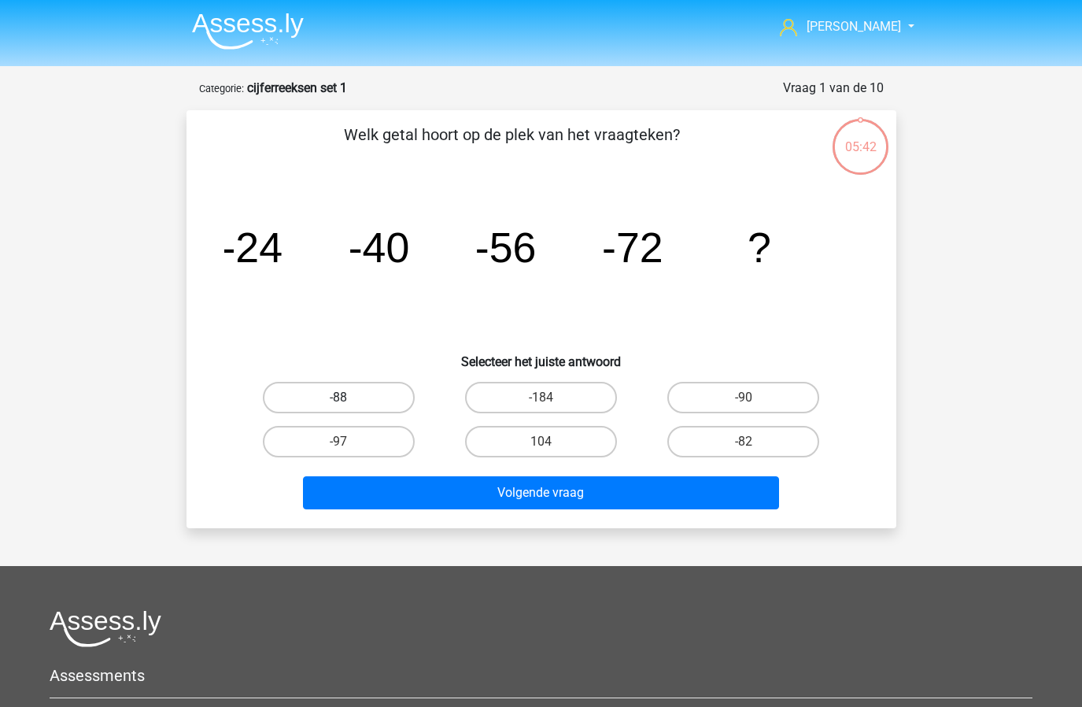
click at [351, 403] on label "-88" at bounding box center [339, 397] width 152 height 31
click at [349, 403] on input "-88" at bounding box center [343, 402] width 10 height 10
radio input "true"
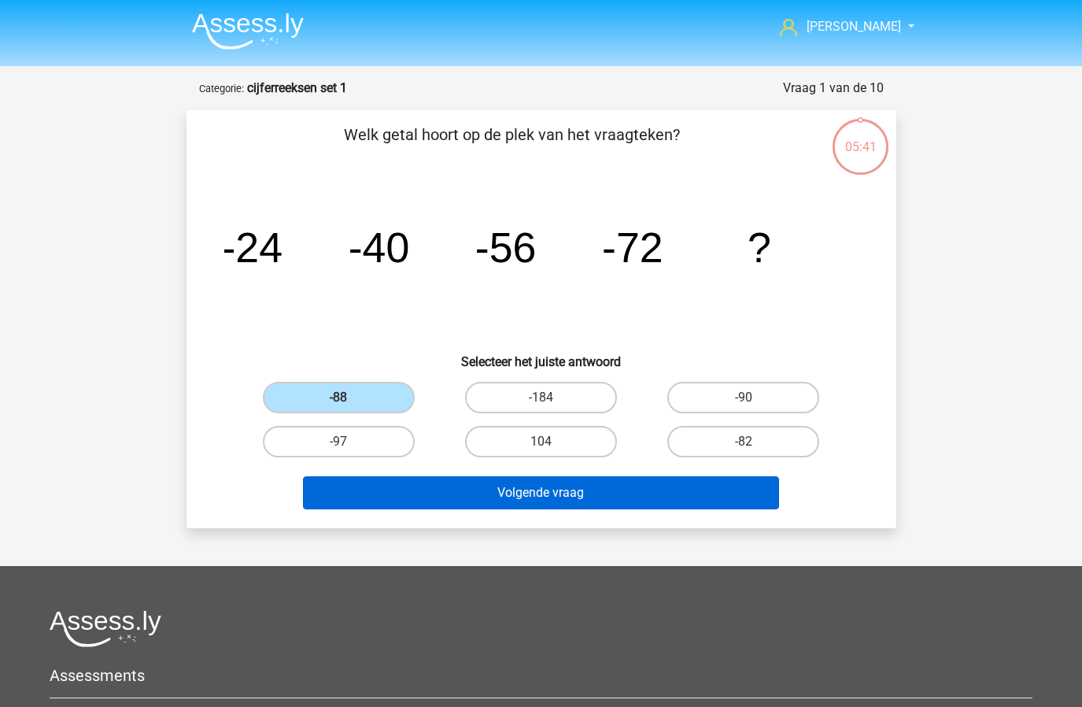
click at [491, 496] on button "Volgende vraag" at bounding box center [541, 492] width 476 height 33
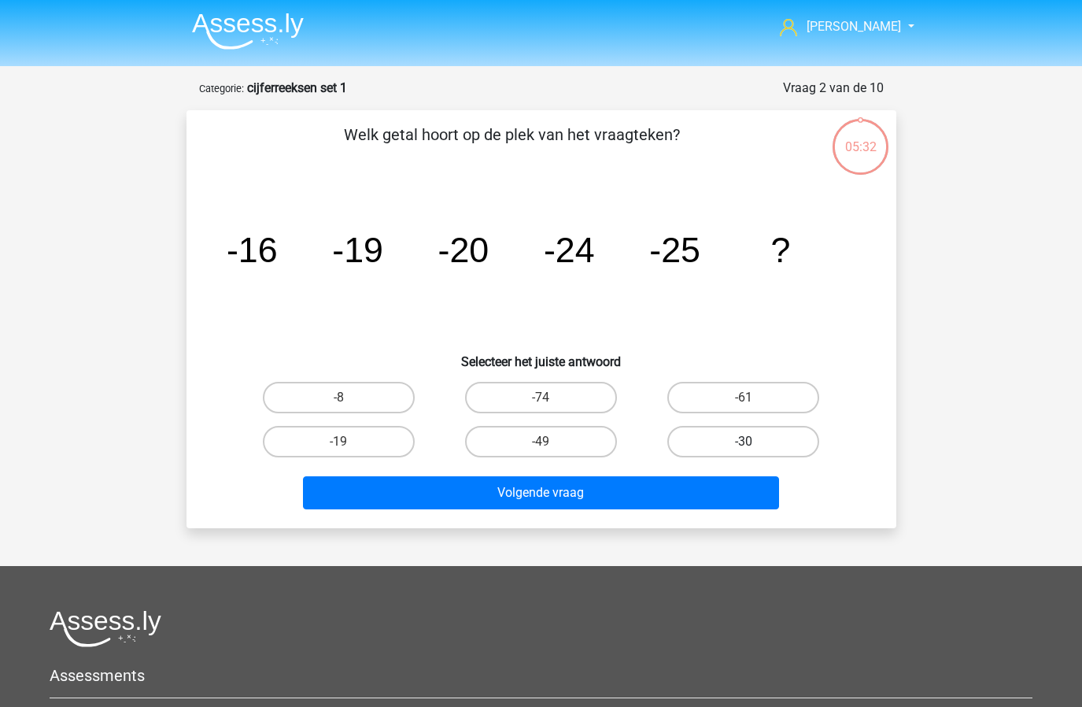
click at [719, 437] on label "-30" at bounding box center [743, 441] width 152 height 31
click at [744, 441] on input "-30" at bounding box center [749, 446] width 10 height 10
radio input "true"
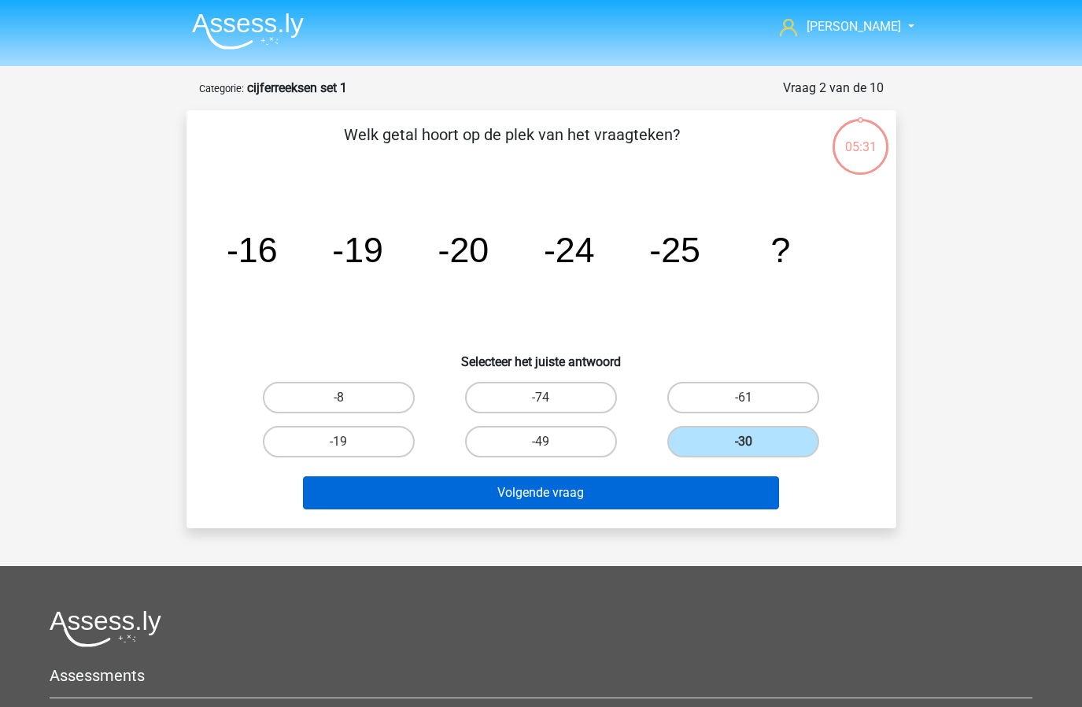
click at [644, 492] on button "Volgende vraag" at bounding box center [541, 492] width 476 height 33
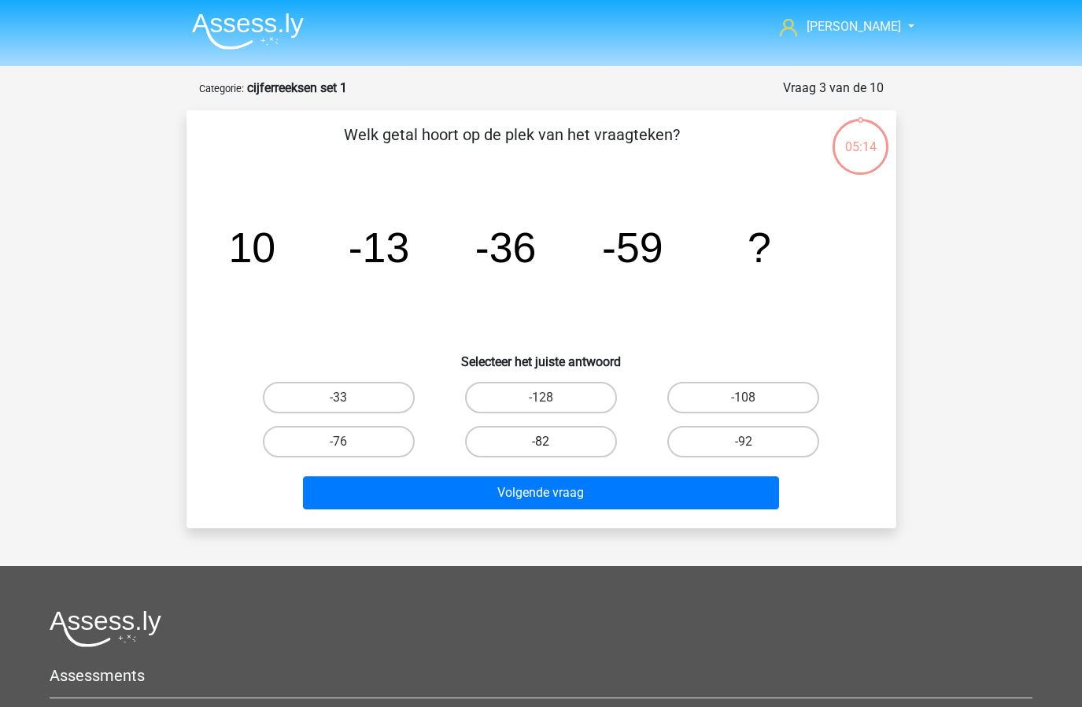
click at [580, 446] on label "-82" at bounding box center [541, 441] width 152 height 31
click at [551, 446] on input "-82" at bounding box center [546, 446] width 10 height 10
radio input "true"
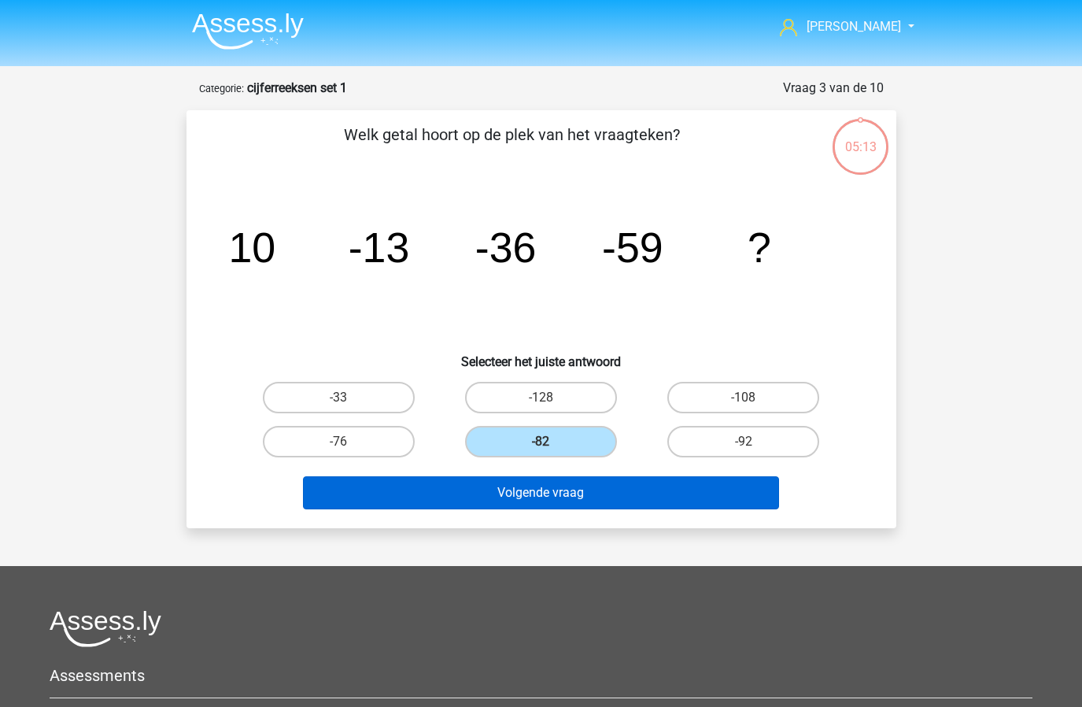
click at [548, 500] on button "Volgende vraag" at bounding box center [541, 492] width 476 height 33
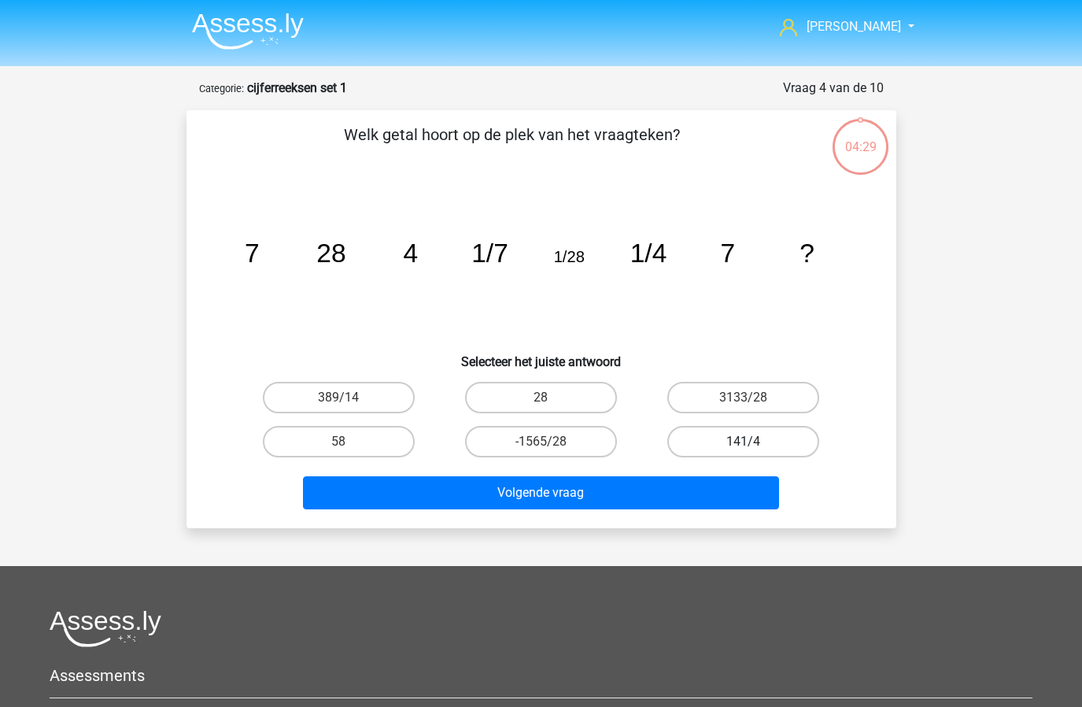
click at [714, 442] on label "141/4" at bounding box center [743, 441] width 152 height 31
click at [744, 442] on input "141/4" at bounding box center [749, 446] width 10 height 10
radio input "true"
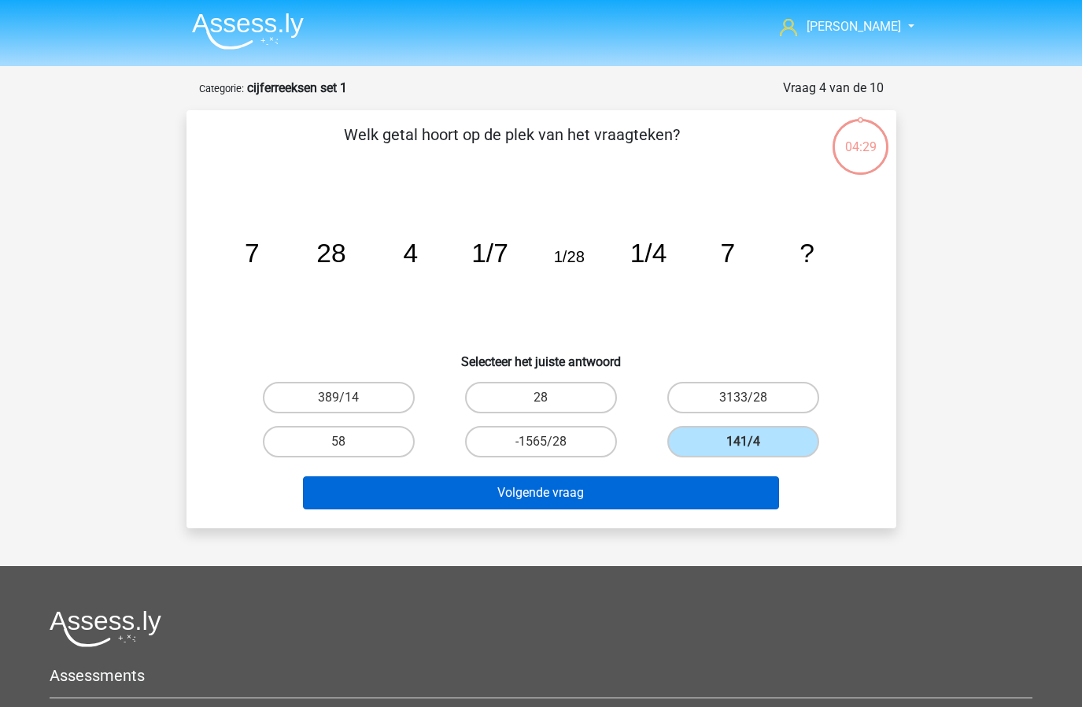
click at [630, 503] on button "Volgende vraag" at bounding box center [541, 492] width 476 height 33
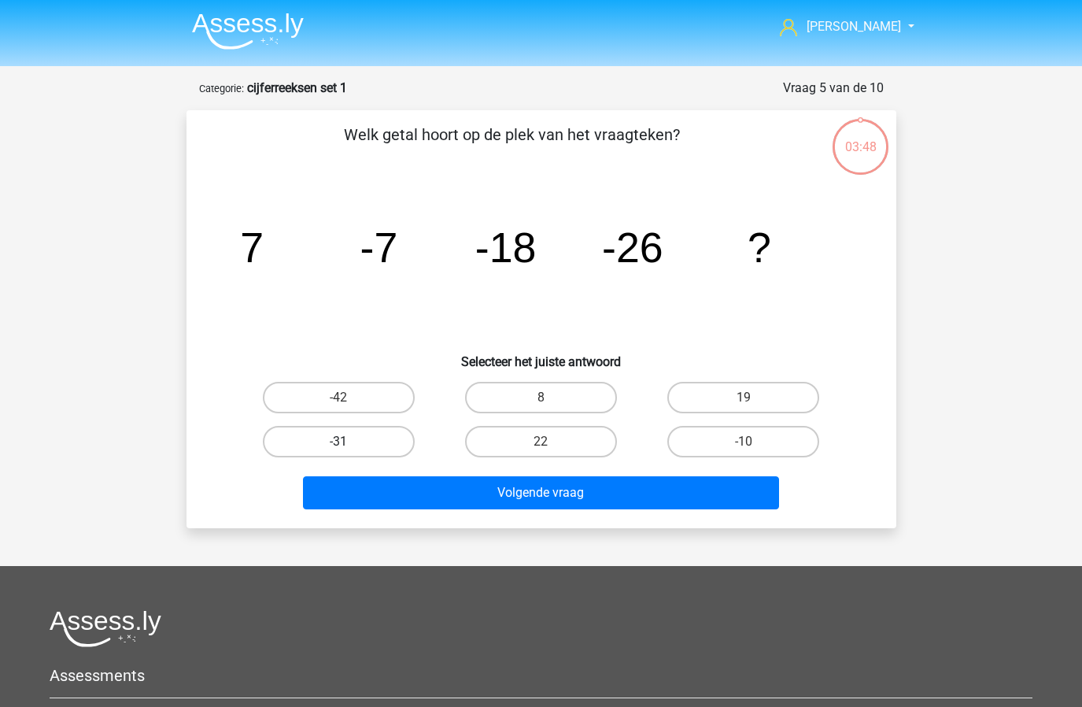
click at [353, 440] on label "-31" at bounding box center [339, 441] width 152 height 31
click at [349, 441] on input "-31" at bounding box center [343, 446] width 10 height 10
radio input "true"
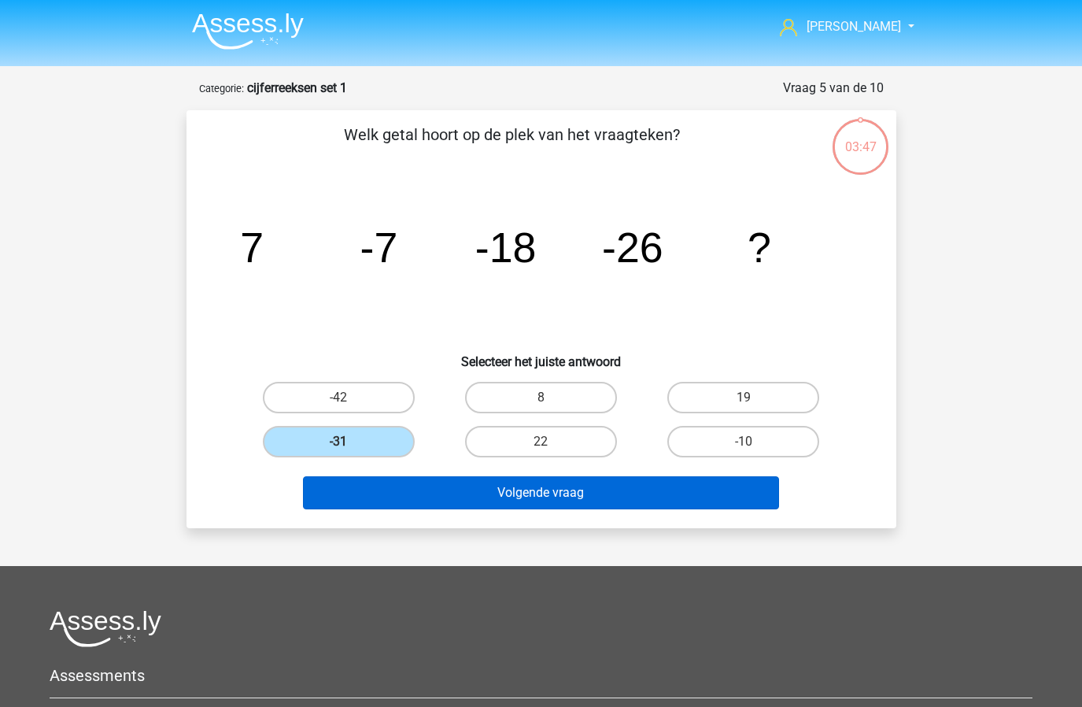
click at [415, 497] on button "Volgende vraag" at bounding box center [541, 492] width 476 height 33
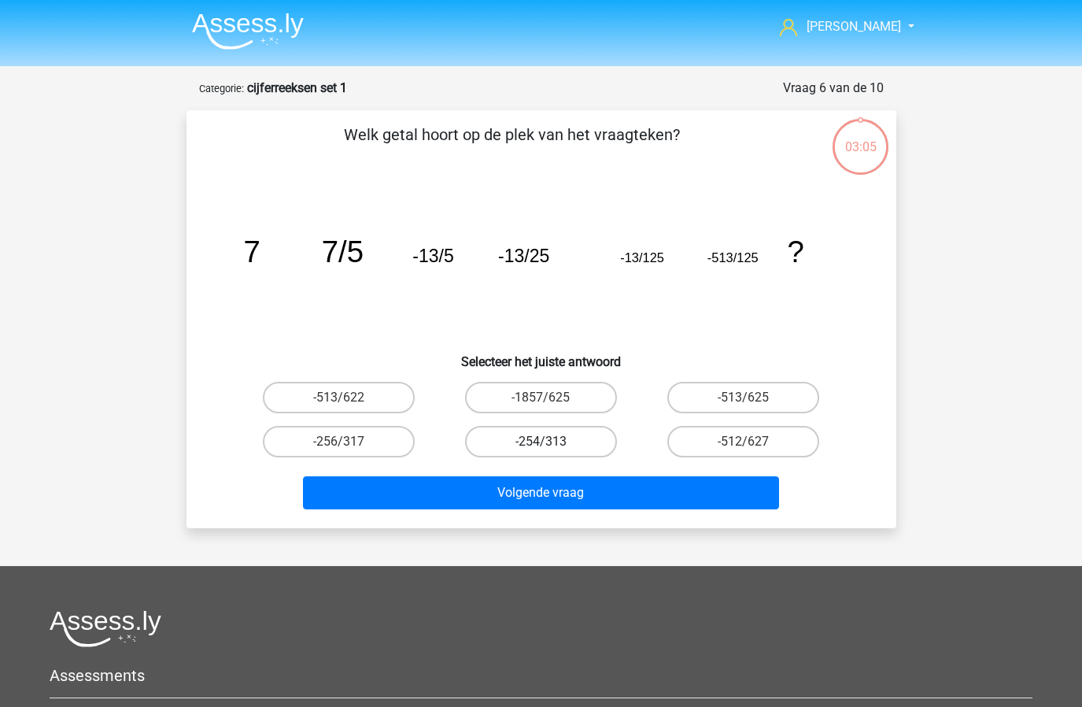
click at [556, 449] on label "-254/313" at bounding box center [541, 441] width 152 height 31
click at [551, 449] on input "-254/313" at bounding box center [546, 446] width 10 height 10
radio input "true"
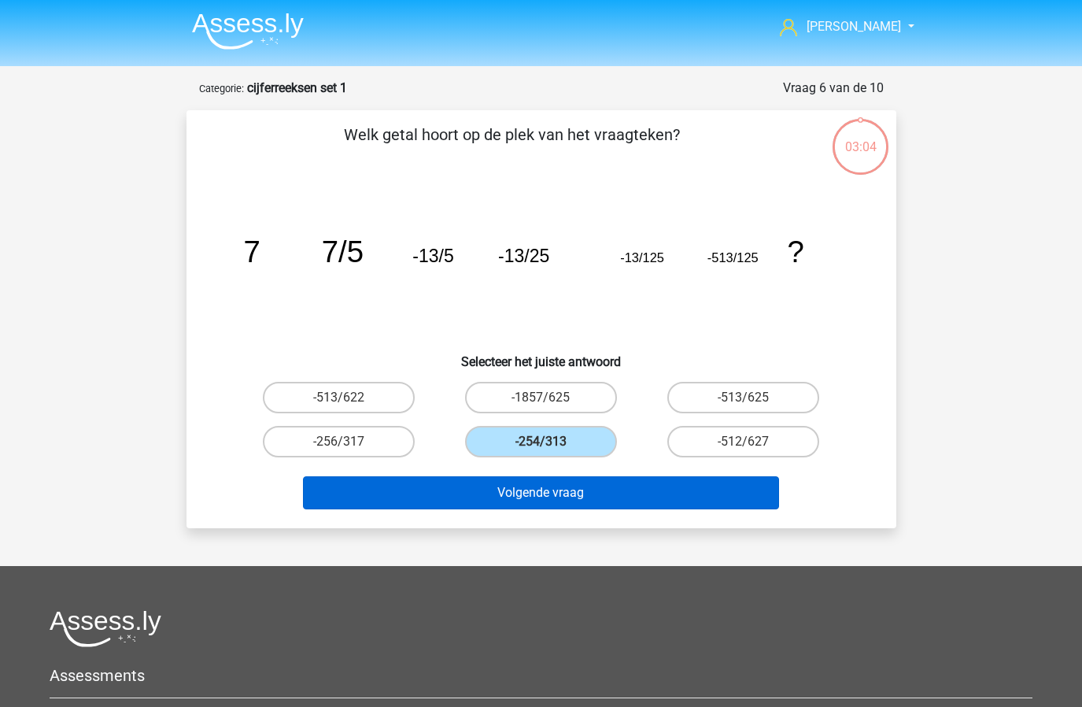
click at [558, 489] on button "Volgende vraag" at bounding box center [541, 492] width 476 height 33
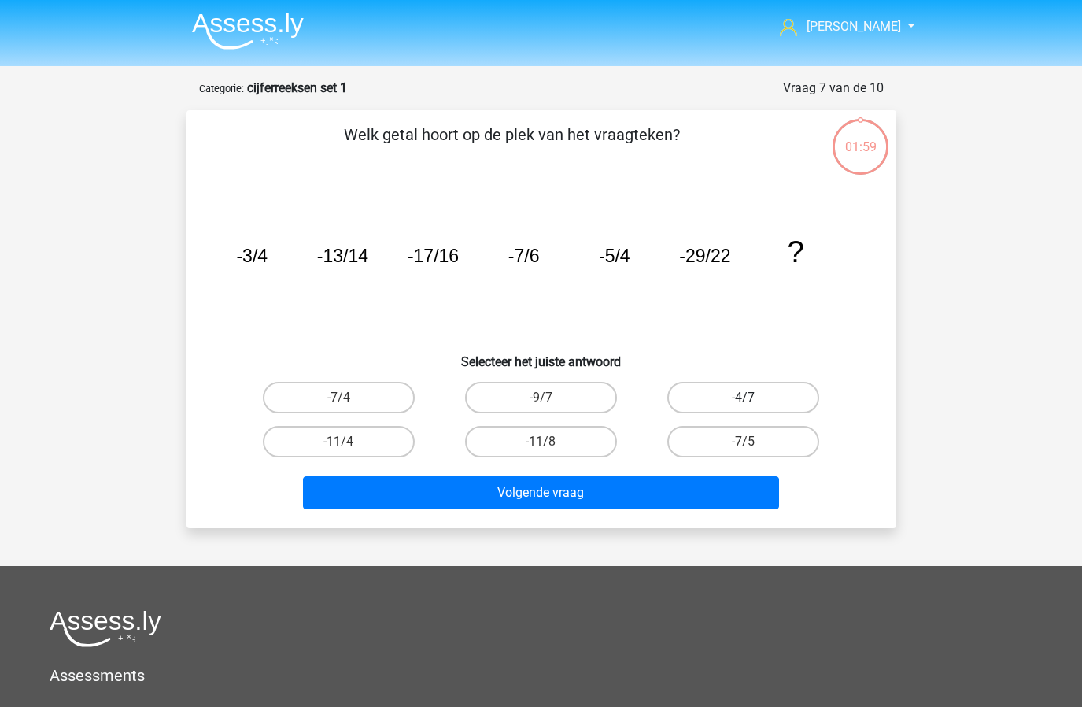
click at [727, 385] on label "-4/7" at bounding box center [743, 397] width 152 height 31
click at [744, 397] on input "-4/7" at bounding box center [749, 402] width 10 height 10
radio input "true"
click at [744, 389] on label "-4/7" at bounding box center [743, 397] width 152 height 31
click at [744, 397] on input "-4/7" at bounding box center [749, 402] width 10 height 10
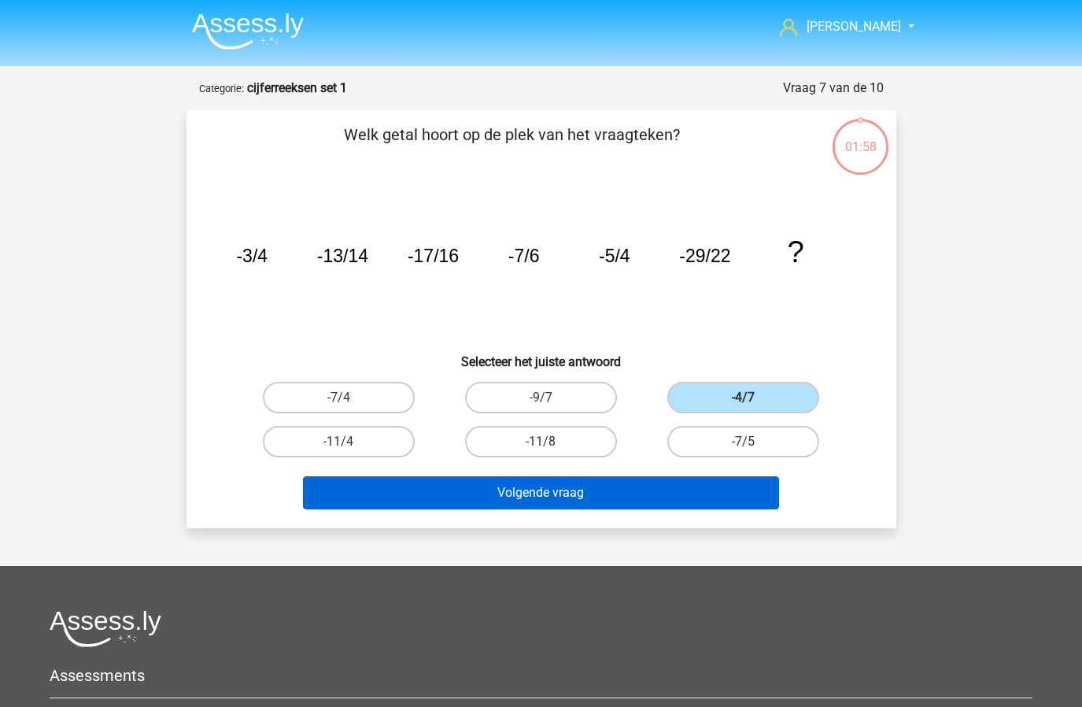
click at [641, 486] on button "Volgende vraag" at bounding box center [541, 492] width 476 height 33
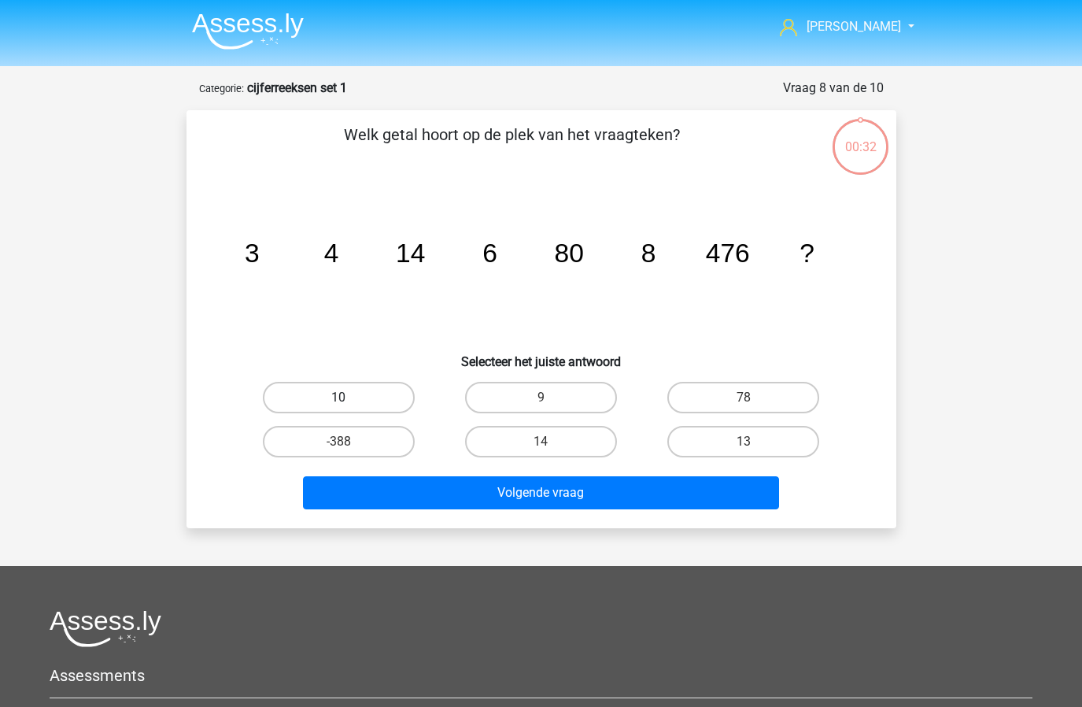
click at [371, 398] on label "10" at bounding box center [339, 397] width 152 height 31
click at [349, 398] on input "10" at bounding box center [343, 402] width 10 height 10
radio input "true"
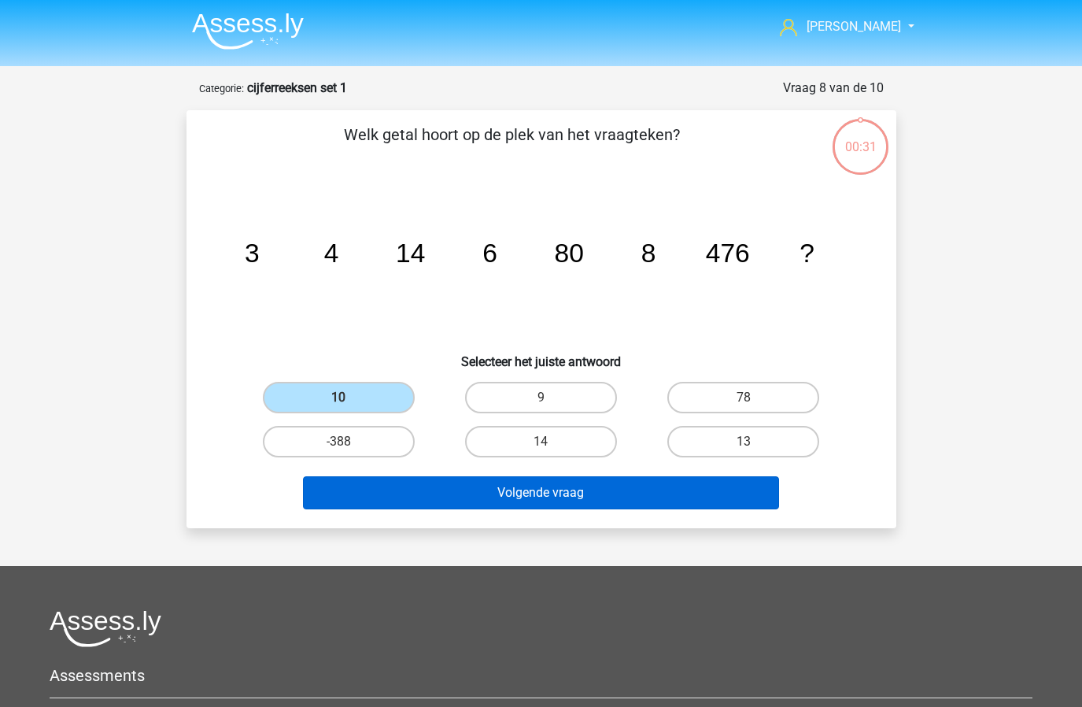
click at [500, 507] on button "Volgende vraag" at bounding box center [541, 492] width 476 height 33
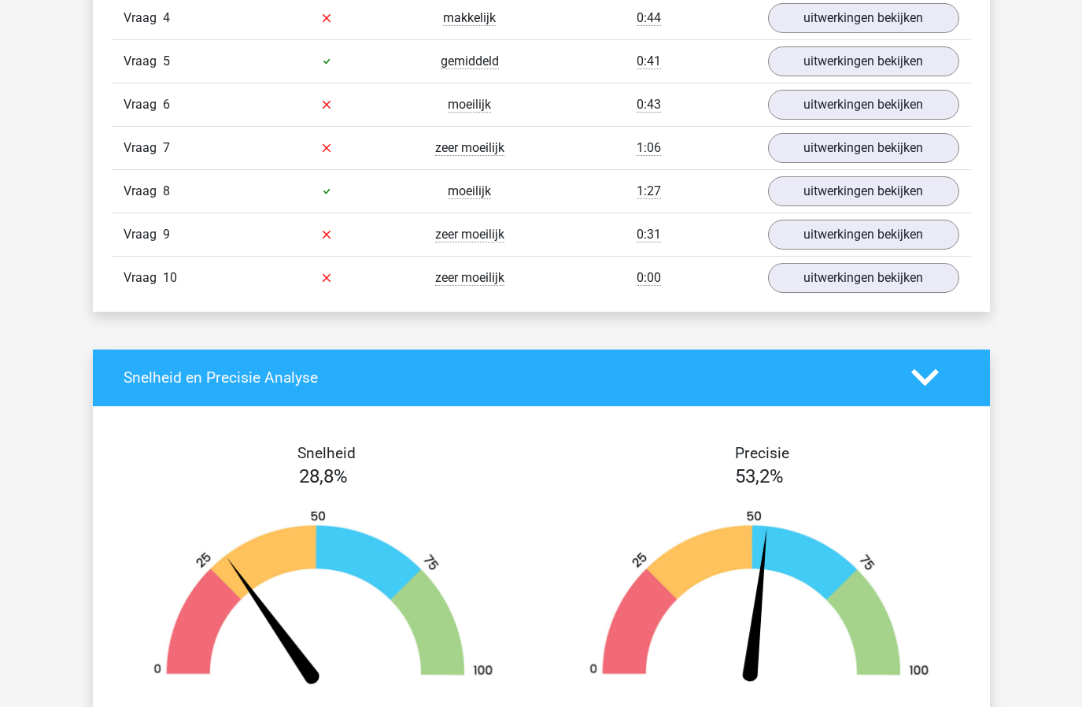
scroll to position [930, 0]
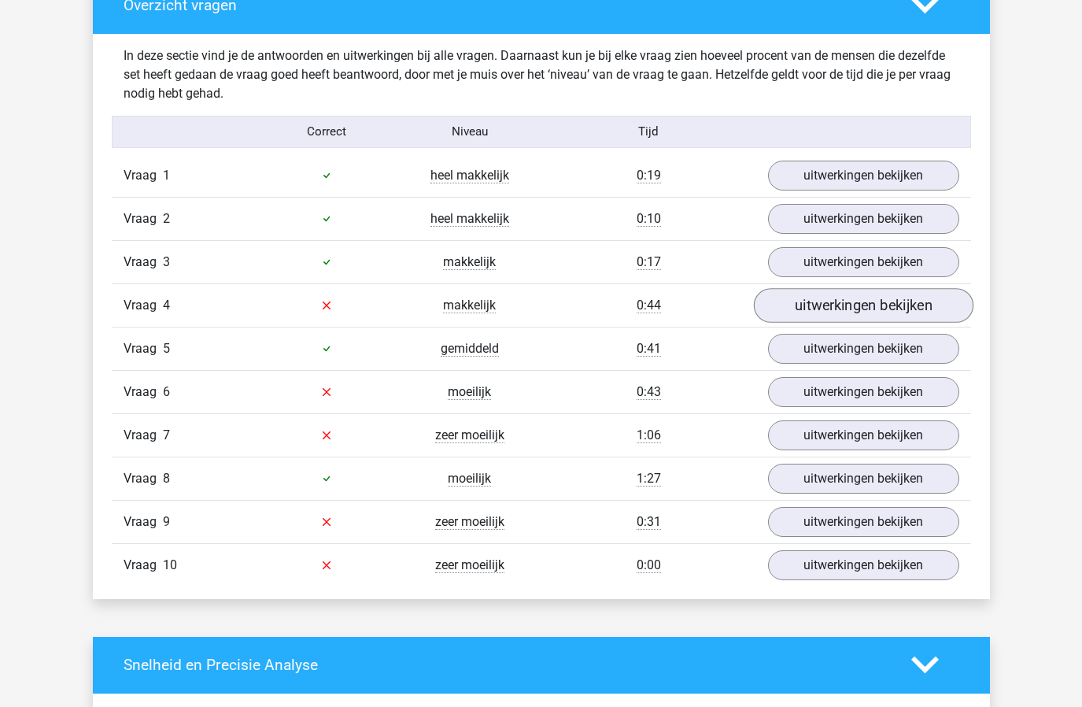
click at [851, 307] on link "uitwerkingen bekijken" at bounding box center [863, 305] width 220 height 35
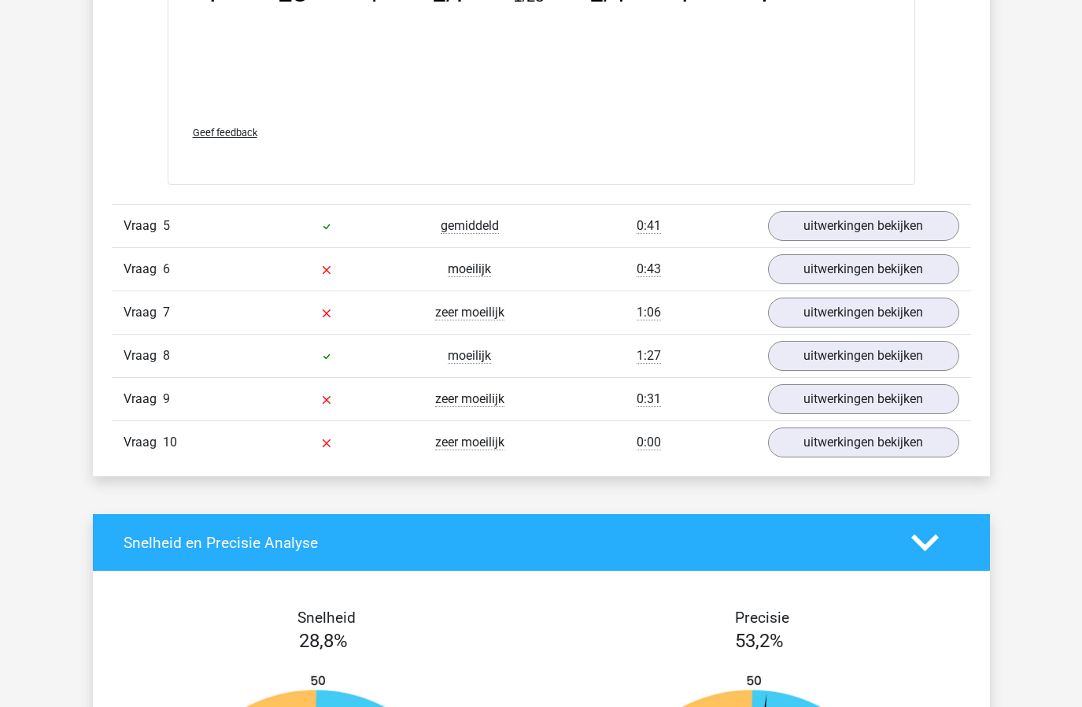
scroll to position [1891, 0]
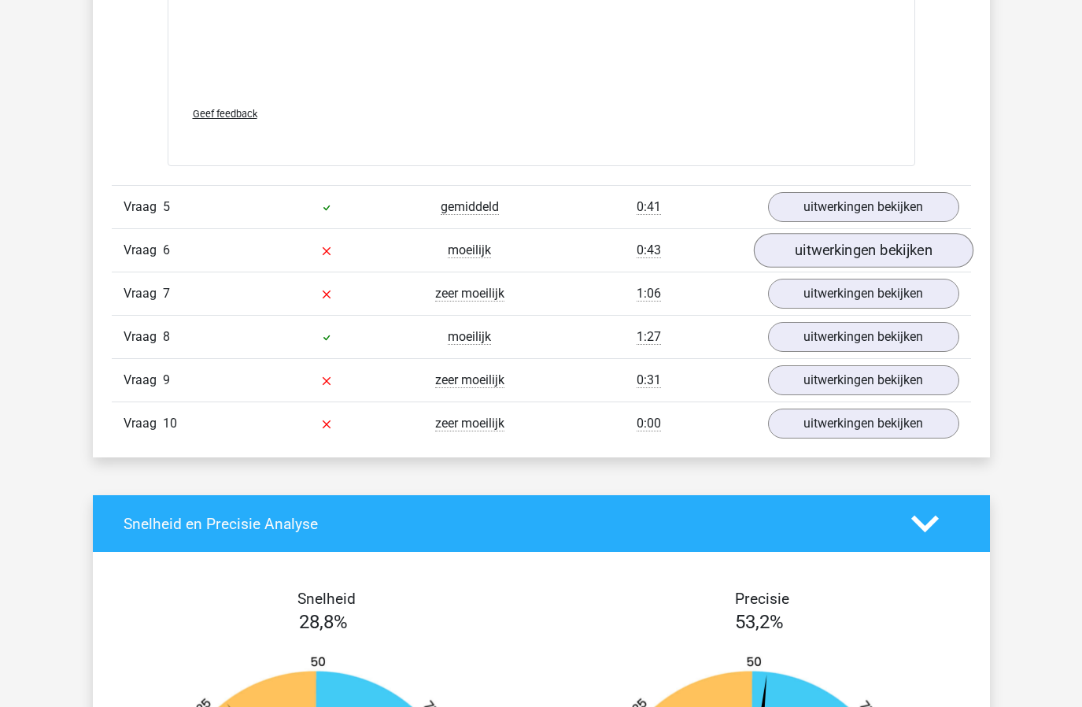
click at [837, 259] on link "uitwerkingen bekijken" at bounding box center [863, 251] width 220 height 35
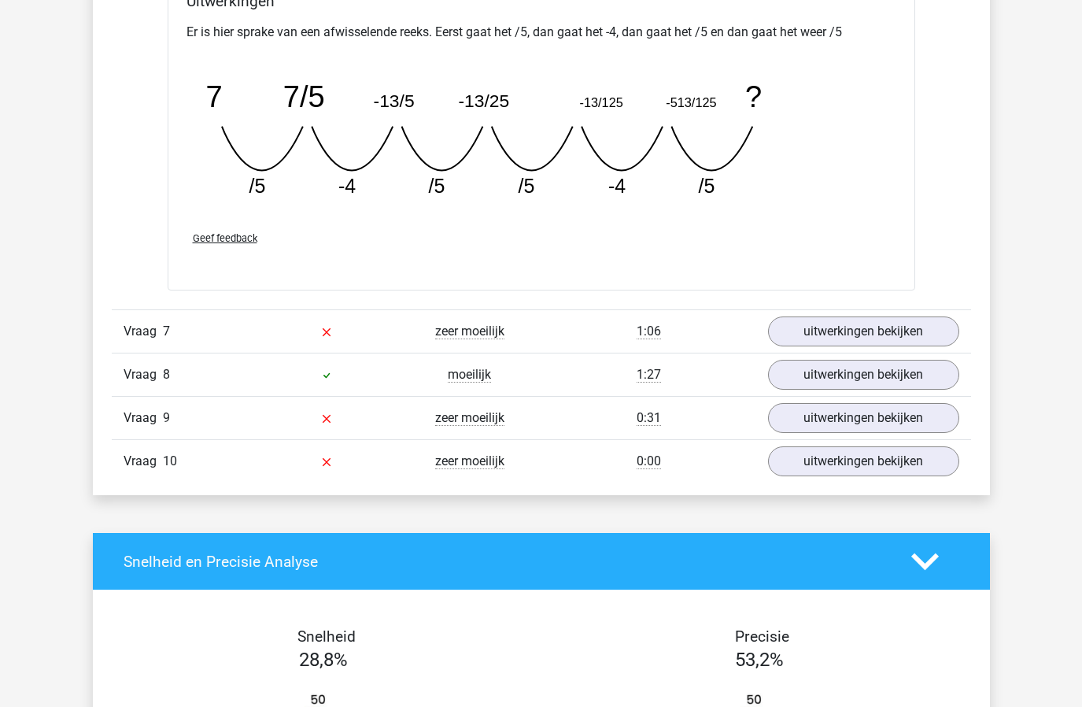
scroll to position [2657, 0]
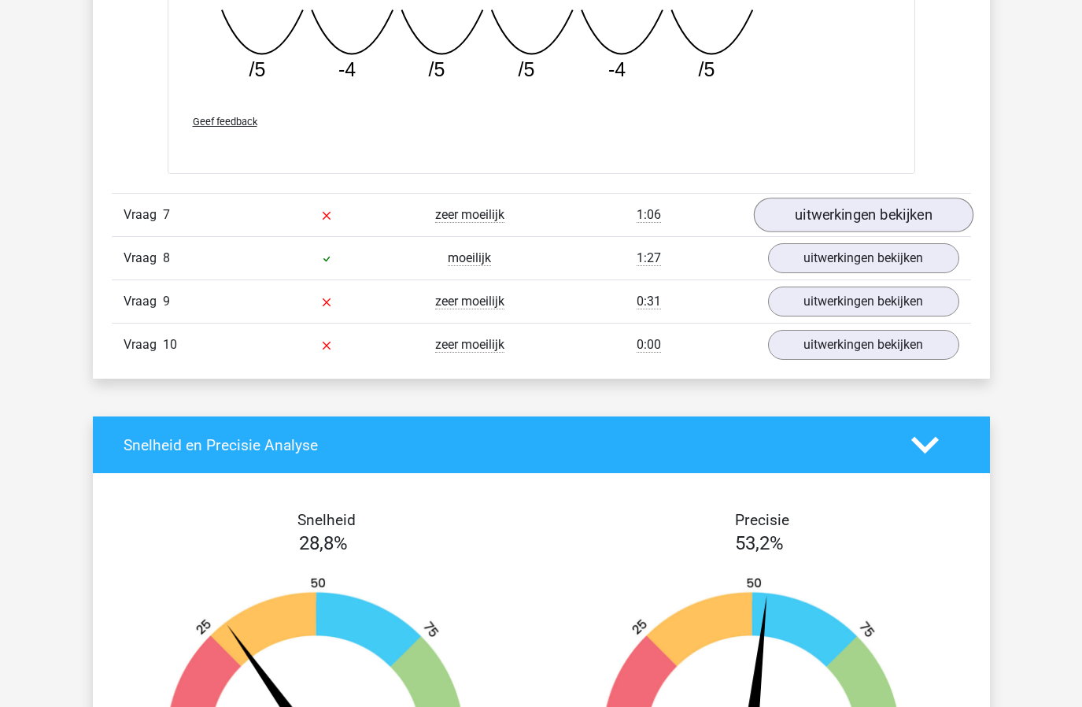
click at [909, 225] on link "uitwerkingen bekijken" at bounding box center [863, 215] width 220 height 35
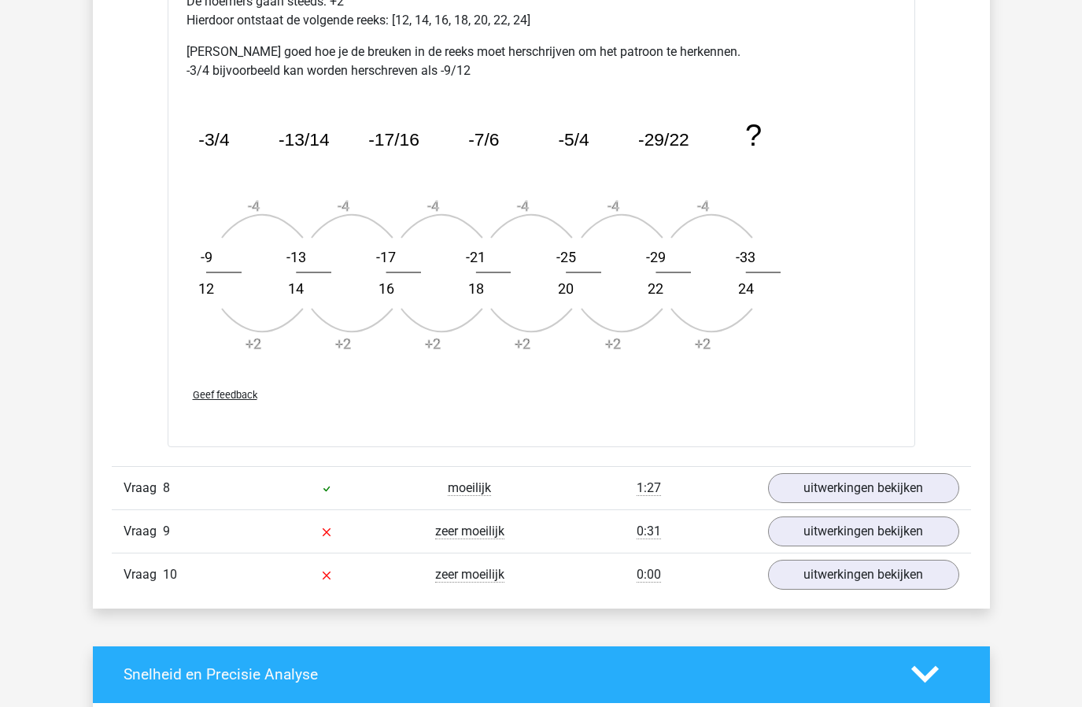
scroll to position [3513, 0]
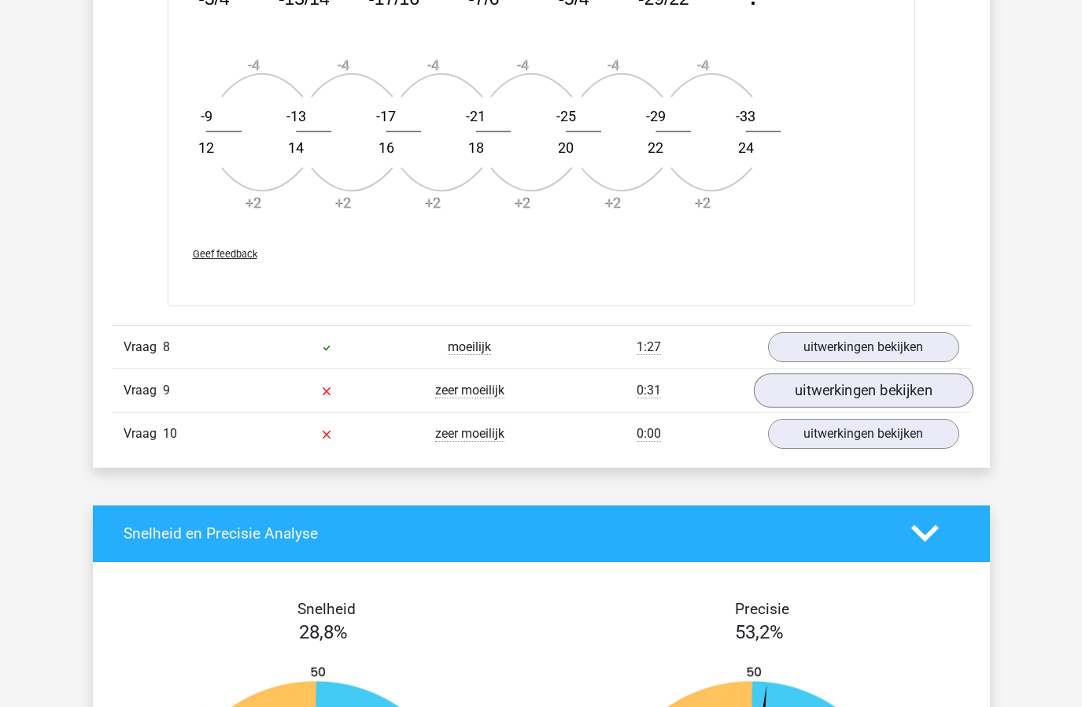
click at [822, 386] on link "uitwerkingen bekijken" at bounding box center [863, 390] width 220 height 35
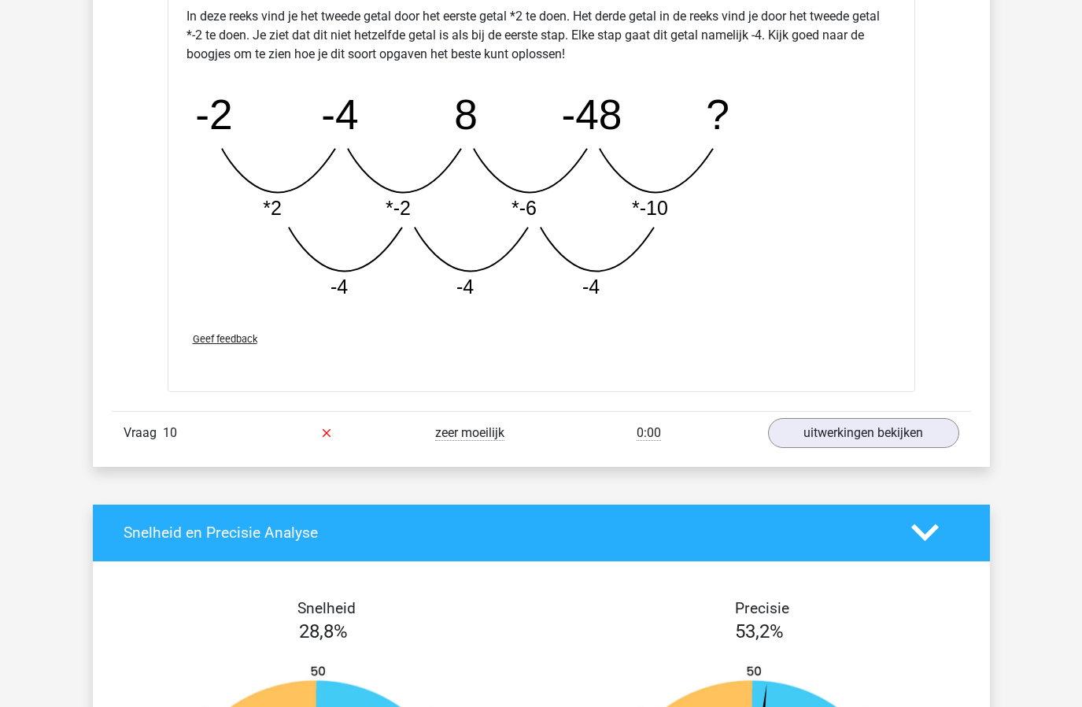
scroll to position [4422, 0]
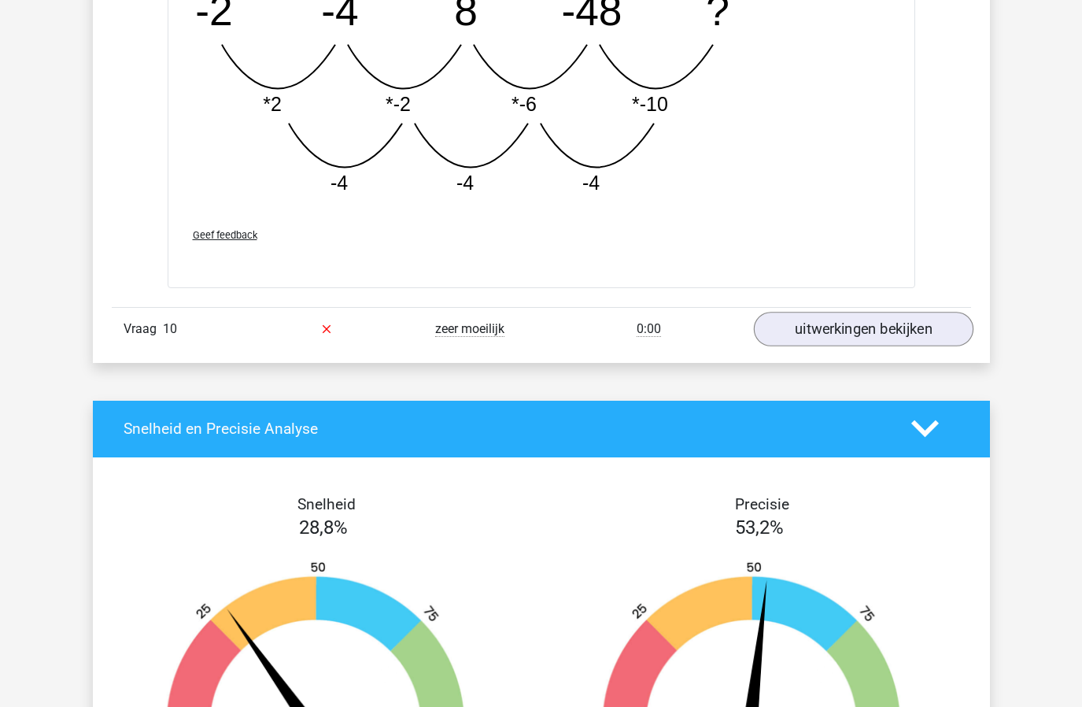
click at [827, 331] on link "uitwerkingen bekijken" at bounding box center [863, 329] width 220 height 35
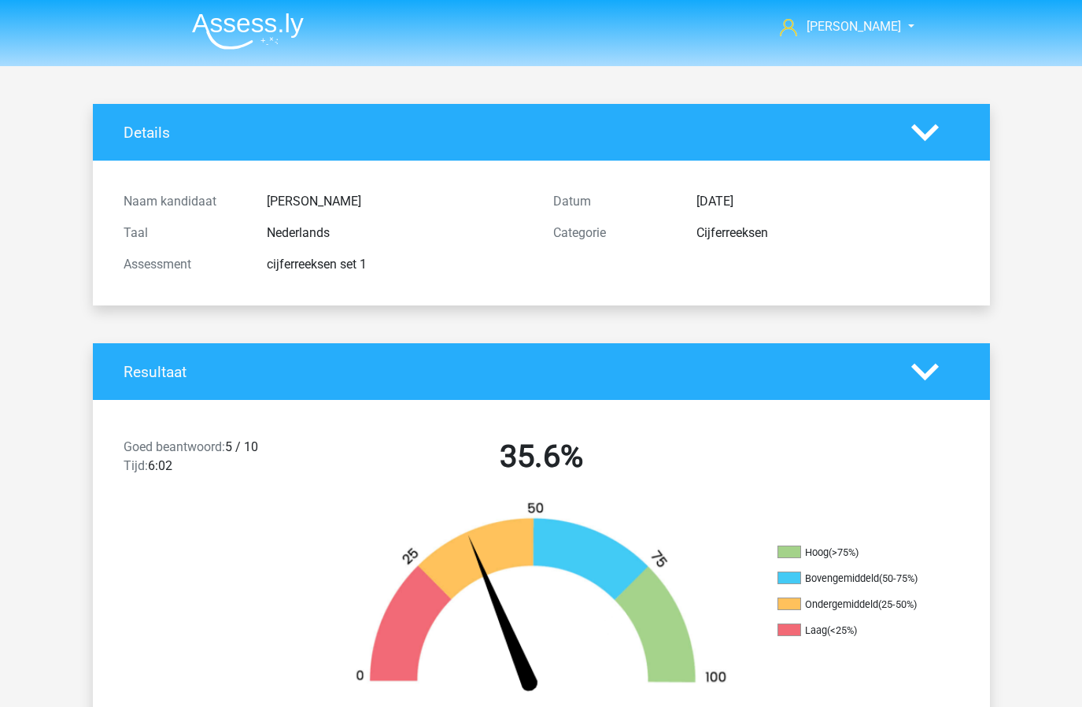
scroll to position [0, 0]
click at [237, 52] on nav "Timo timoengelvaart@live.nl" at bounding box center [541, 27] width 724 height 51
click at [244, 33] on img at bounding box center [248, 31] width 112 height 37
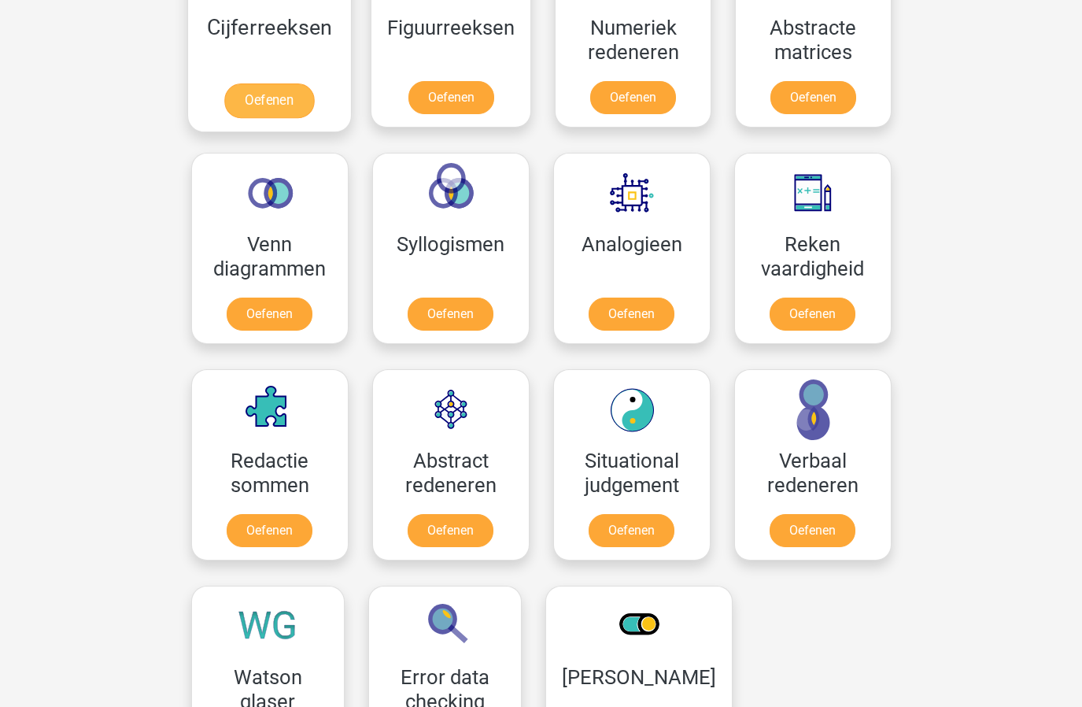
scroll to position [547, 0]
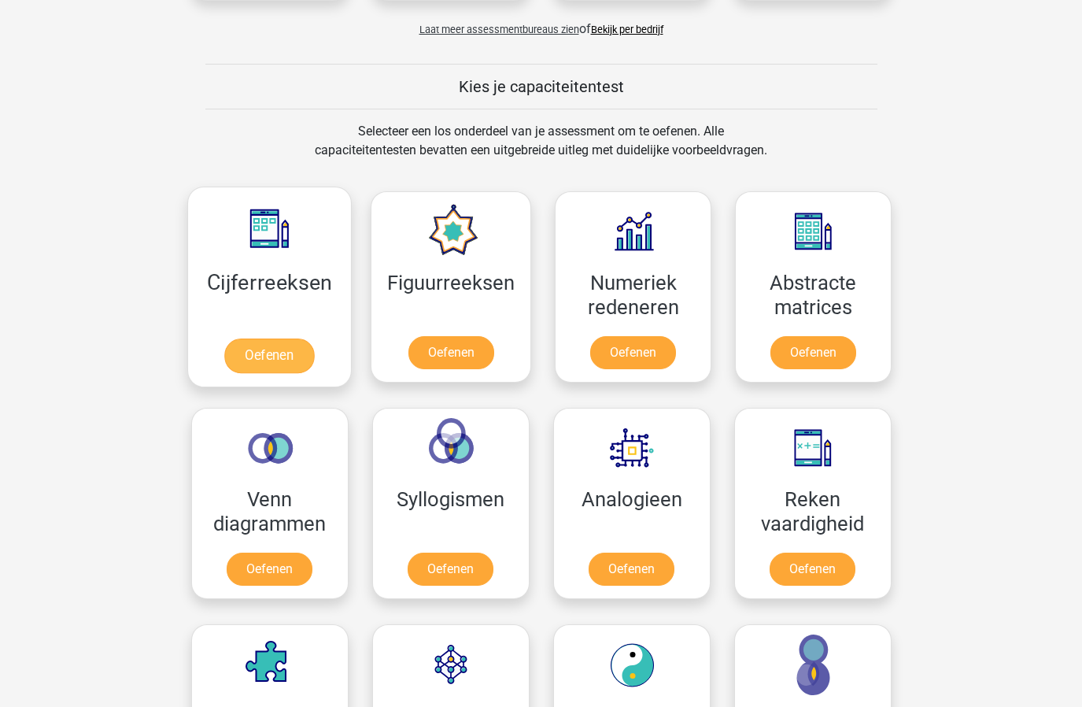
click at [261, 338] on link "Oefenen" at bounding box center [269, 355] width 90 height 35
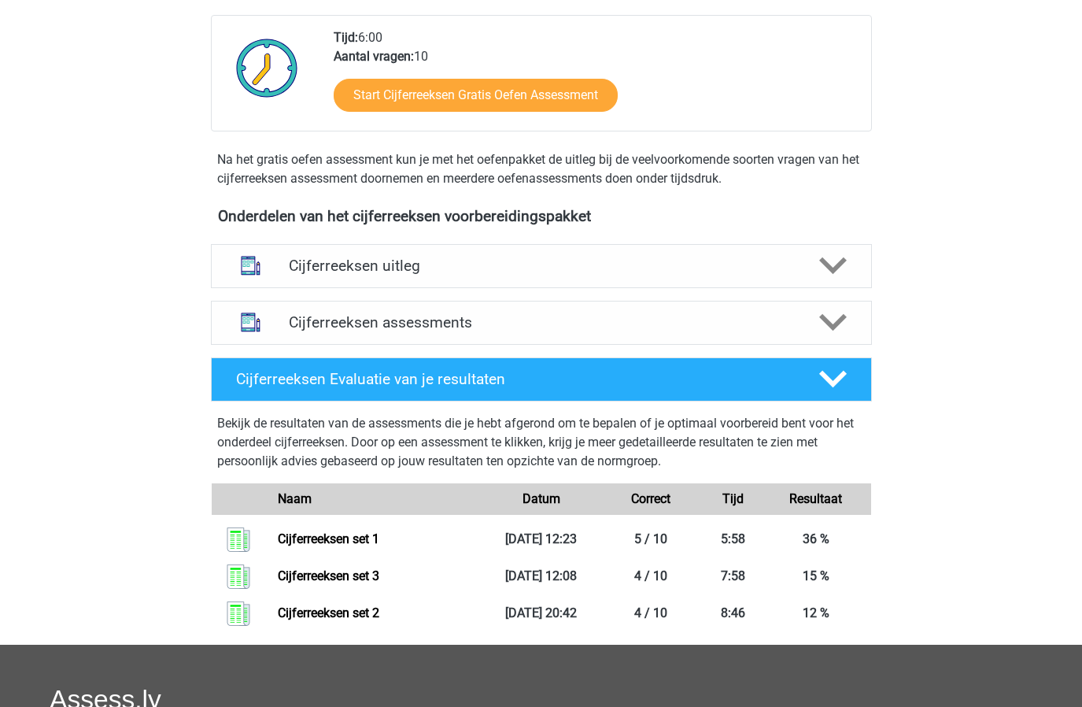
scroll to position [467, 0]
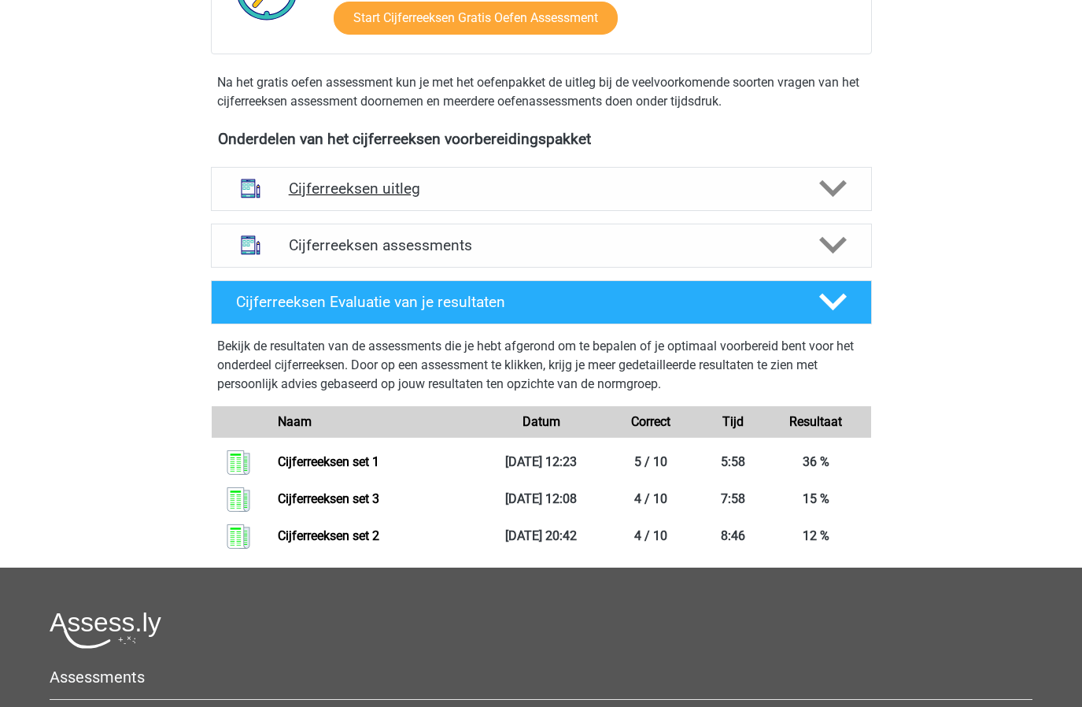
click at [420, 197] on div "Cijferreeksen uitleg" at bounding box center [541, 189] width 661 height 44
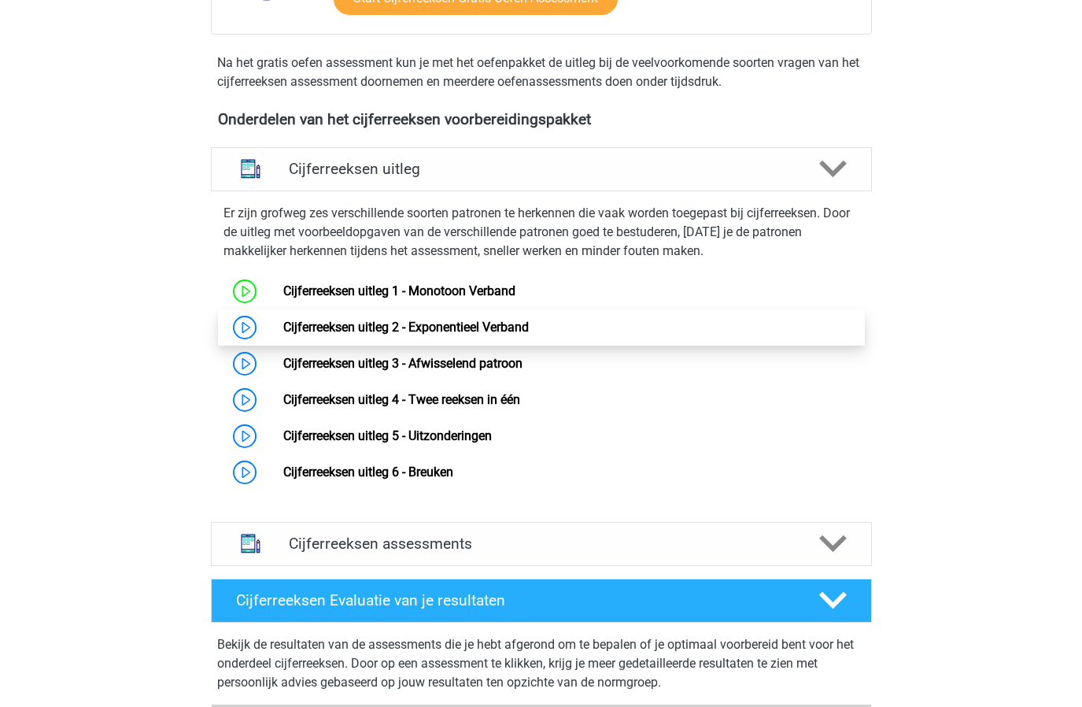
scroll to position [486, 0]
click at [396, 566] on div "Cijferreeksen assessments" at bounding box center [541, 544] width 661 height 44
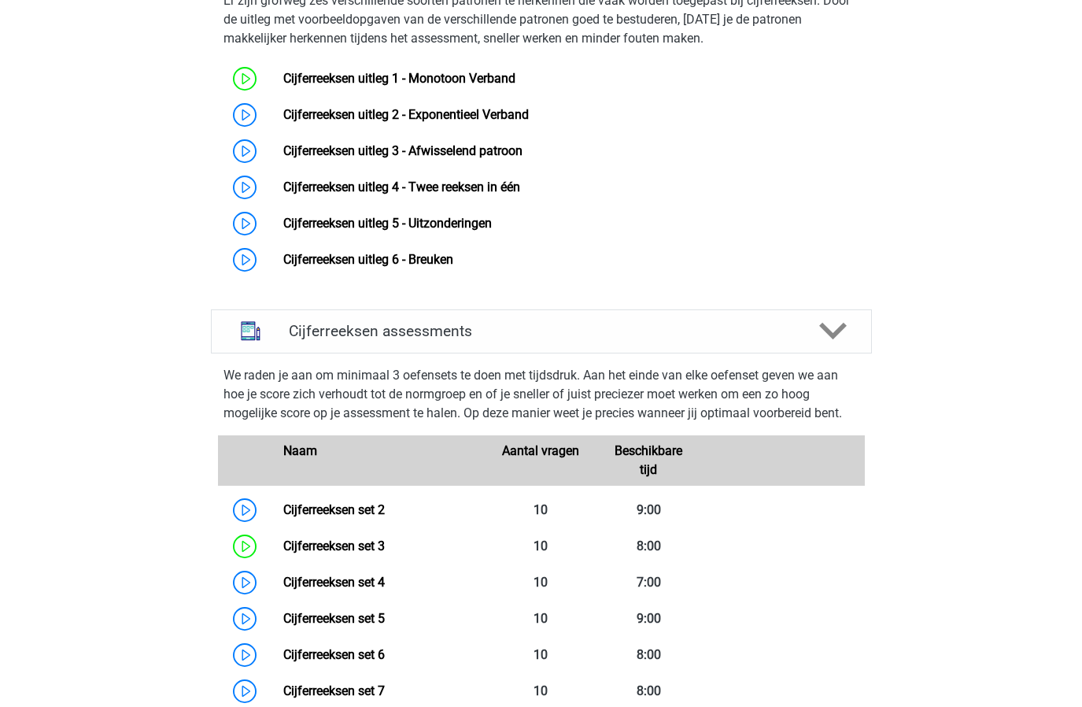
scroll to position [469, 0]
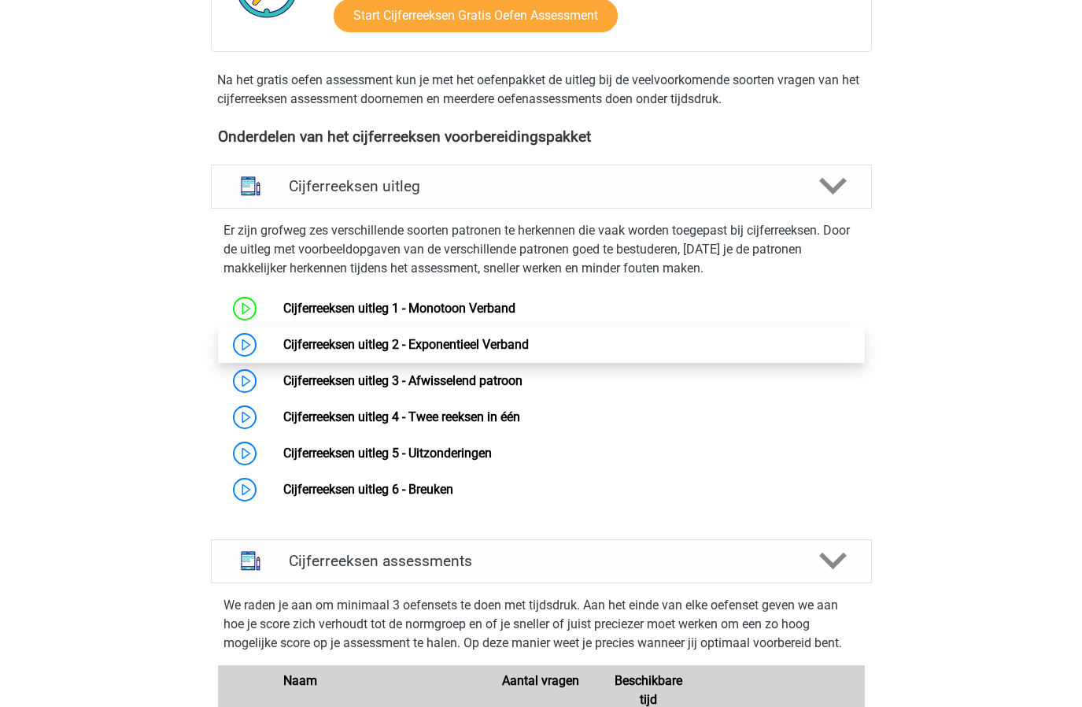
click at [433, 352] on link "Cijferreeksen uitleg 2 - Exponentieel Verband" at bounding box center [406, 344] width 246 height 15
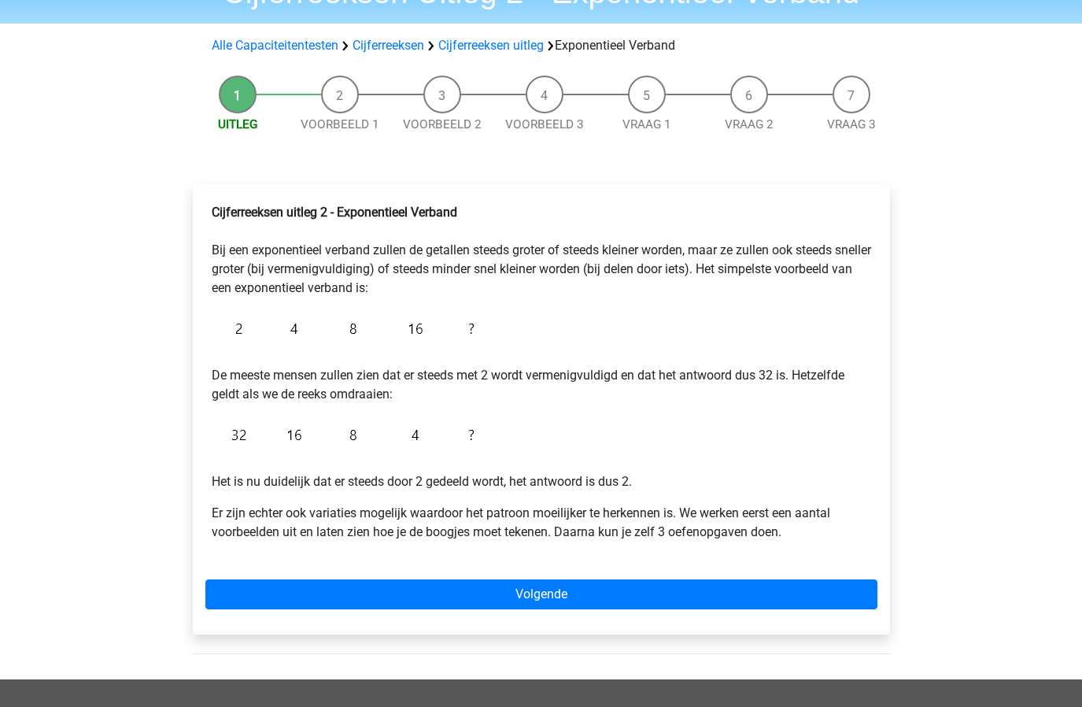
scroll to position [195, 0]
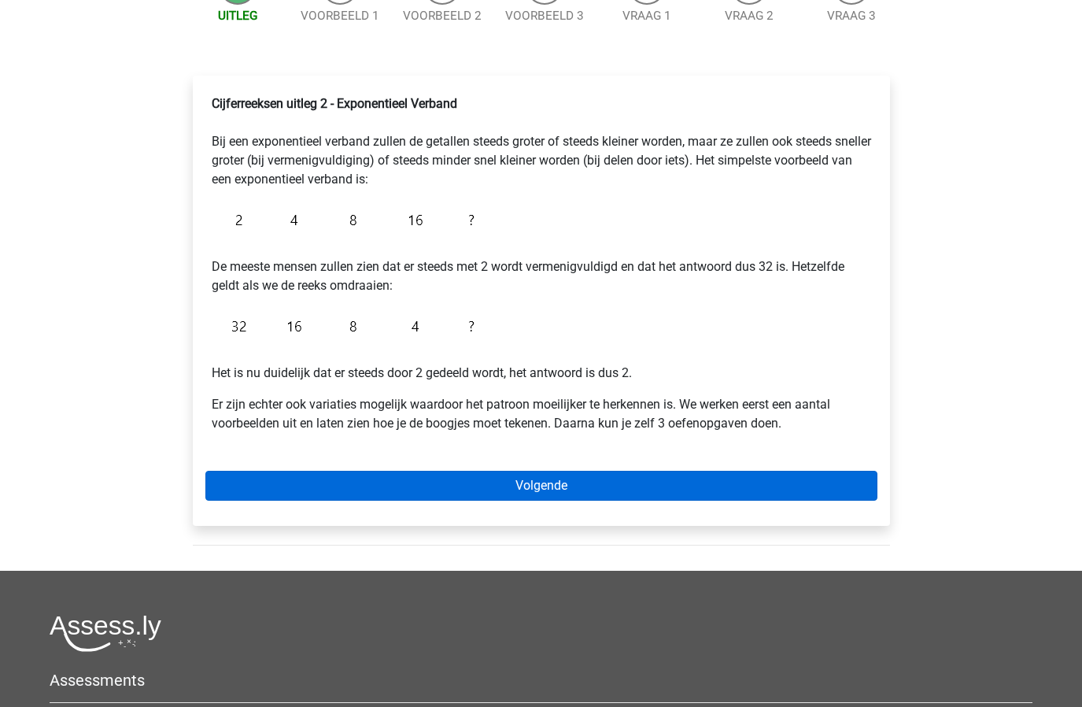
click at [510, 480] on link "Volgende" at bounding box center [541, 486] width 672 height 30
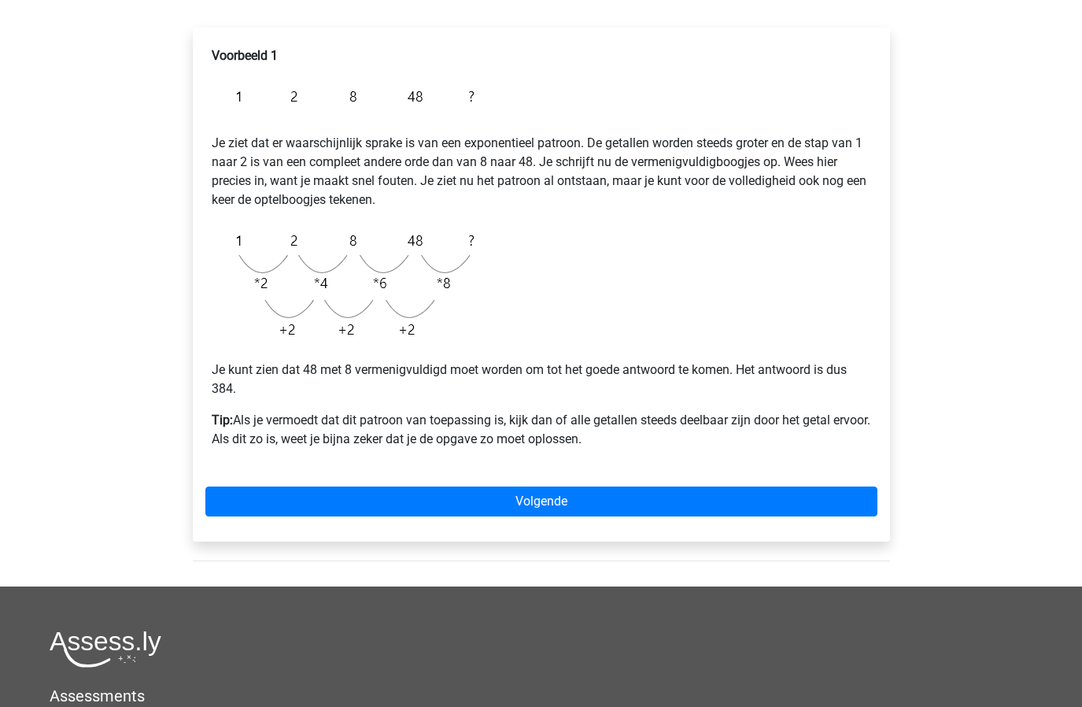
scroll to position [246, 0]
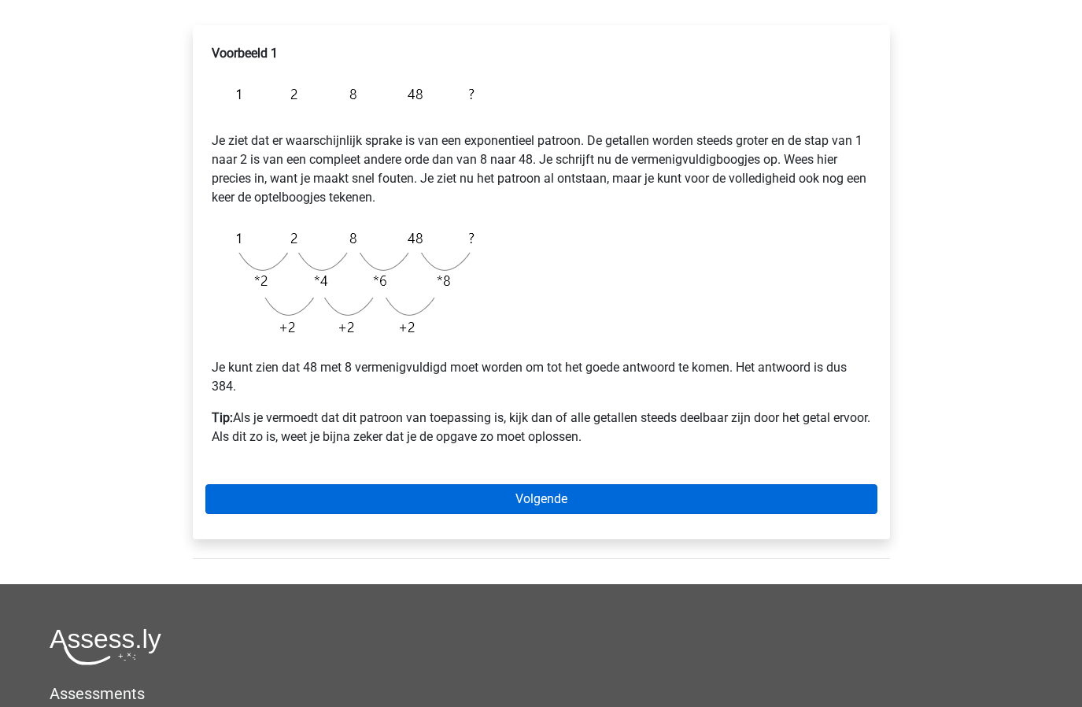
click at [521, 497] on link "Volgende" at bounding box center [541, 499] width 672 height 30
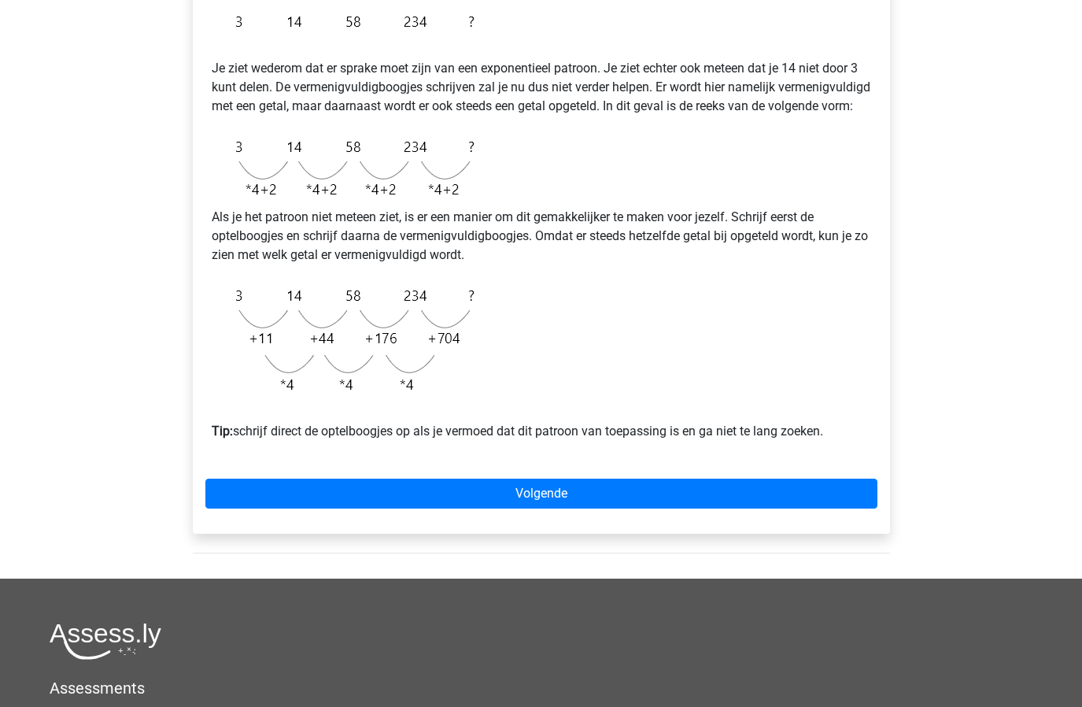
scroll to position [358, 0]
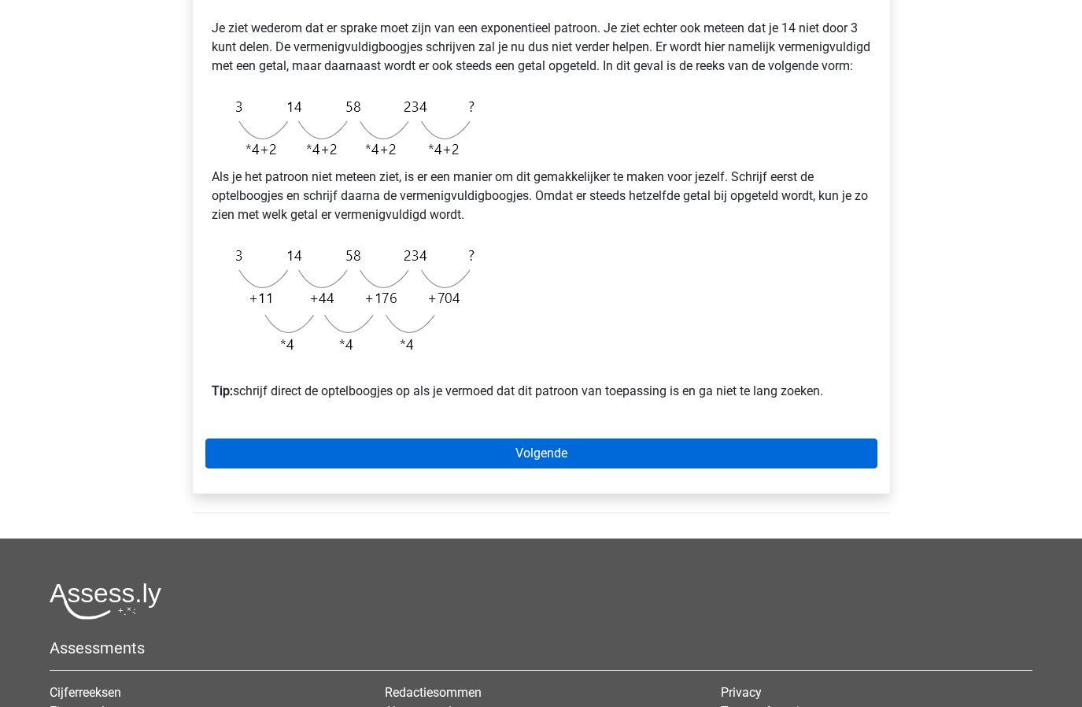
click at [578, 468] on link "Volgende" at bounding box center [541, 453] width 672 height 30
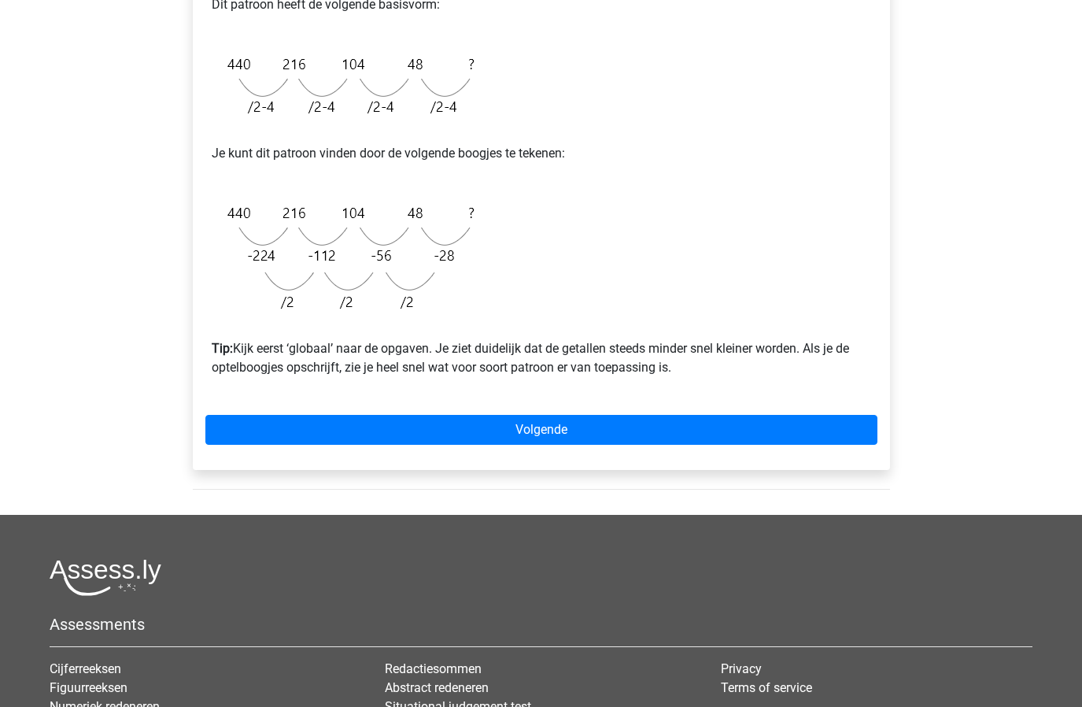
scroll to position [410, 0]
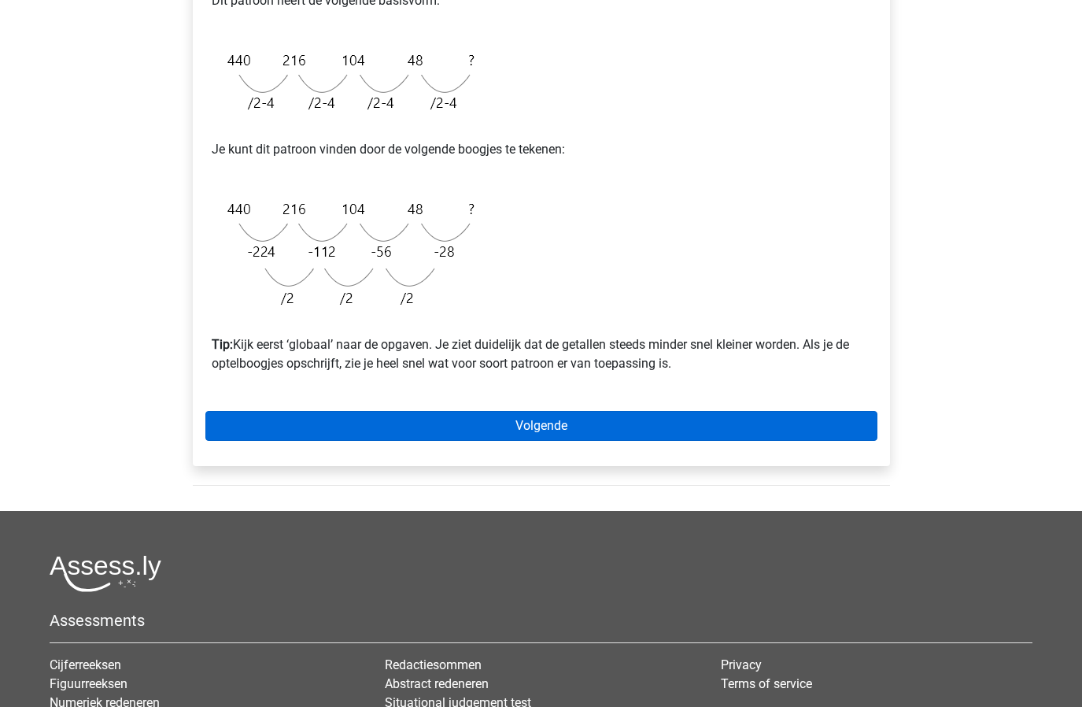
click at [508, 419] on link "Volgende" at bounding box center [541, 426] width 672 height 30
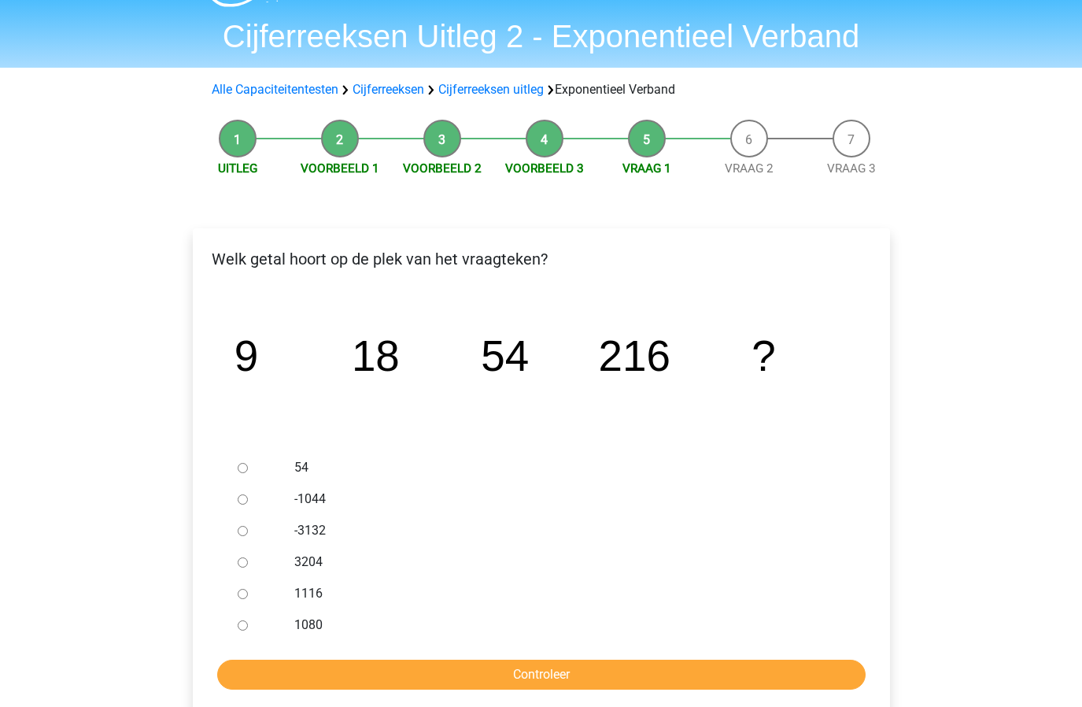
scroll to position [43, 0]
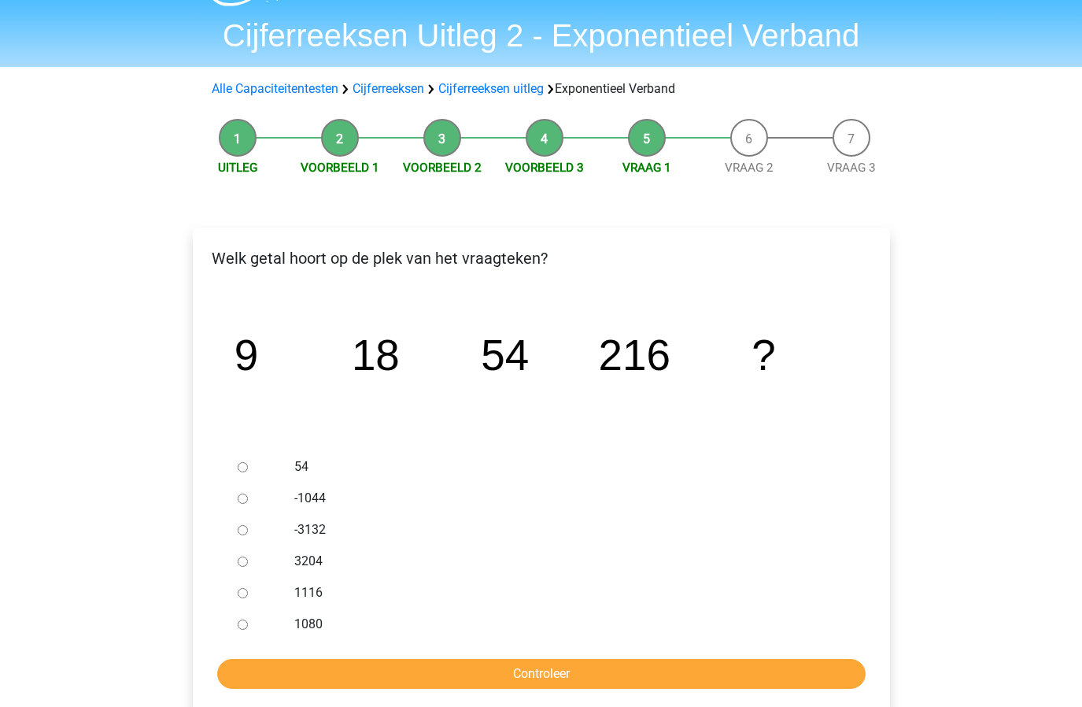
click at [242, 626] on input "1080" at bounding box center [243, 624] width 10 height 10
radio input "true"
click at [405, 660] on input "Controleer" at bounding box center [541, 674] width 648 height 30
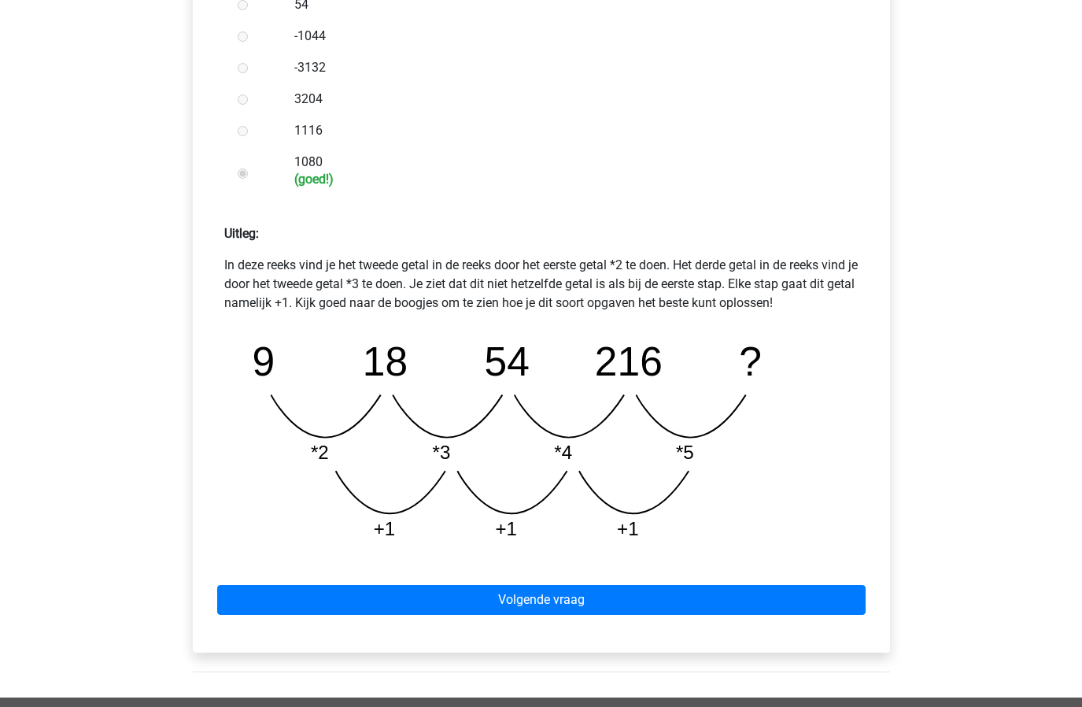
scroll to position [580, 0]
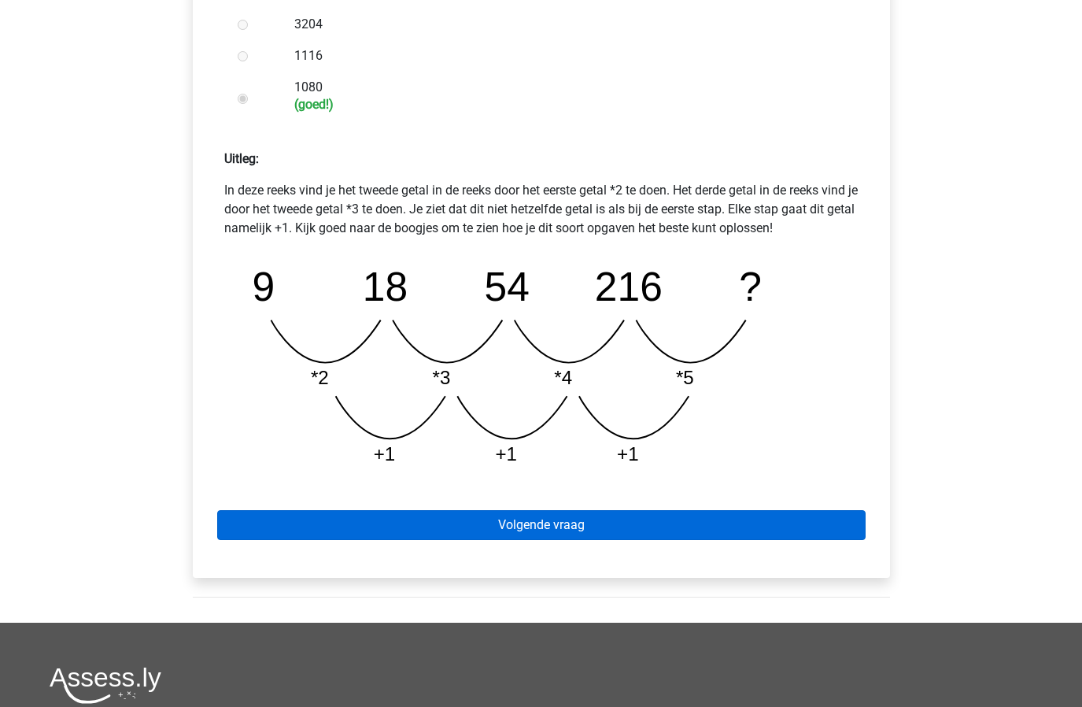
click at [596, 531] on link "Volgende vraag" at bounding box center [541, 525] width 648 height 30
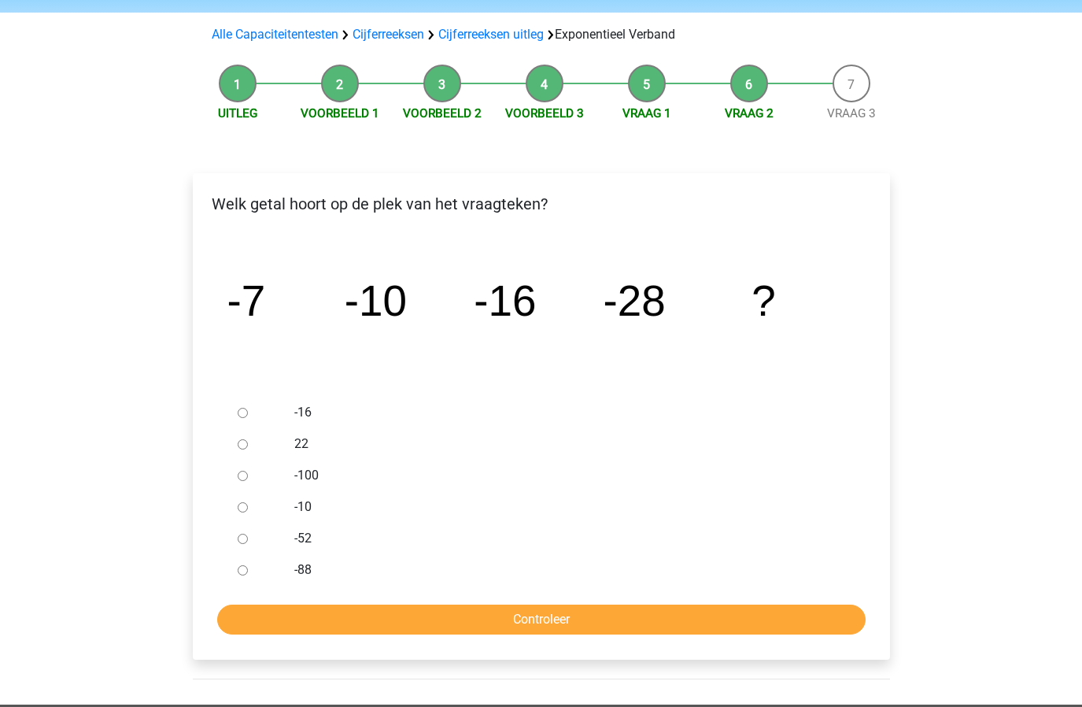
scroll to position [153, 0]
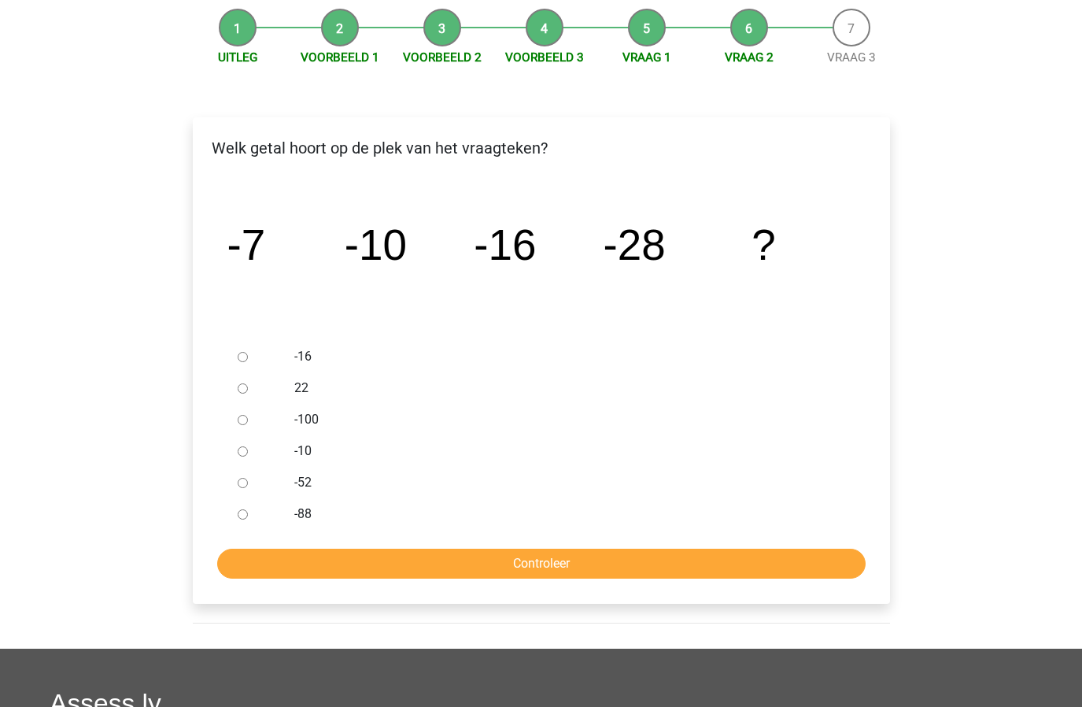
click at [242, 482] on input "-52" at bounding box center [243, 483] width 10 height 10
radio input "true"
click at [346, 560] on input "Controleer" at bounding box center [541, 563] width 648 height 30
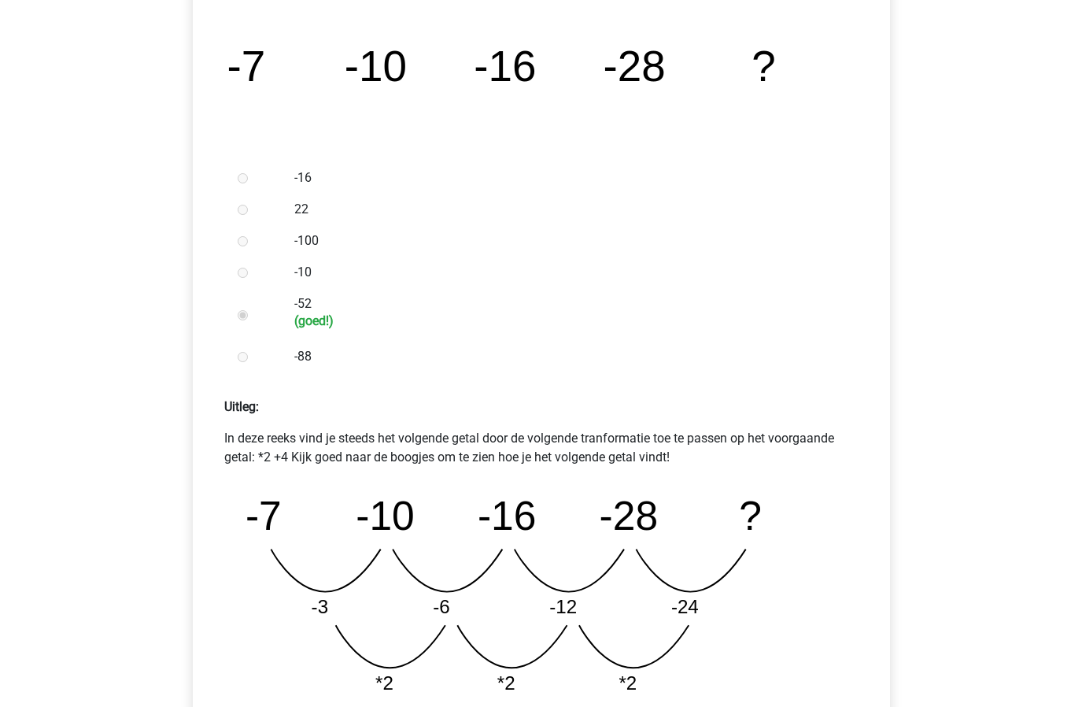
scroll to position [678, 0]
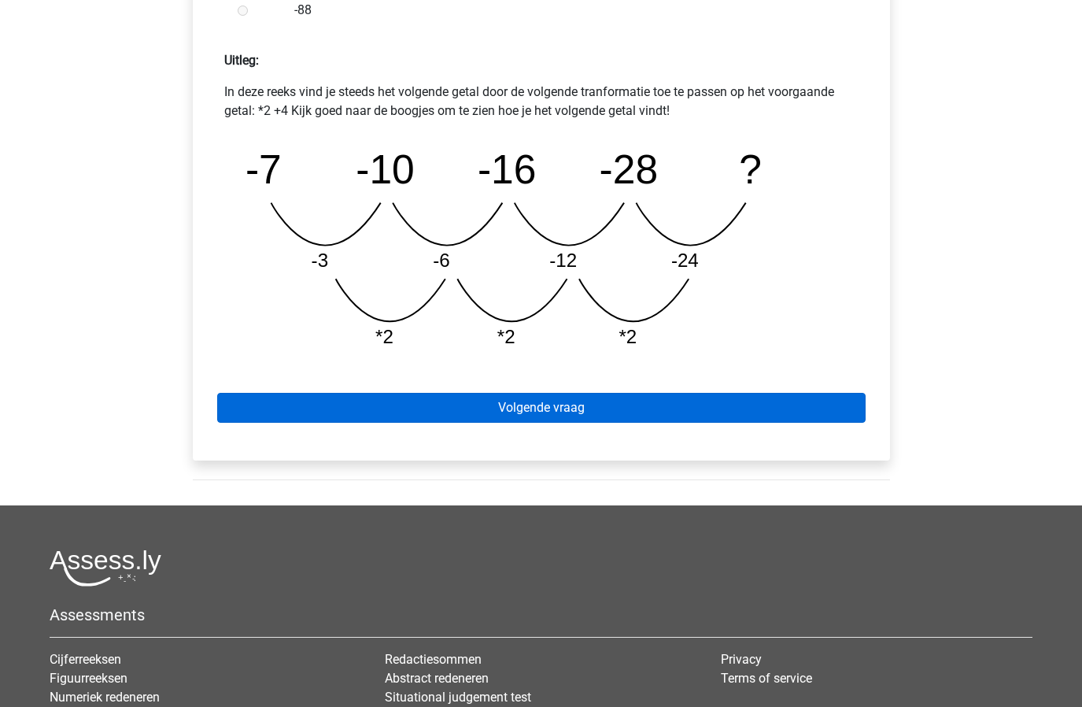
click at [552, 404] on link "Volgende vraag" at bounding box center [541, 408] width 648 height 30
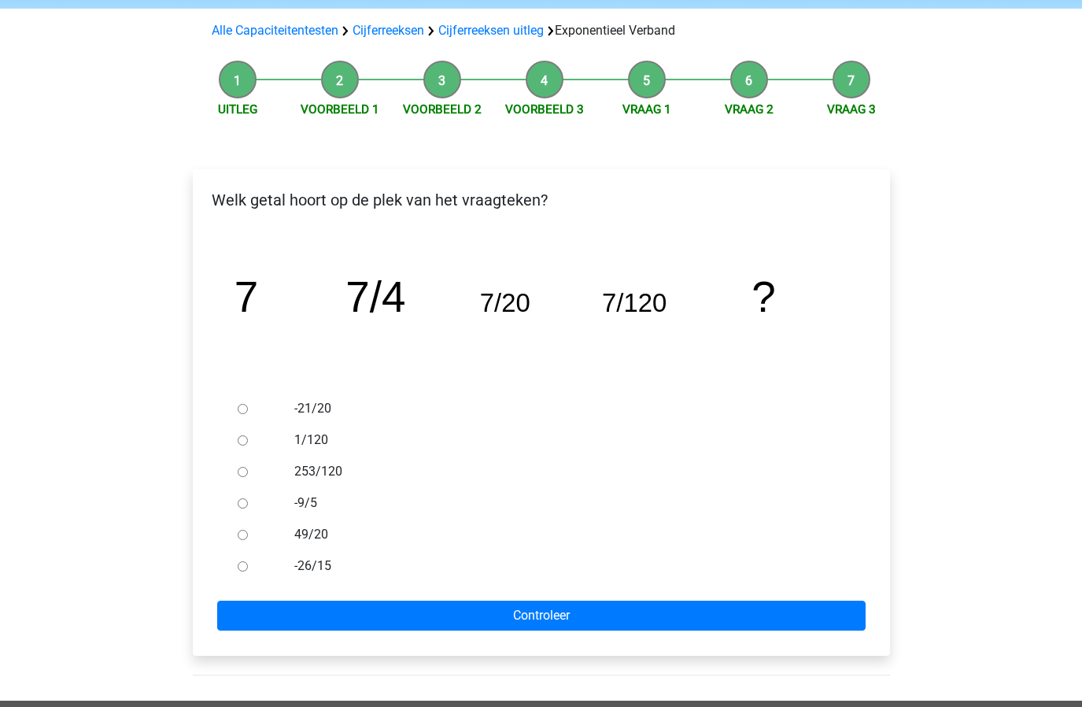
scroll to position [100, 0]
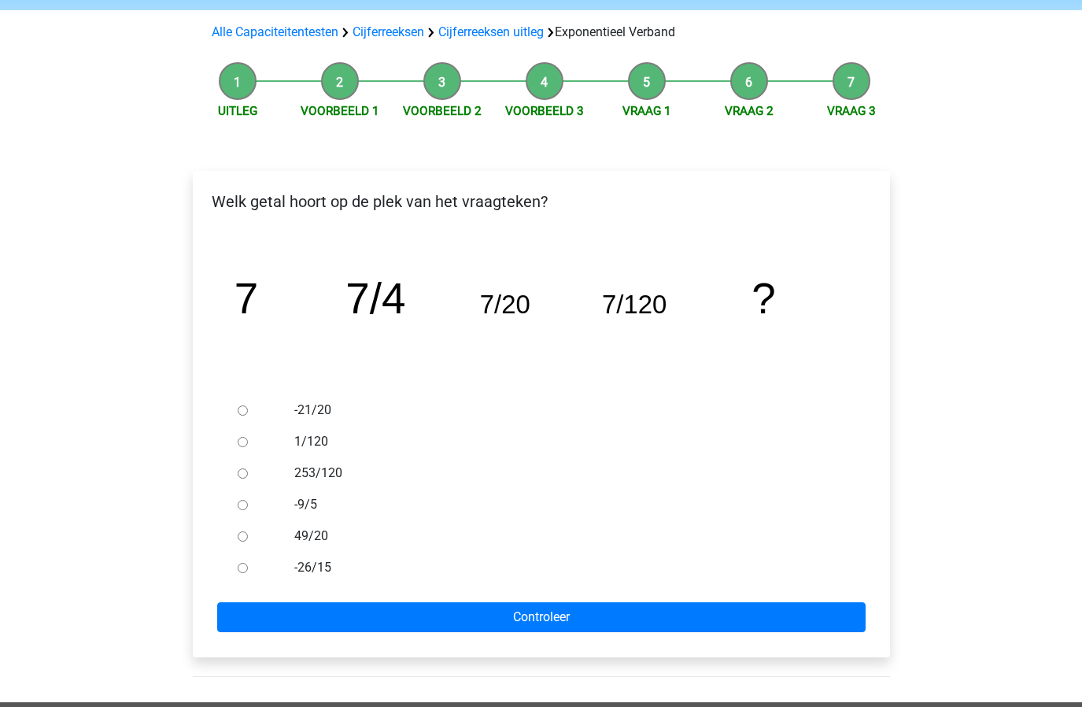
click at [241, 440] on input "1/120" at bounding box center [243, 442] width 10 height 10
radio input "true"
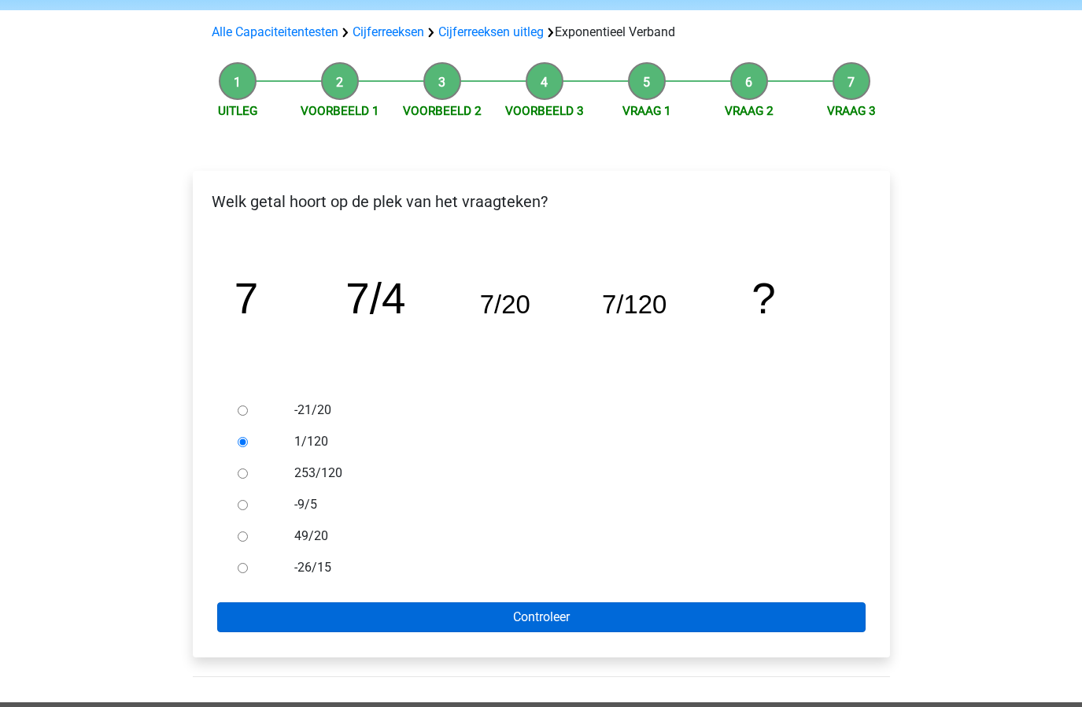
click at [421, 621] on input "Controleer" at bounding box center [541, 617] width 648 height 30
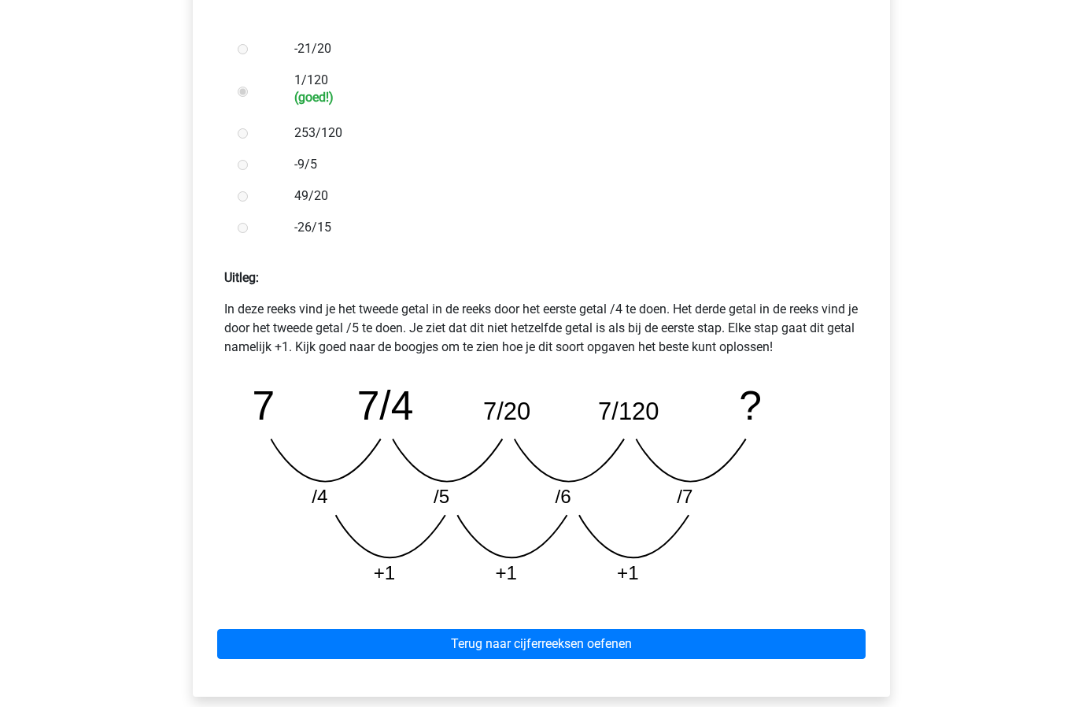
scroll to position [548, 0]
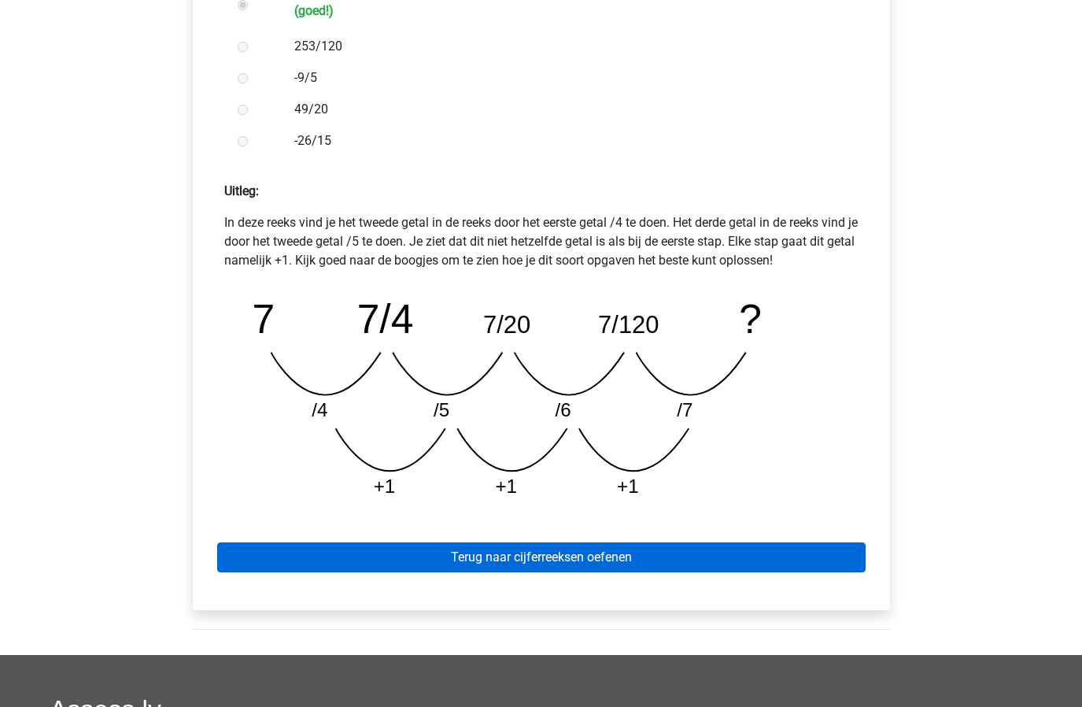
click at [483, 563] on link "Terug naar cijferreeksen oefenen" at bounding box center [541, 557] width 648 height 30
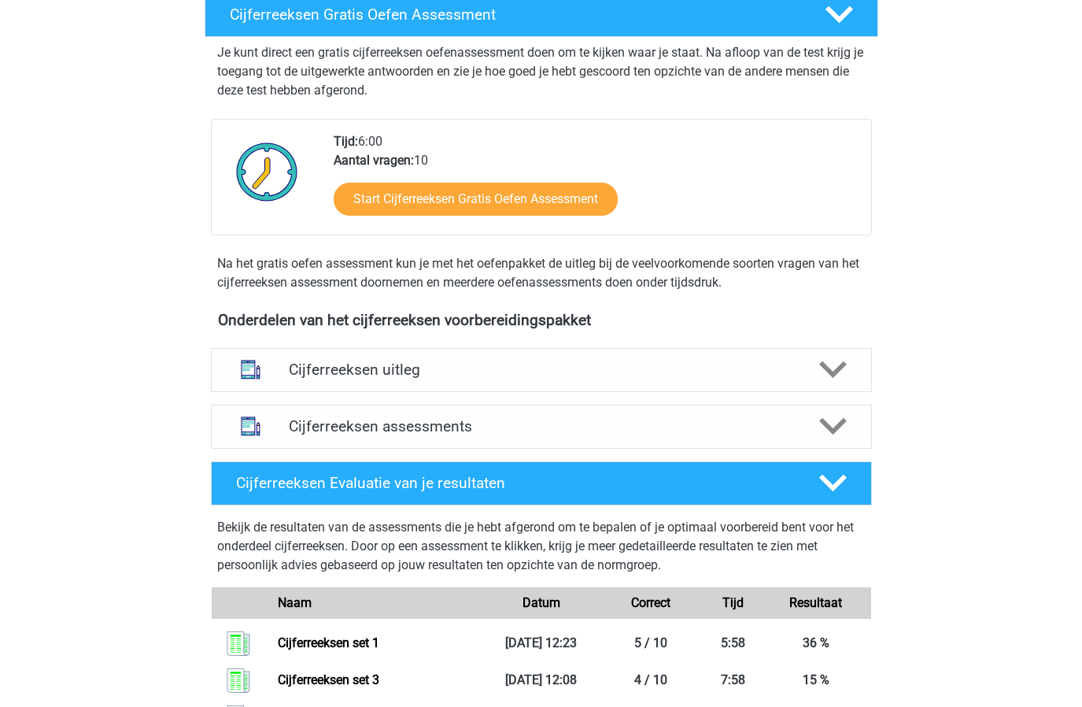
scroll to position [500, 0]
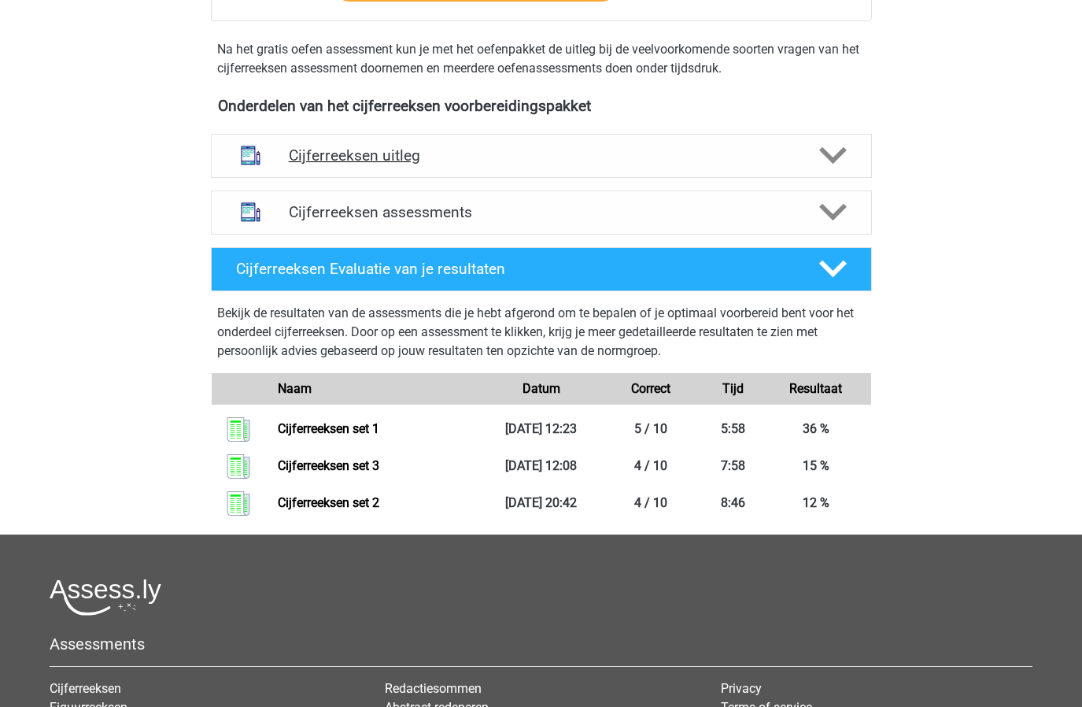
click at [572, 164] on h4 "Cijferreeksen uitleg" at bounding box center [541, 155] width 505 height 18
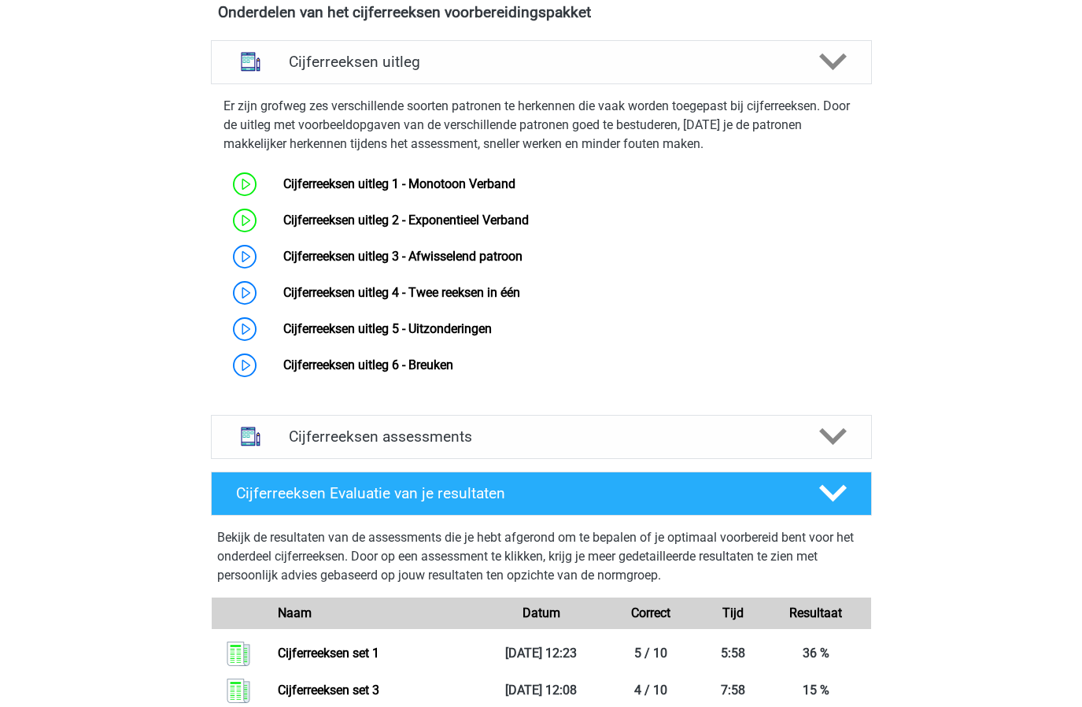
scroll to position [596, 0]
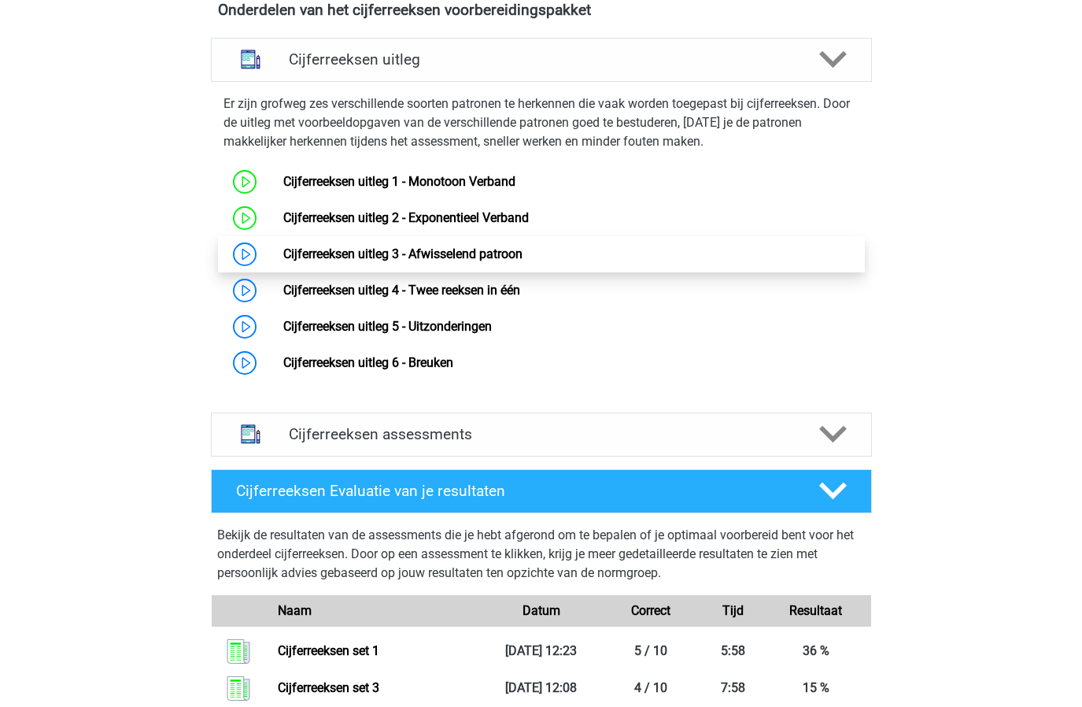
click at [475, 261] on link "Cijferreeksen uitleg 3 - Afwisselend patroon" at bounding box center [402, 253] width 239 height 15
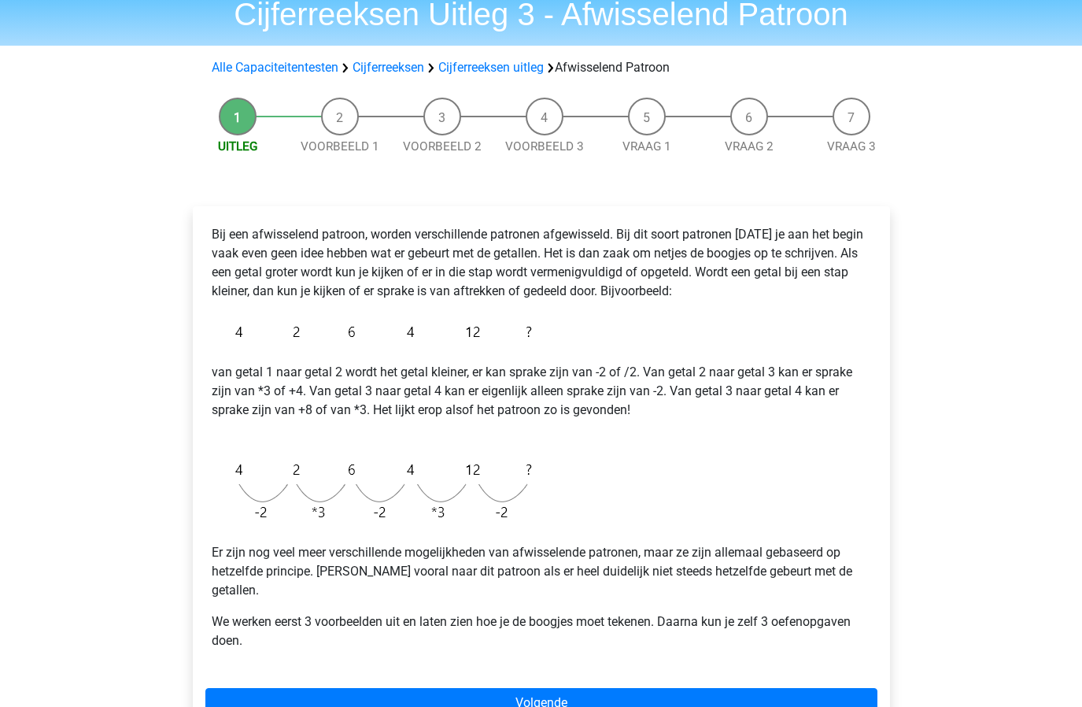
scroll to position [490, 0]
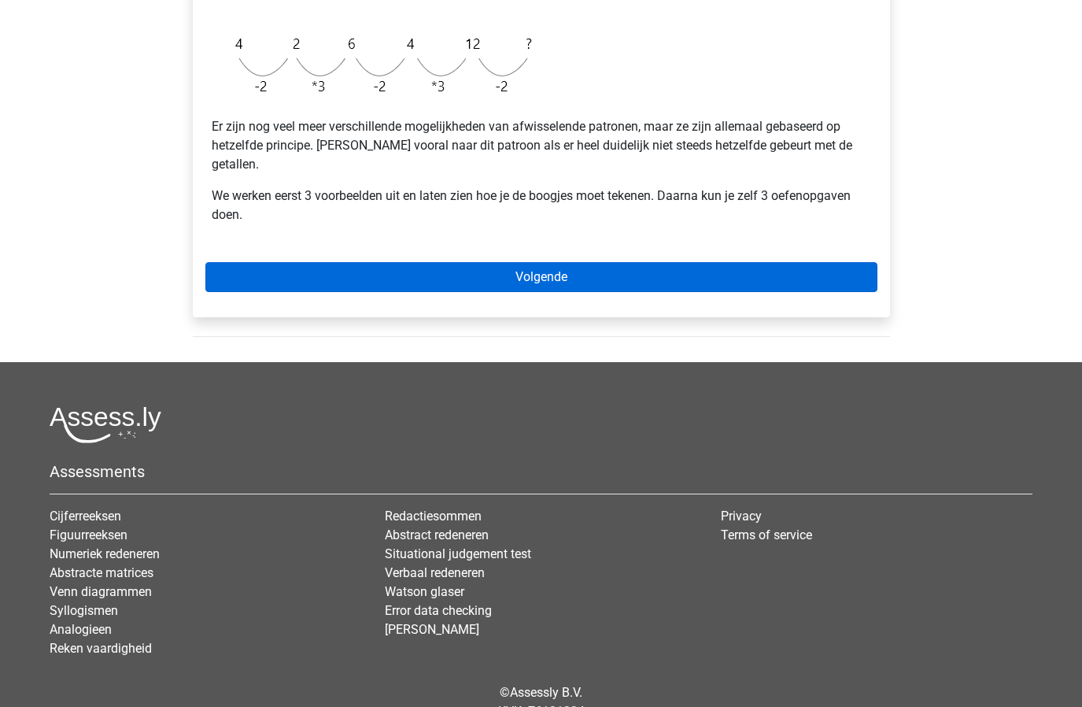
click at [592, 262] on link "Volgende" at bounding box center [541, 277] width 672 height 30
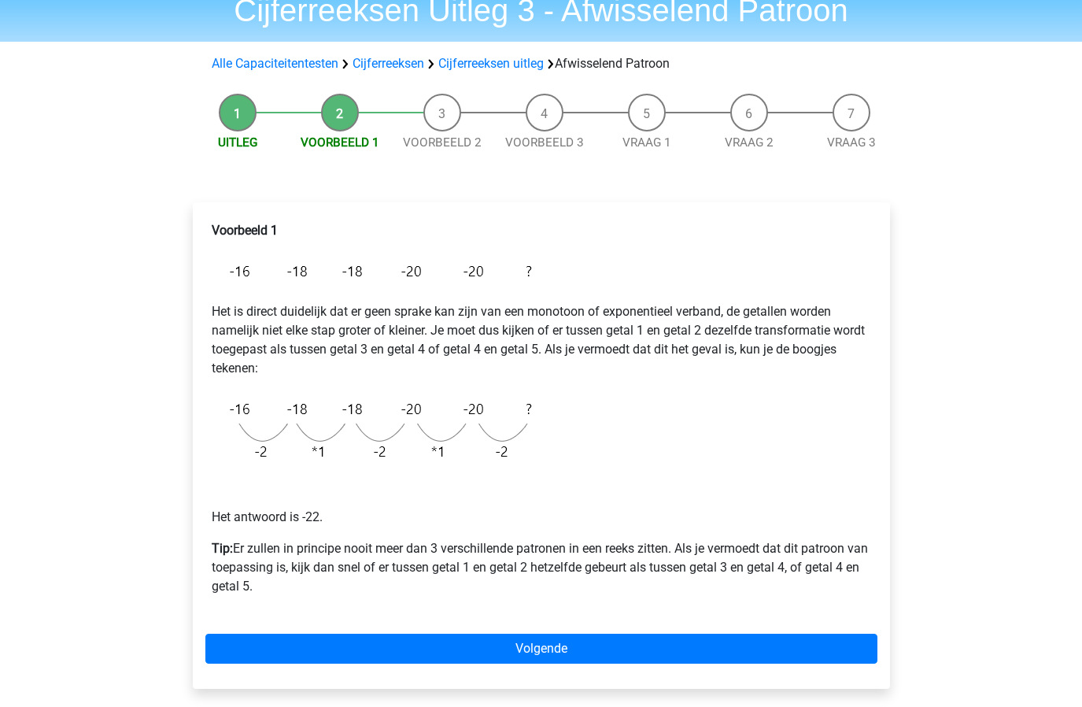
scroll to position [239, 0]
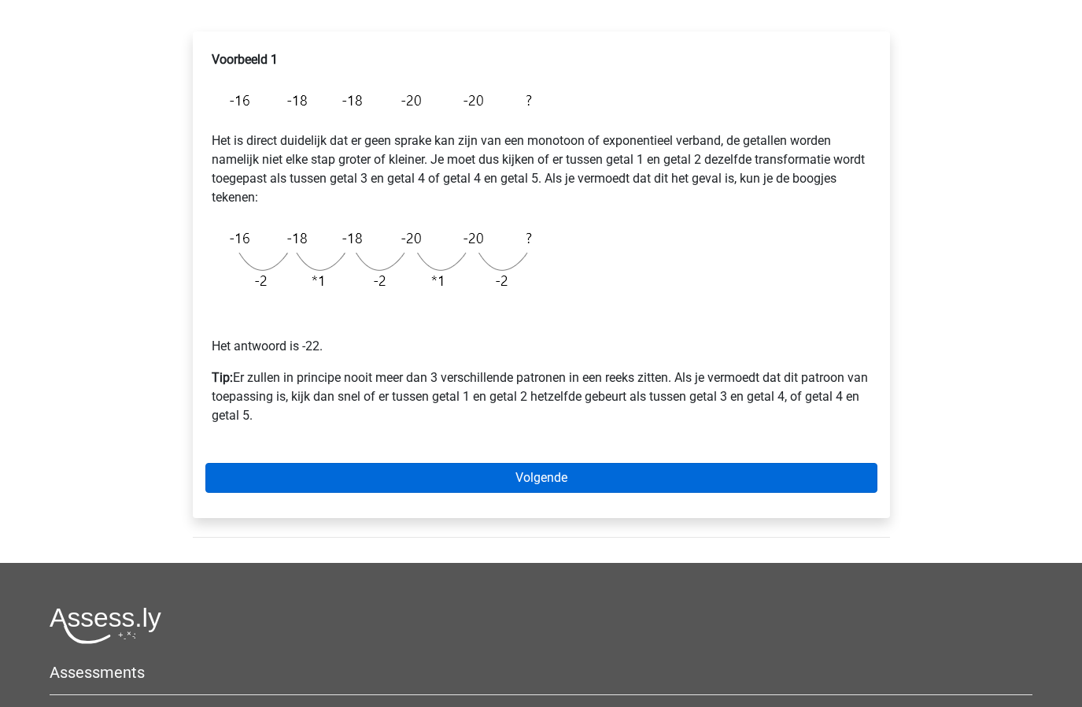
click at [543, 472] on link "Volgende" at bounding box center [541, 478] width 672 height 30
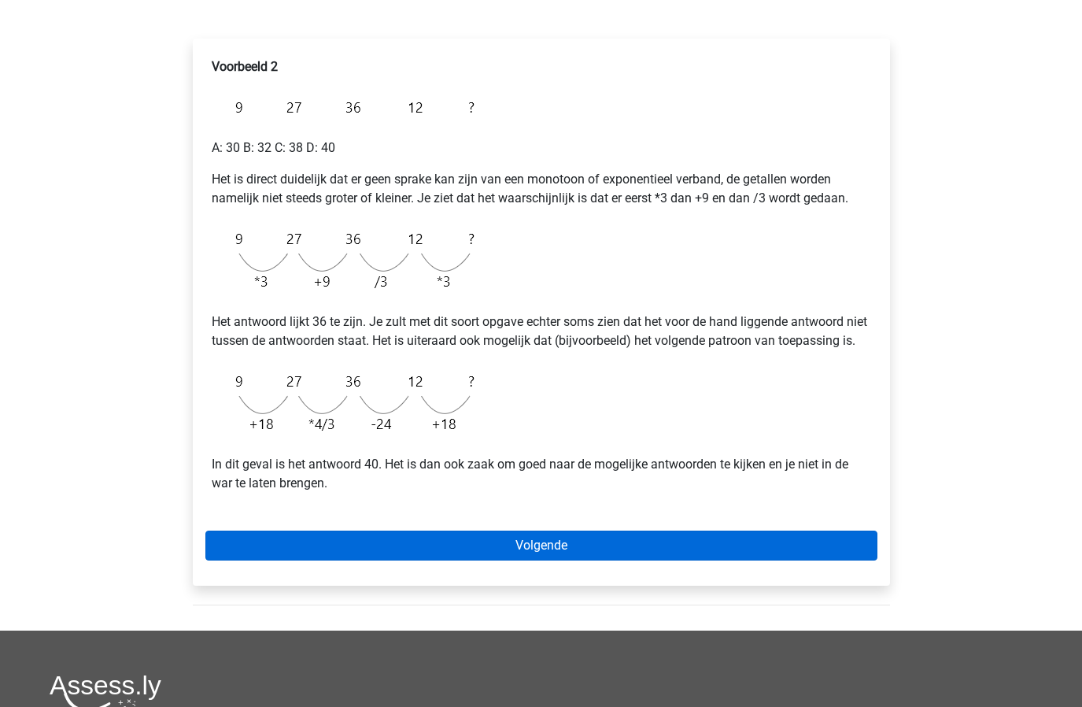
scroll to position [149, 0]
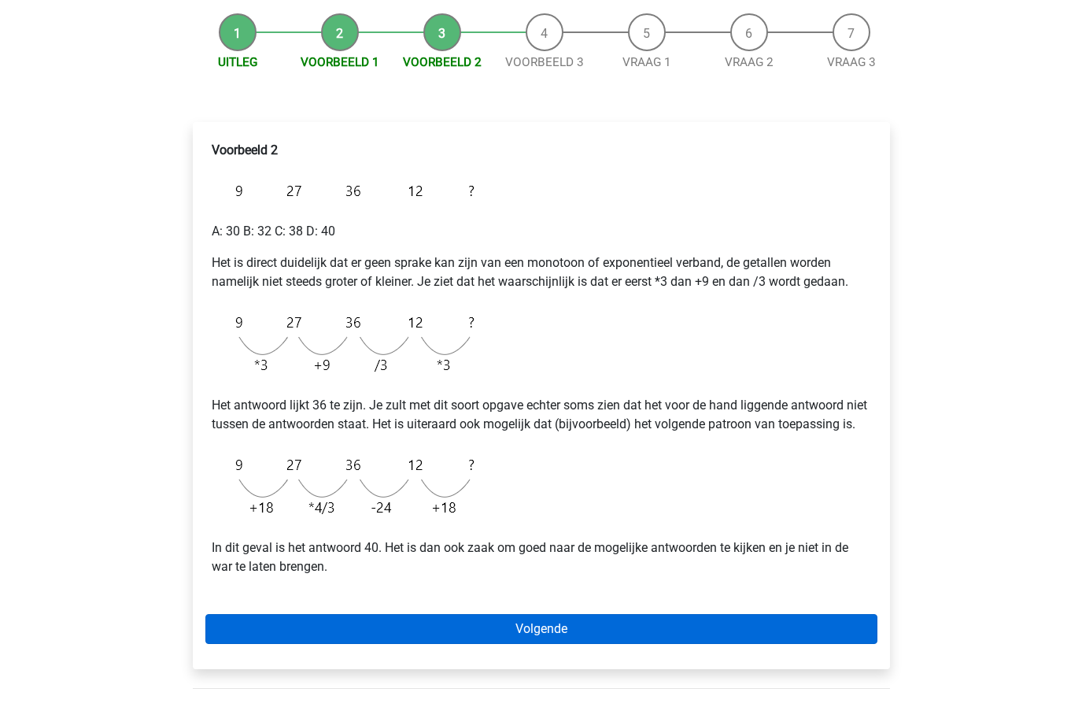
click at [633, 644] on link "Volgende" at bounding box center [541, 629] width 672 height 30
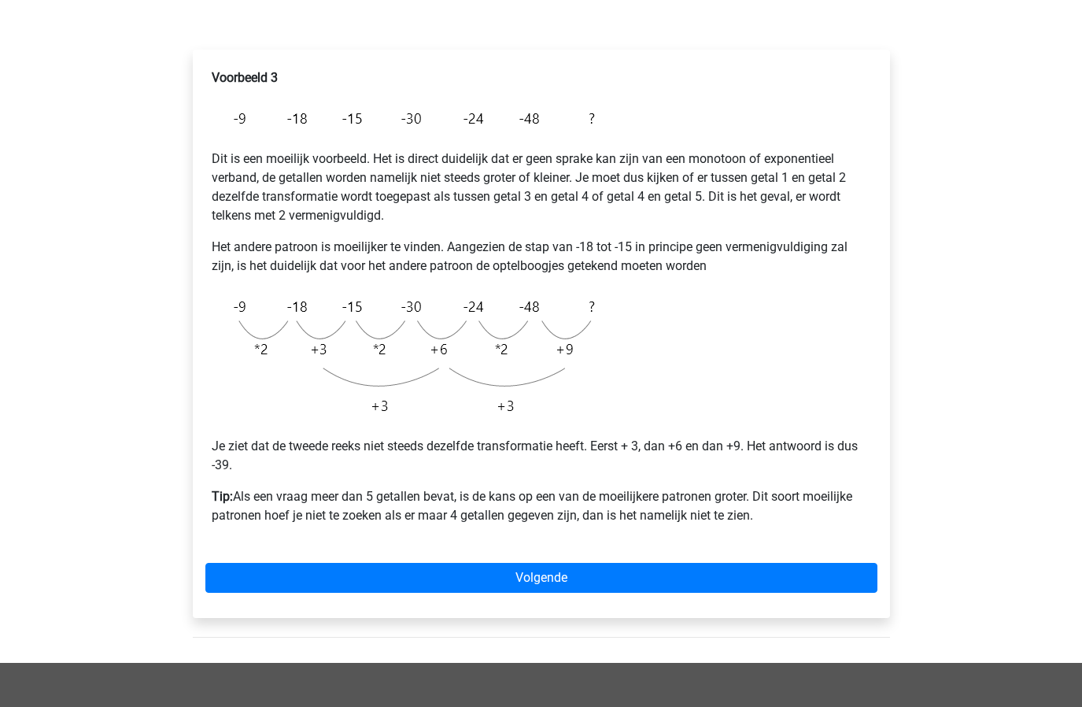
scroll to position [223, 0]
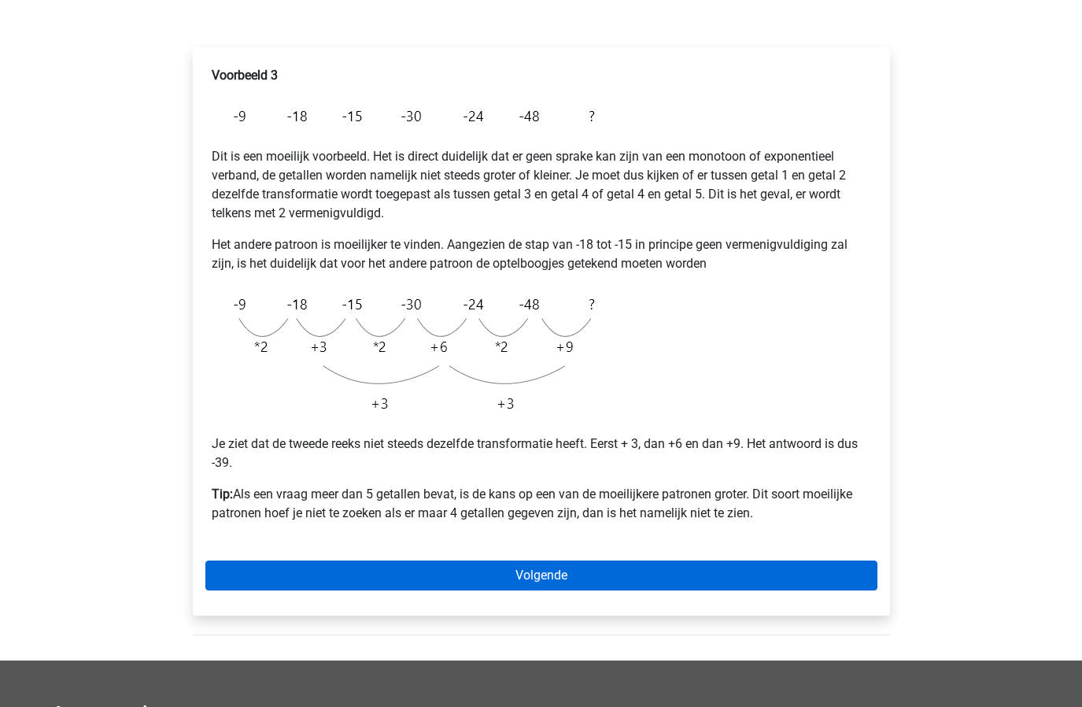
click at [595, 568] on link "Volgende" at bounding box center [541, 575] width 672 height 30
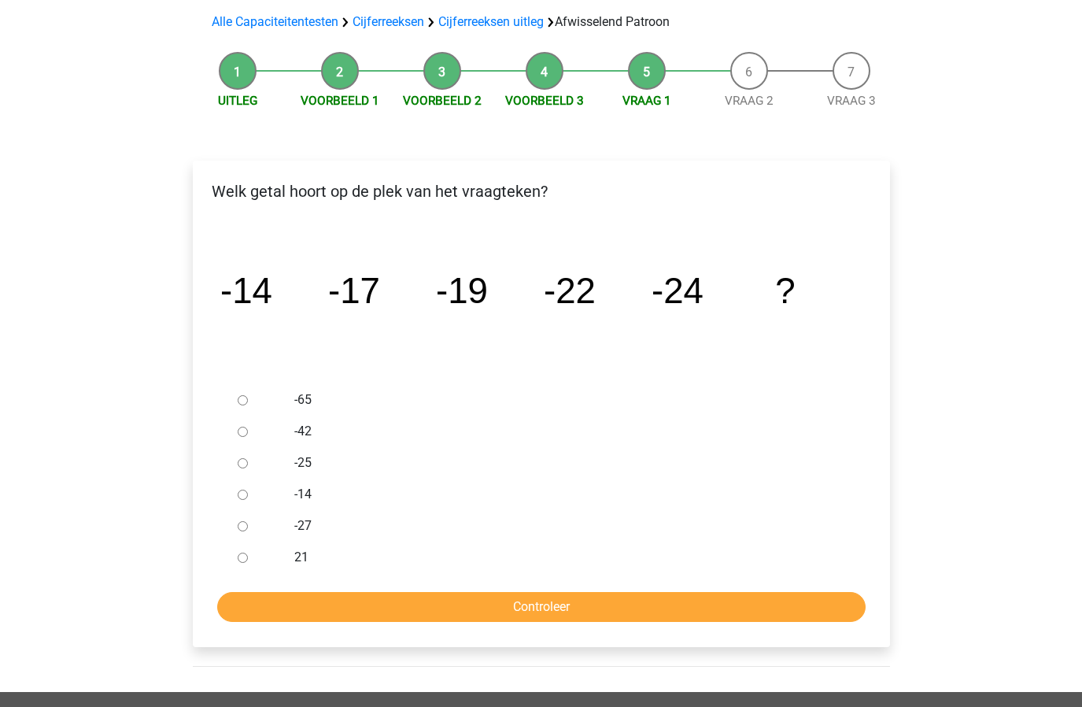
scroll to position [112, 0]
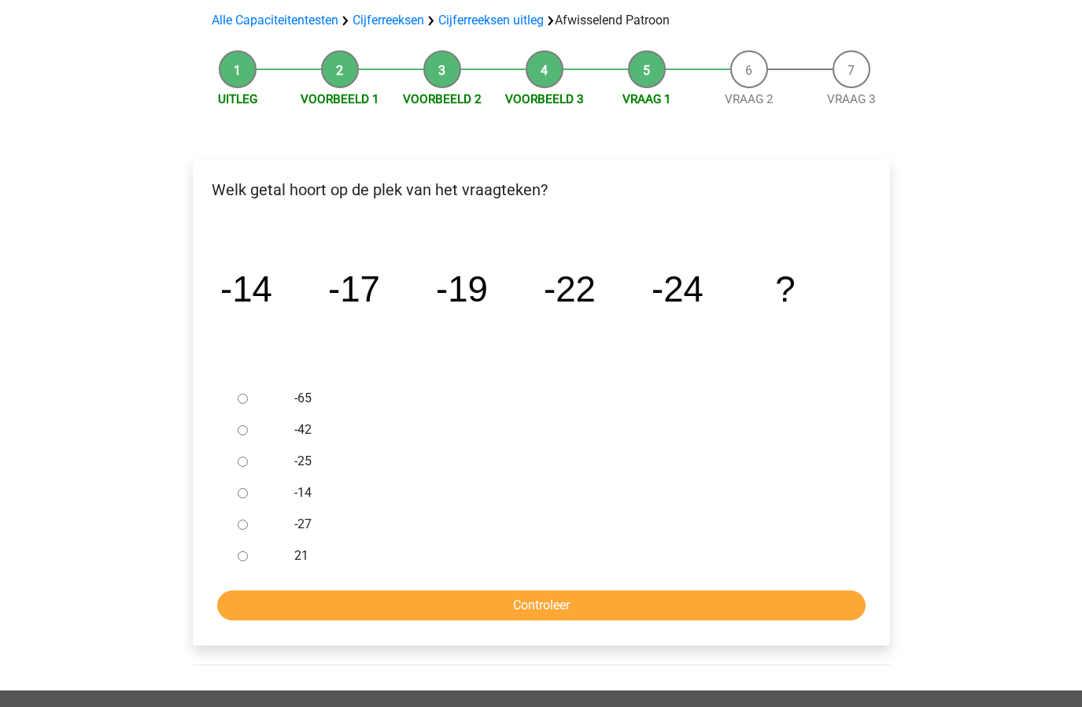
click at [241, 522] on input "-27" at bounding box center [243, 524] width 10 height 10
radio input "true"
click at [315, 597] on input "Controleer" at bounding box center [541, 605] width 648 height 30
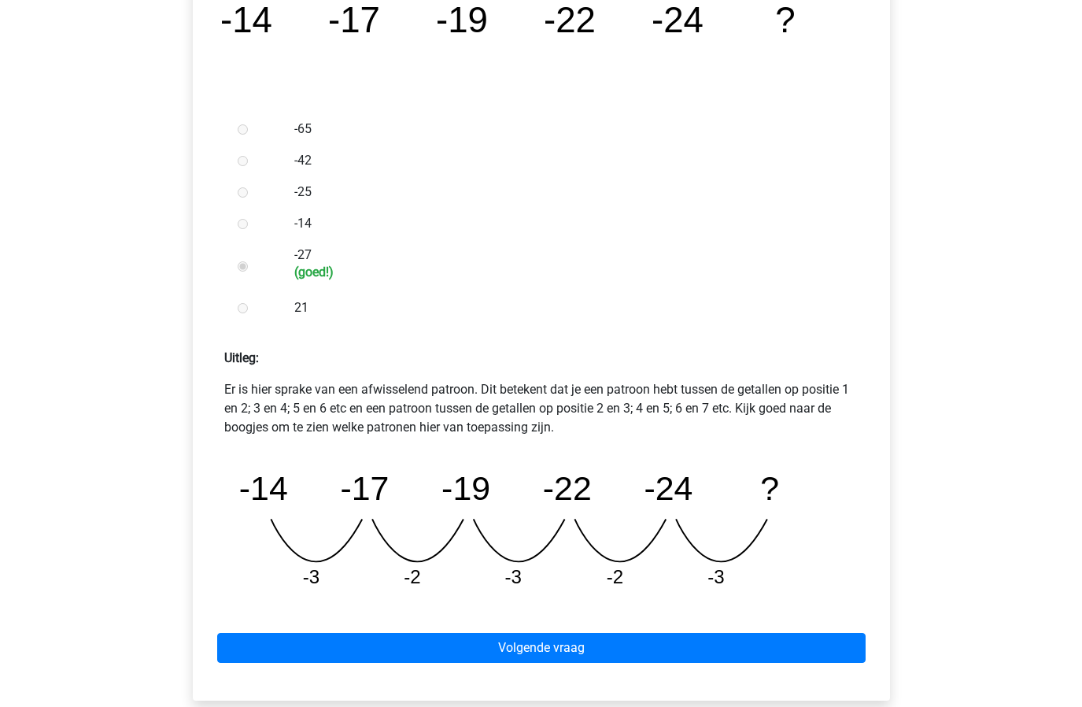
scroll to position [443, 0]
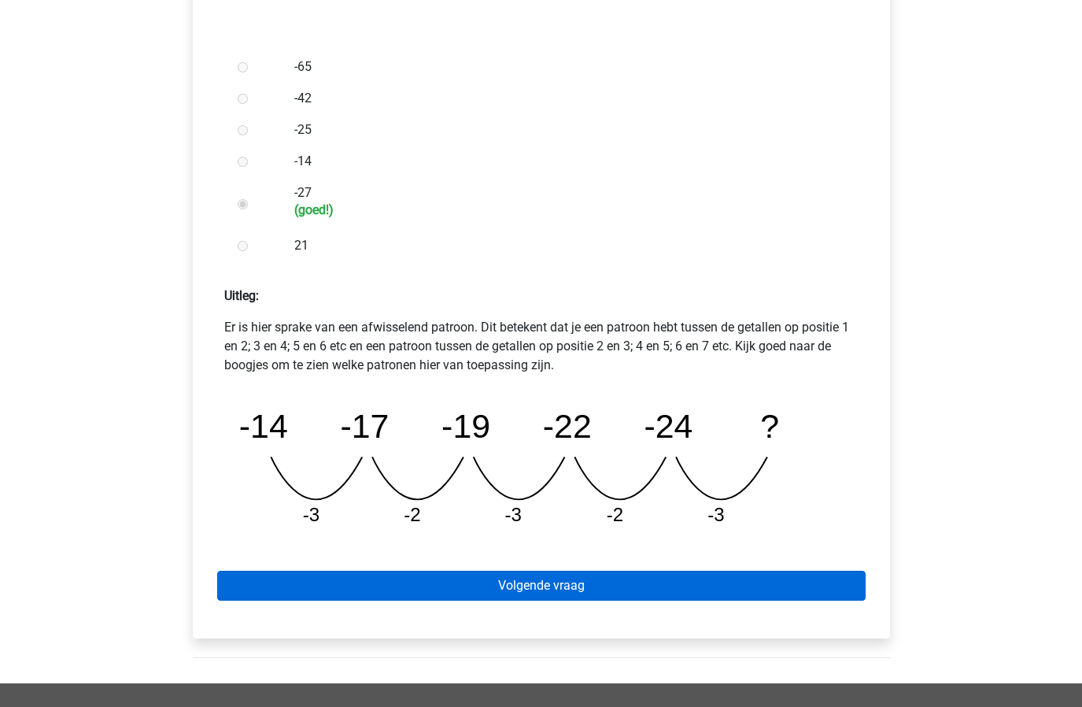
click at [562, 571] on link "Volgende vraag" at bounding box center [541, 586] width 648 height 30
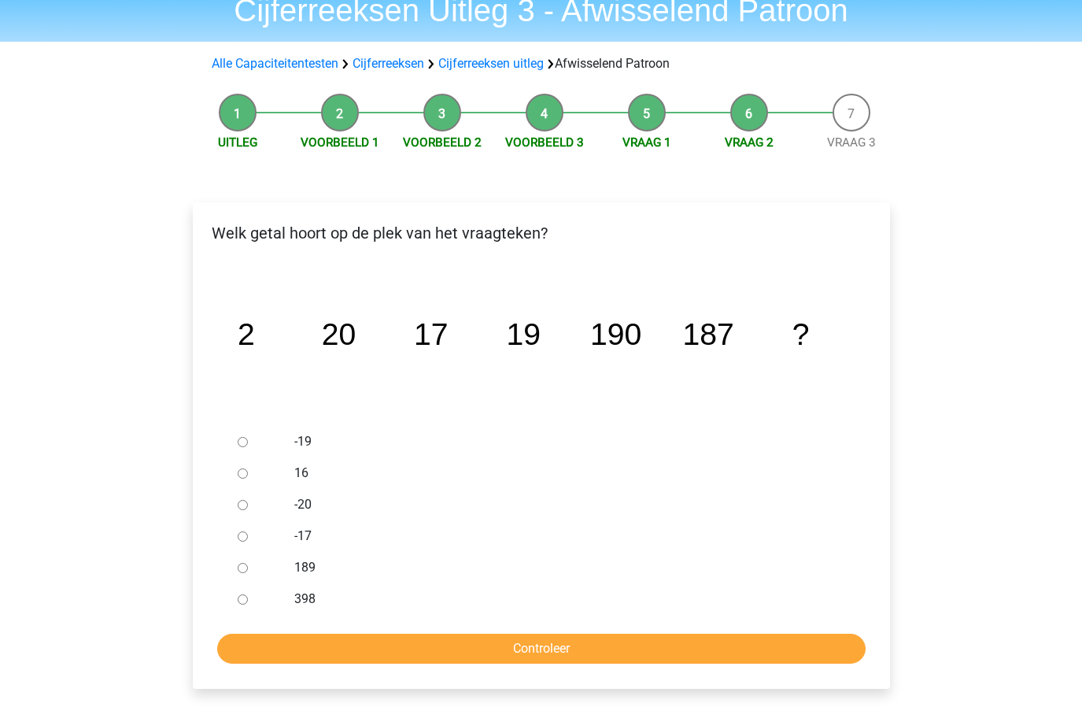
scroll to position [180, 0]
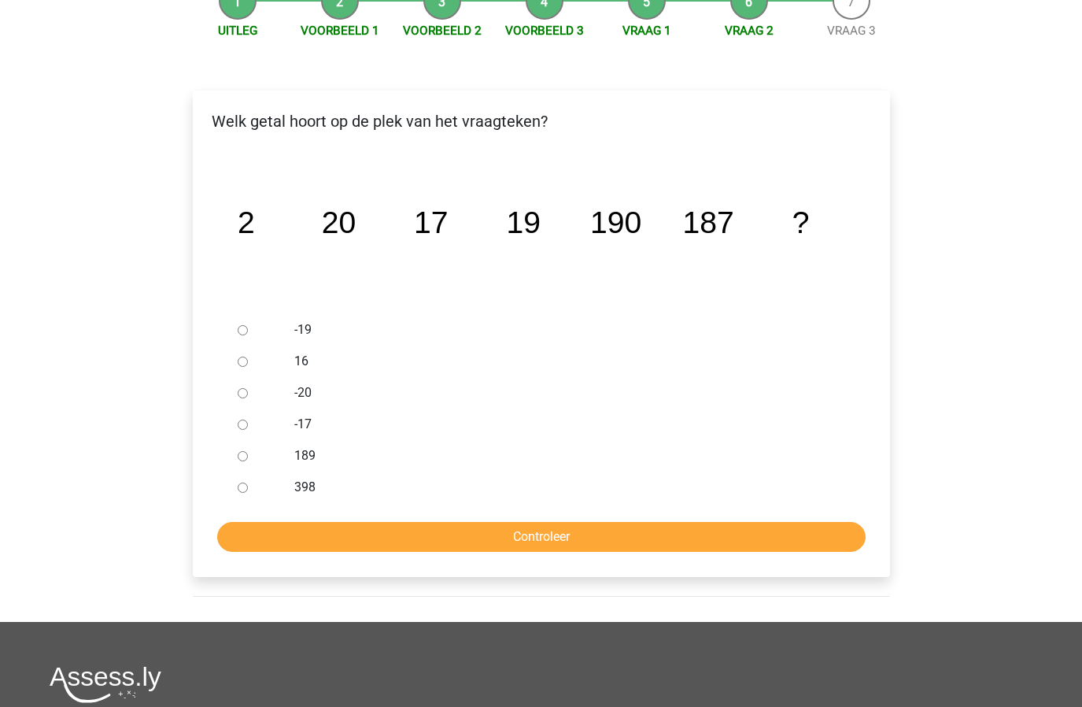
click at [247, 456] on div at bounding box center [257, 455] width 52 height 31
click at [242, 455] on input "189" at bounding box center [243, 456] width 10 height 10
radio input "true"
click at [334, 546] on input "Controleer" at bounding box center [541, 537] width 648 height 30
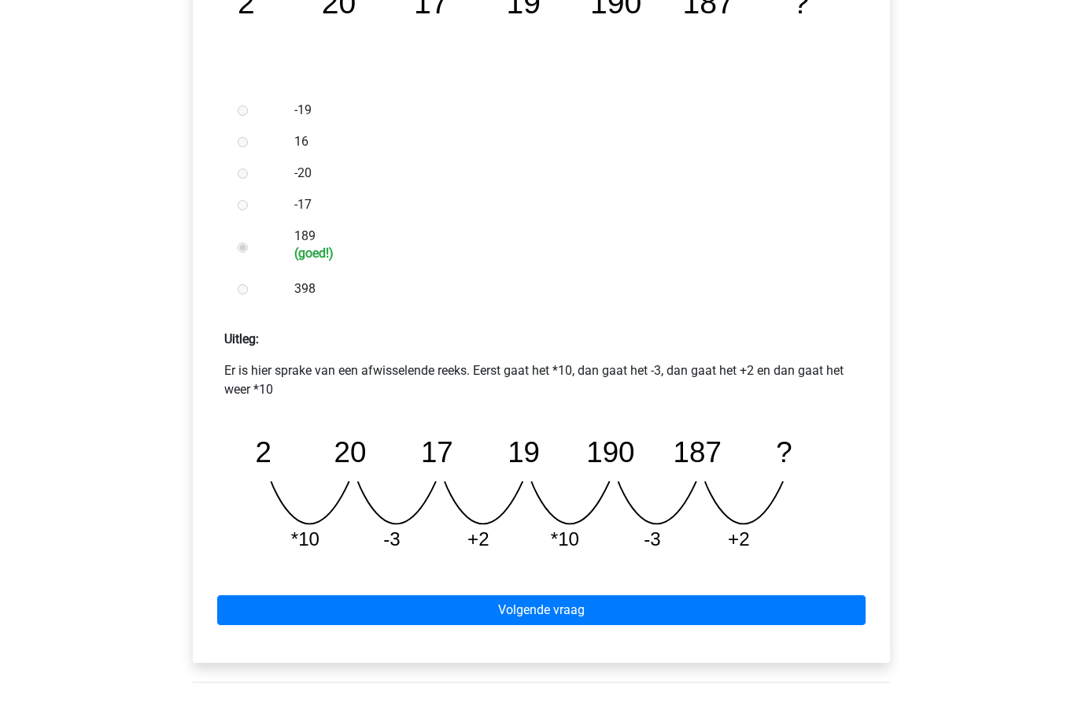
scroll to position [494, 0]
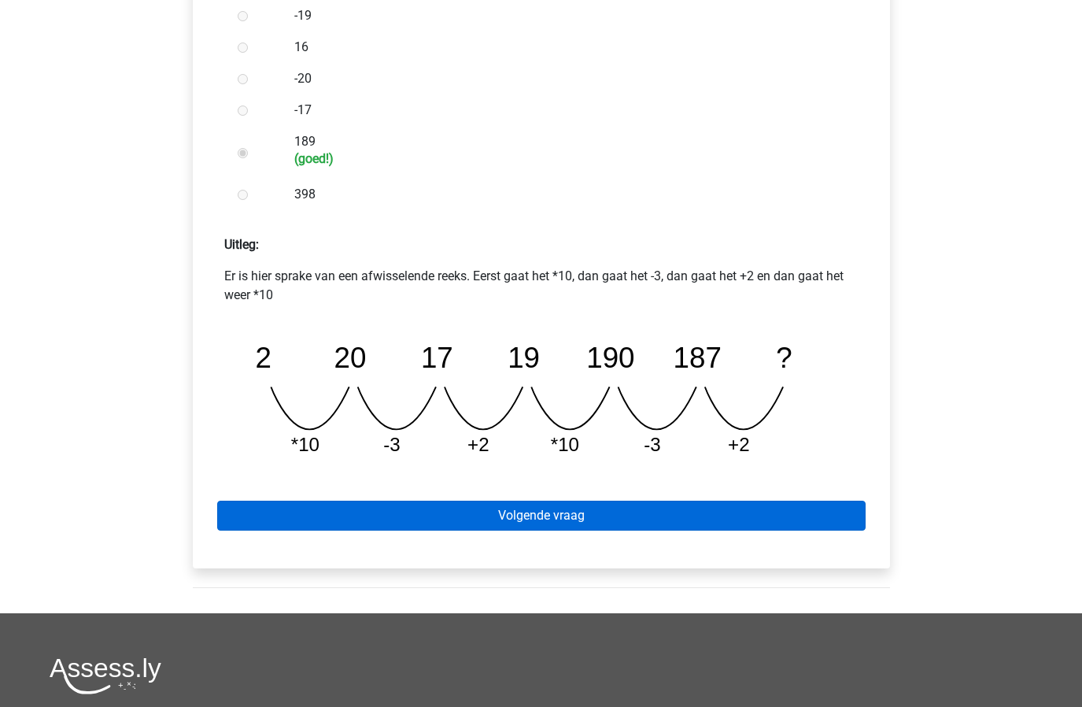
click at [578, 507] on link "Volgende vraag" at bounding box center [541, 515] width 648 height 30
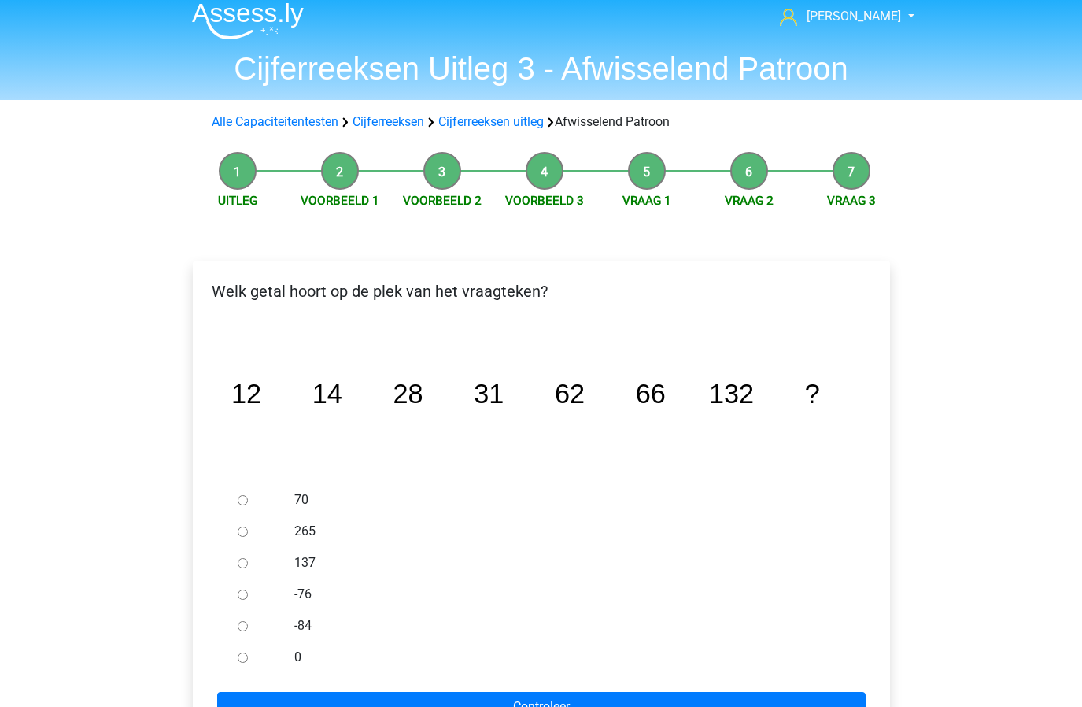
scroll to position [13, 0]
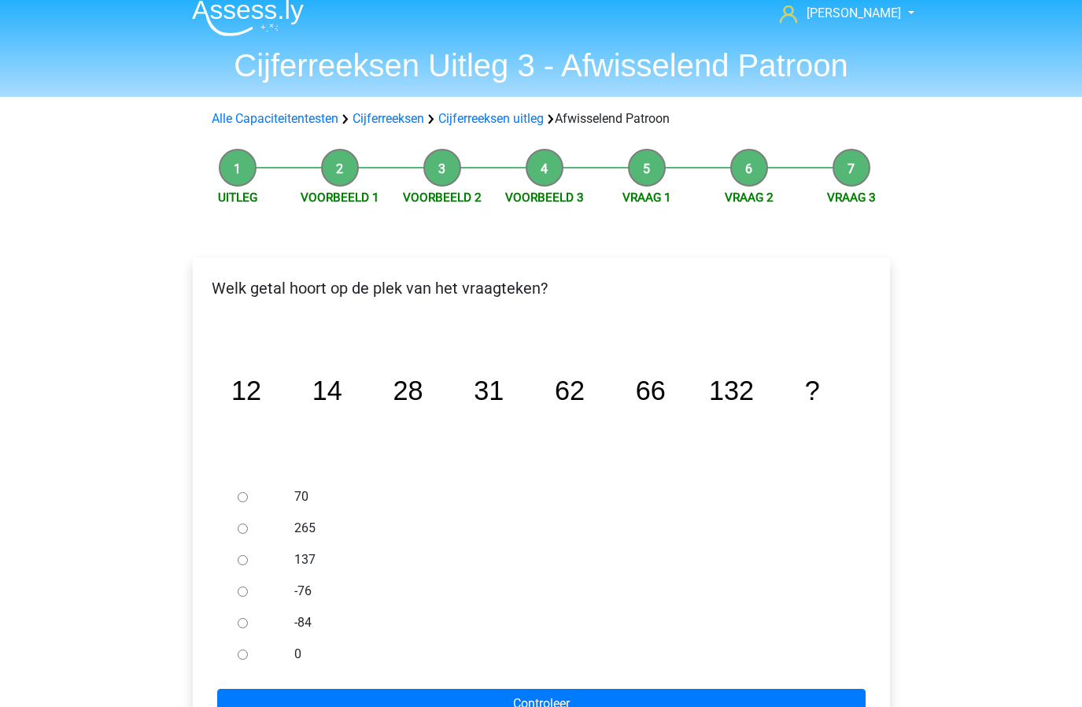
click at [239, 559] on input "137" at bounding box center [243, 560] width 10 height 10
radio input "true"
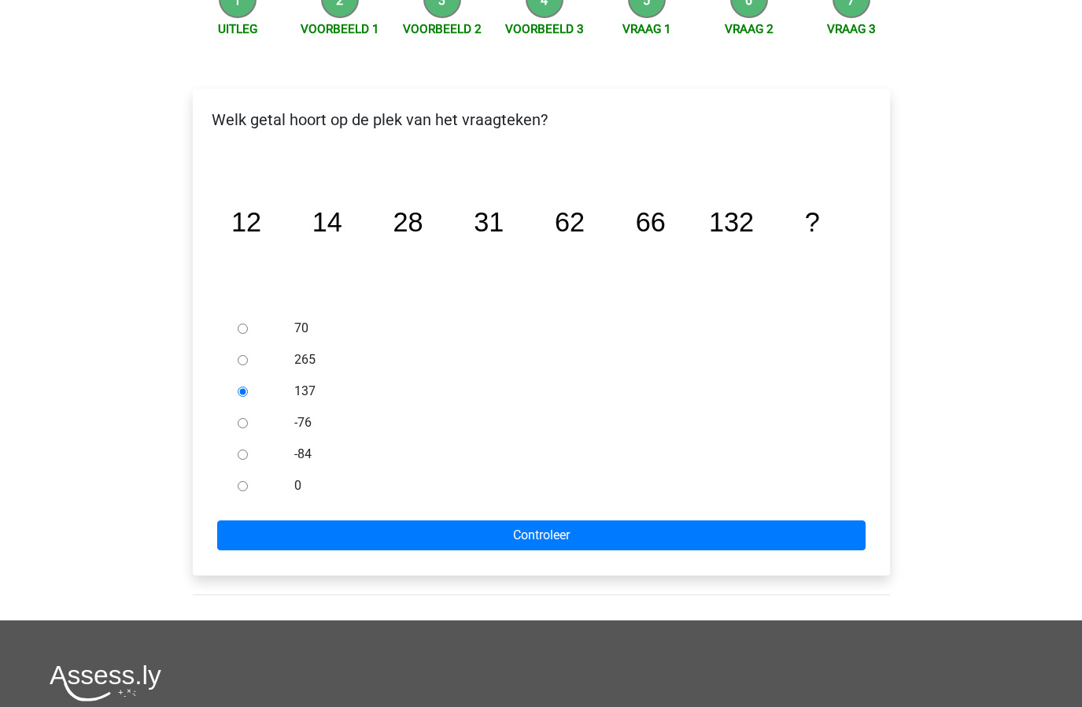
scroll to position [209, 0]
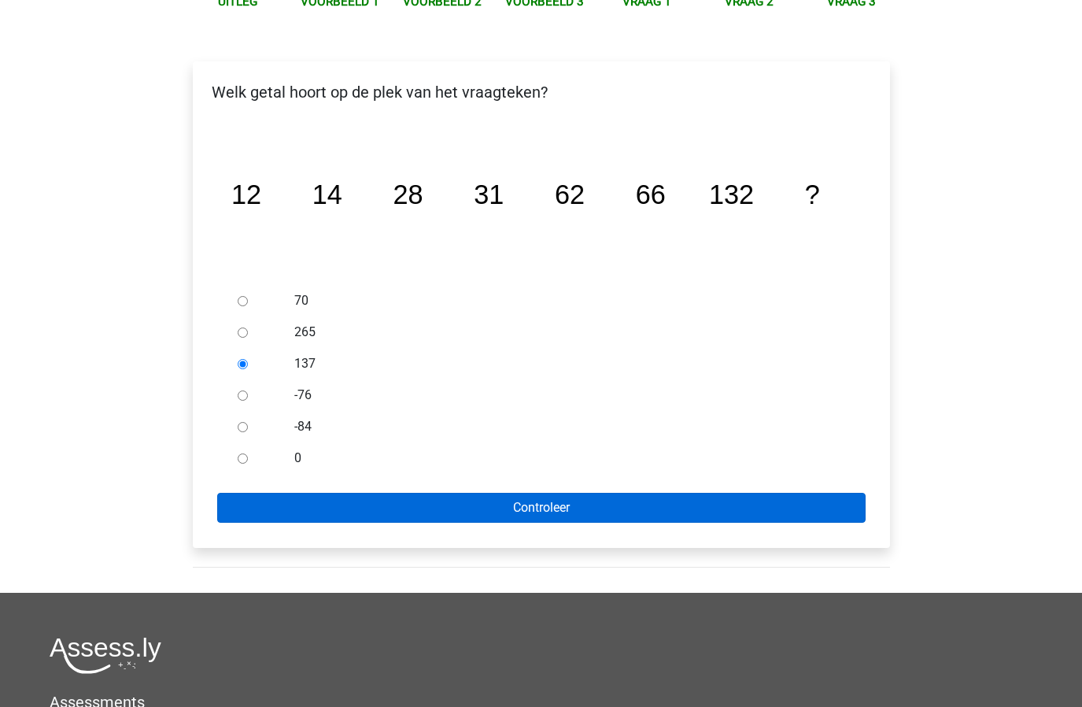
click at [463, 508] on input "Controleer" at bounding box center [541, 508] width 648 height 30
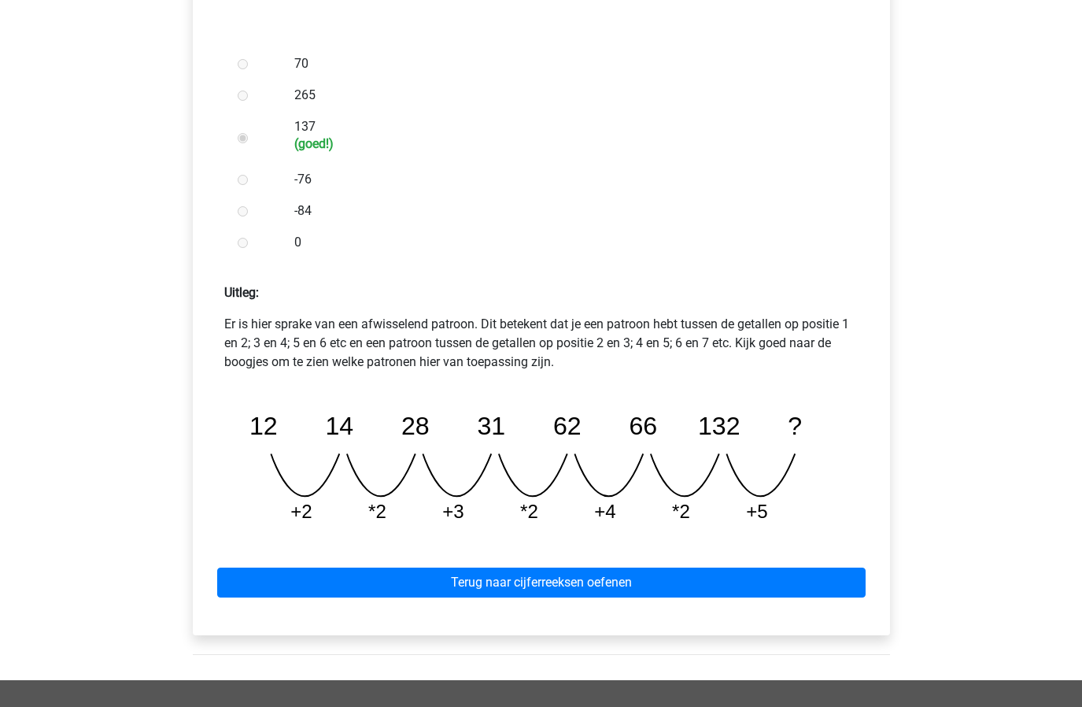
scroll to position [475, 0]
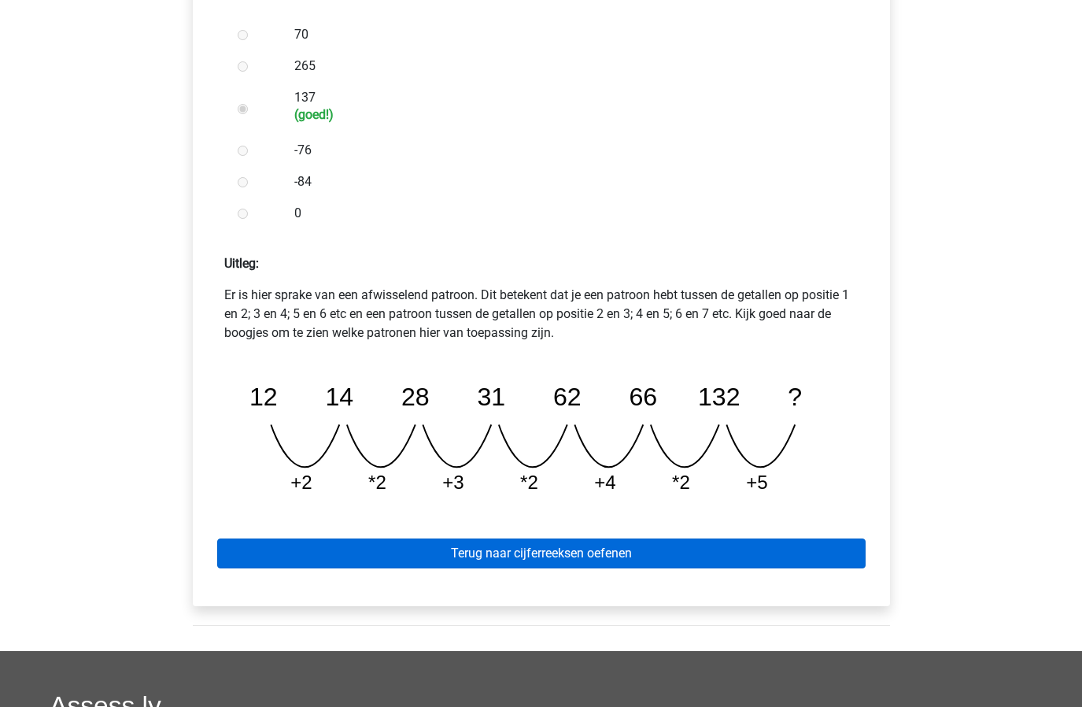
click at [507, 552] on link "Terug naar cijferreeksen oefenen" at bounding box center [541, 553] width 648 height 30
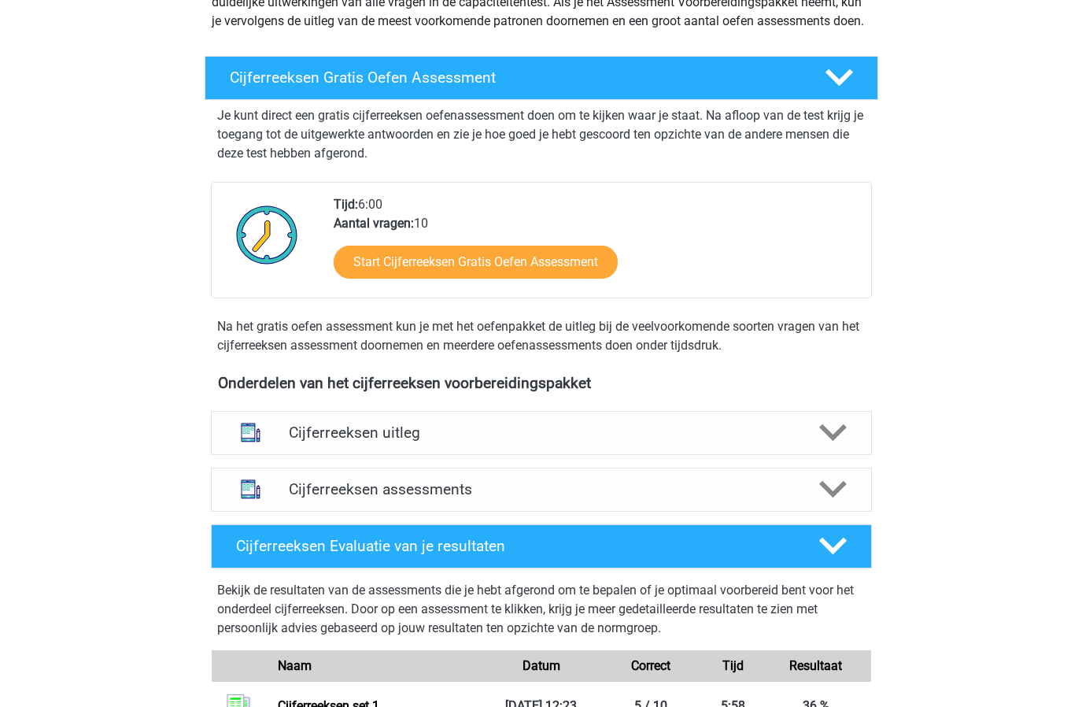
scroll to position [325, 0]
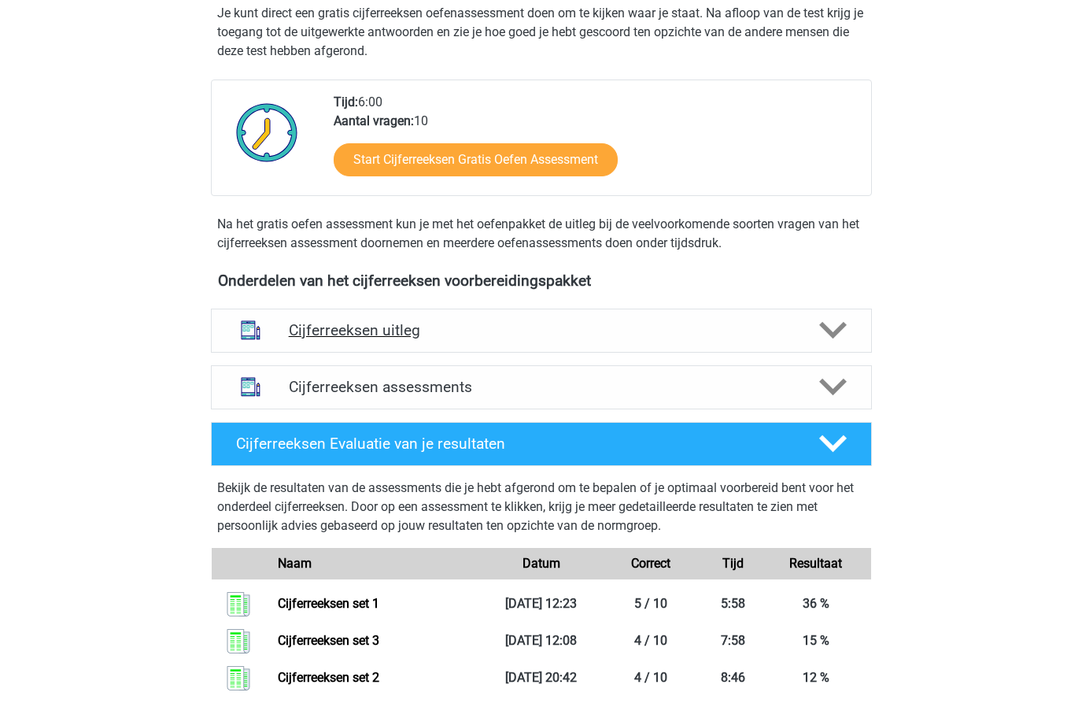
click at [477, 339] on h4 "Cijferreeksen uitleg" at bounding box center [541, 330] width 505 height 18
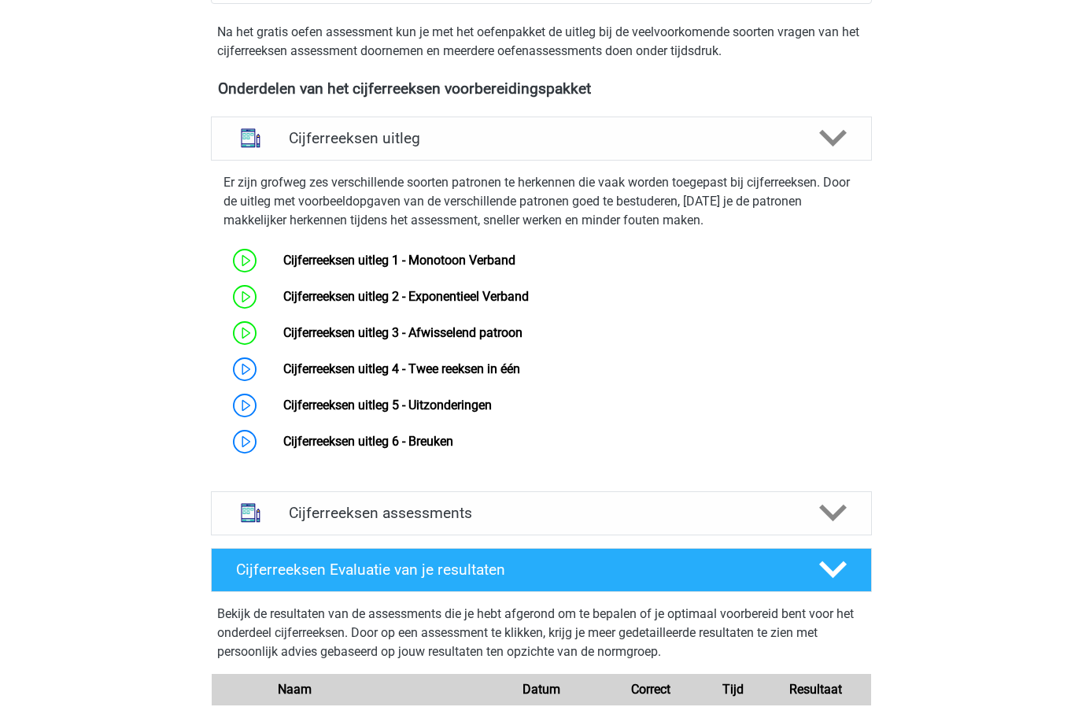
scroll to position [697, 0]
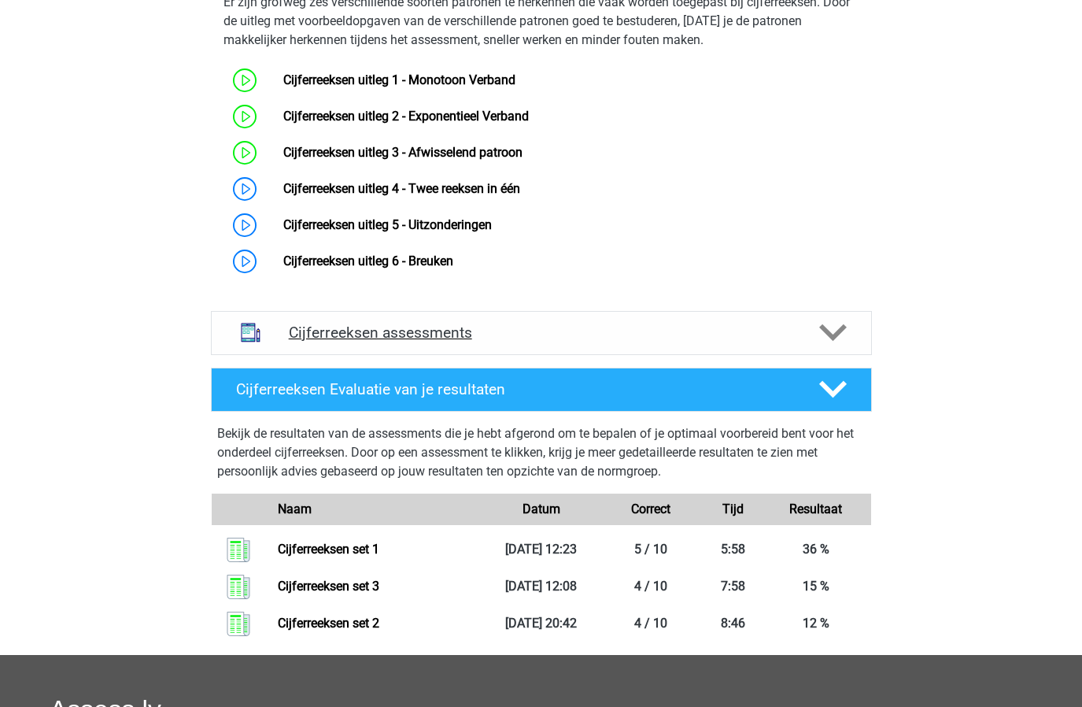
click at [601, 342] on h4 "Cijferreeksen assessments" at bounding box center [541, 332] width 505 height 18
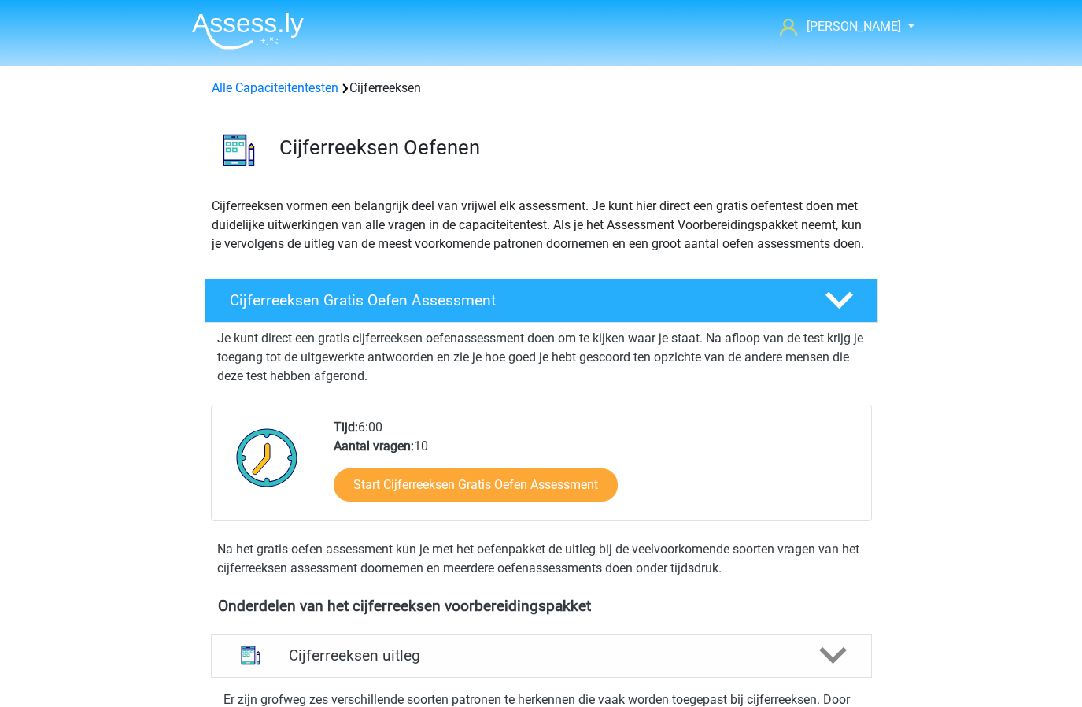
scroll to position [0, 0]
